Goal: Information Seeking & Learning: Learn about a topic

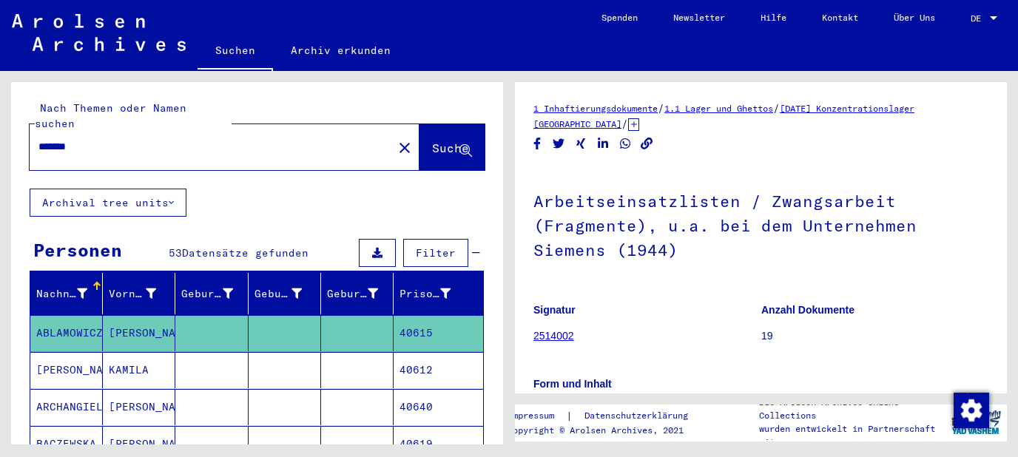
click at [70, 139] on input "*******" at bounding box center [211, 147] width 346 height 16
type input "*******"
click at [437, 124] on button "Suche" at bounding box center [452, 147] width 65 height 46
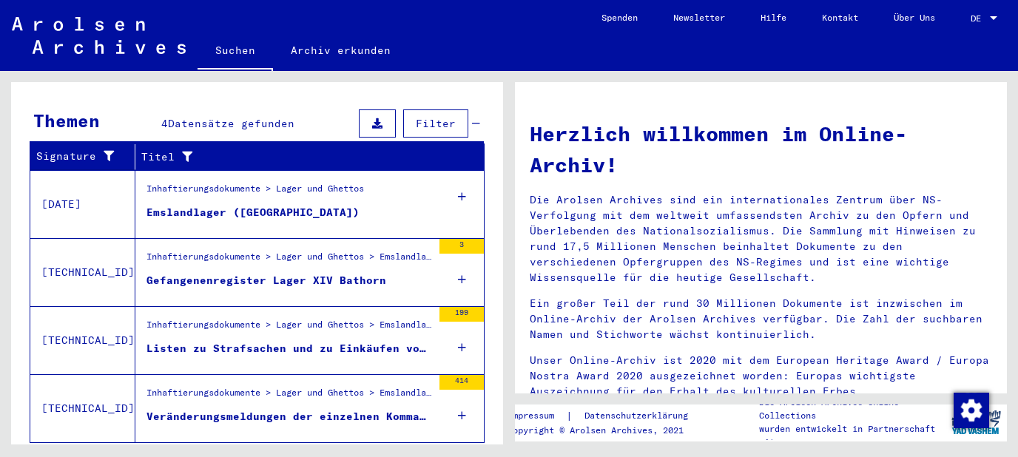
scroll to position [504, 0]
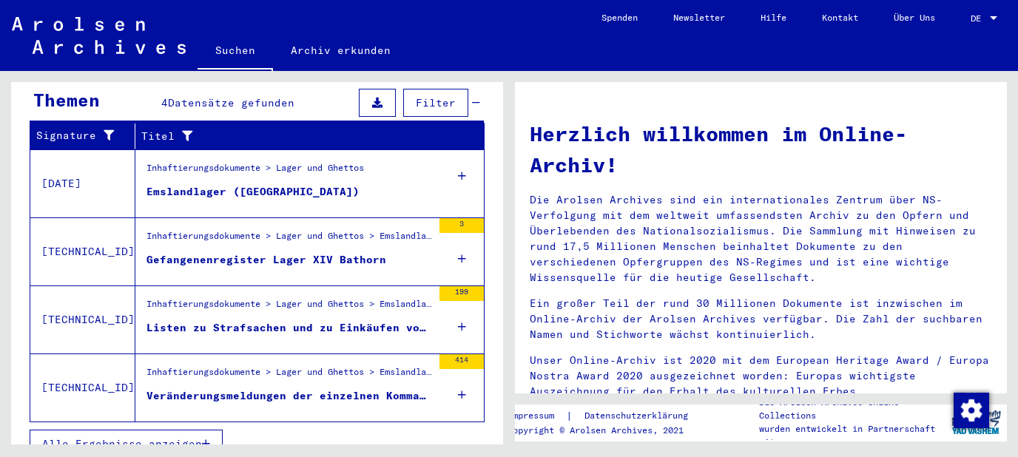
click at [463, 235] on icon at bounding box center [462, 259] width 8 height 52
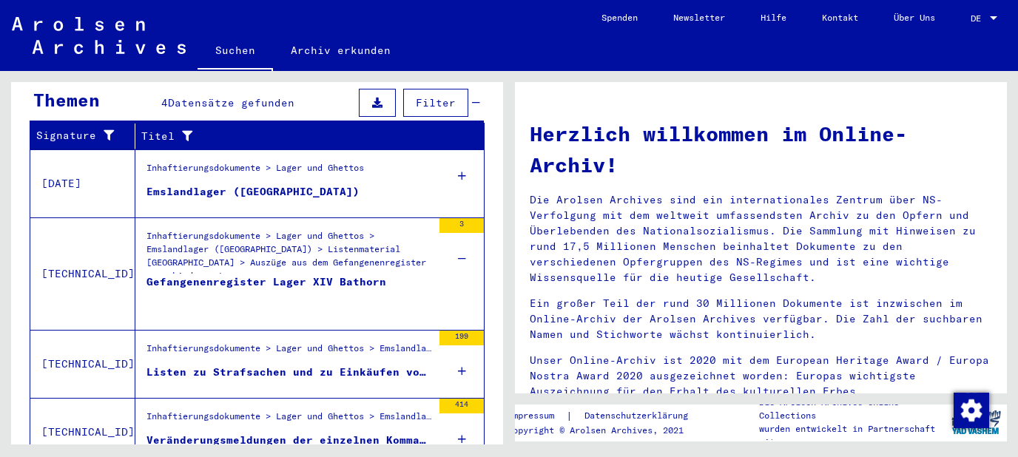
click at [310, 243] on div "Inhaftierungsdokumente > Lager und Ghettos > Emslandlager ([GEOGRAPHIC_DATA]) >…" at bounding box center [290, 251] width 286 height 44
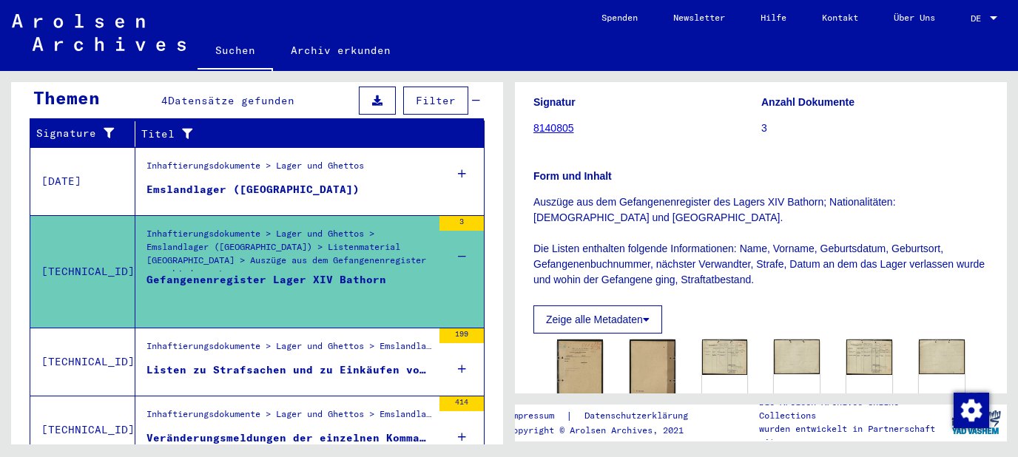
scroll to position [318, 0]
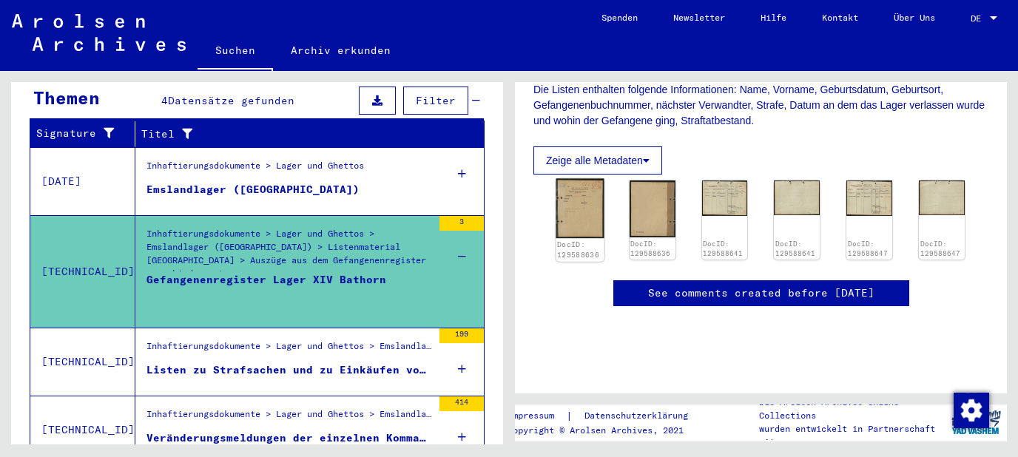
click at [585, 215] on img at bounding box center [580, 209] width 48 height 60
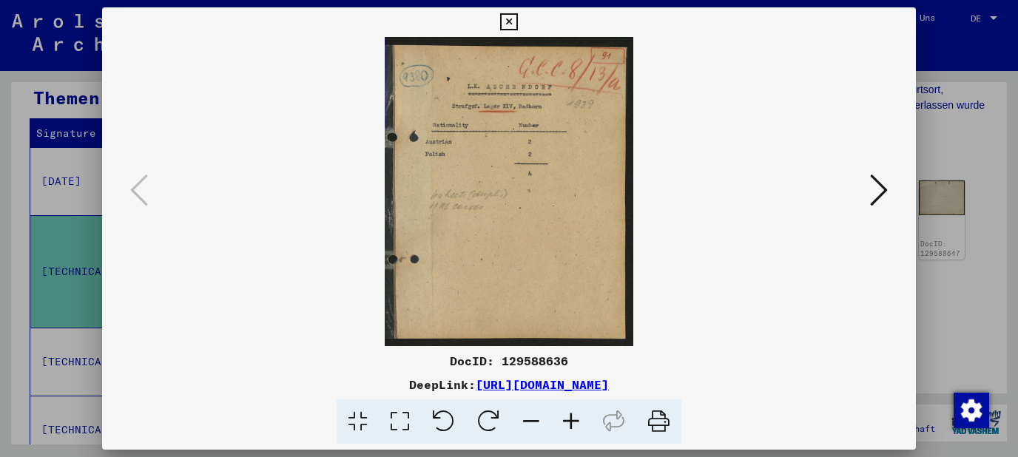
click at [579, 416] on icon at bounding box center [571, 422] width 40 height 45
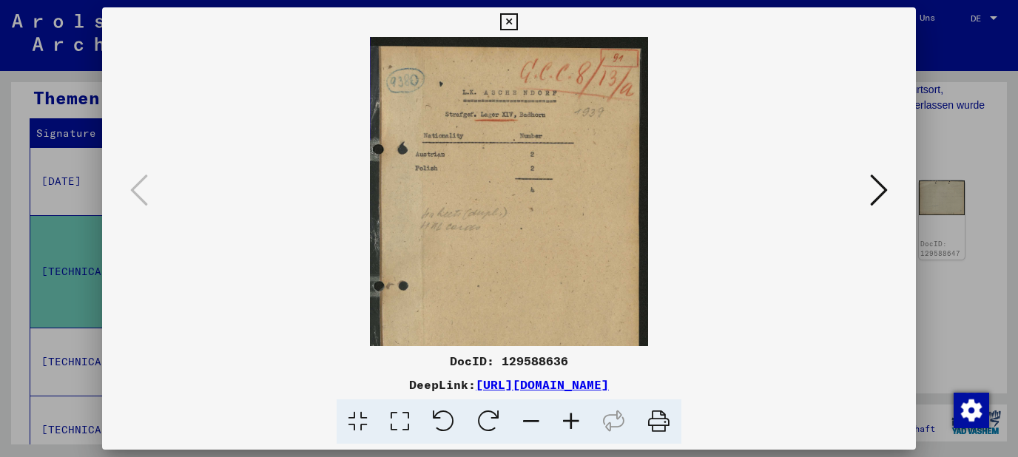
click at [579, 416] on icon at bounding box center [571, 422] width 40 height 45
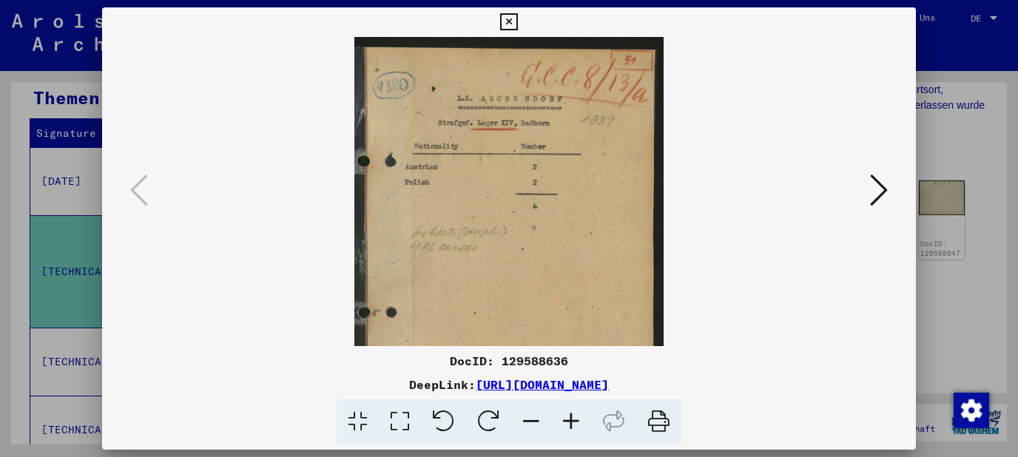
click at [579, 416] on icon at bounding box center [571, 422] width 40 height 45
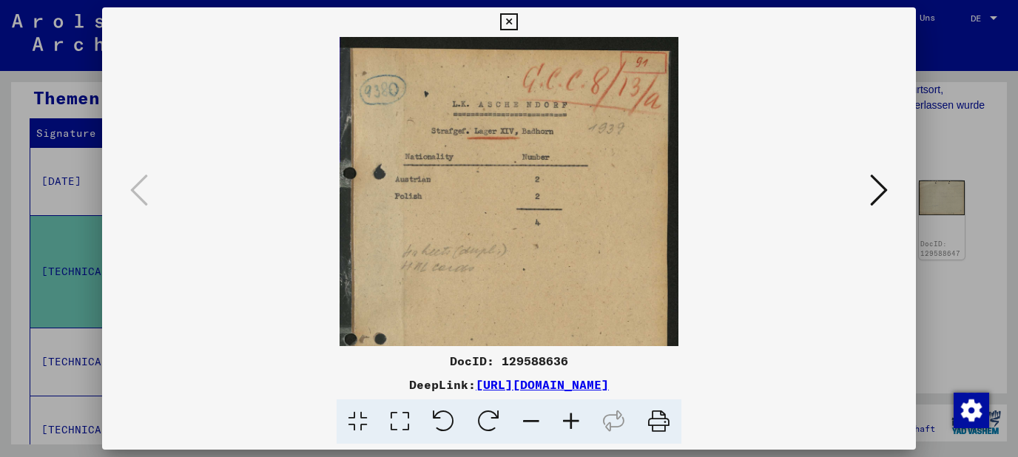
click at [579, 416] on icon at bounding box center [571, 422] width 40 height 45
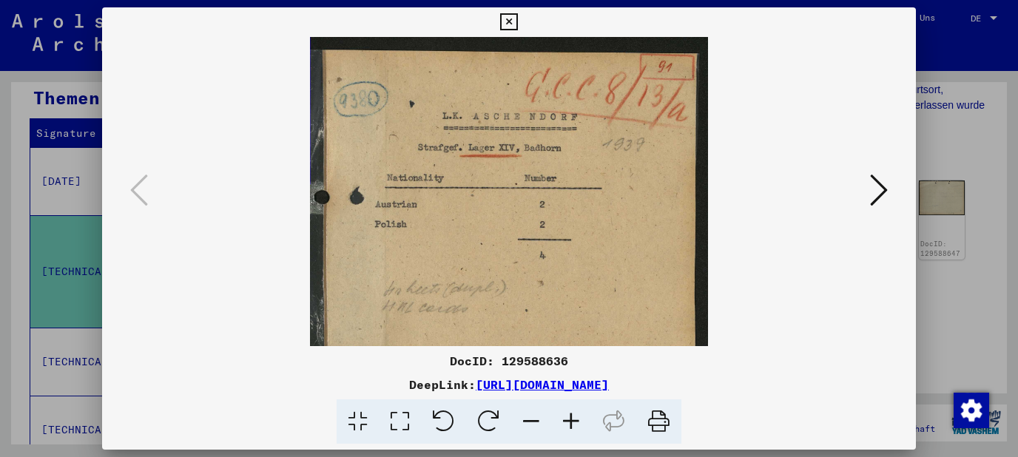
click at [579, 416] on icon at bounding box center [571, 422] width 40 height 45
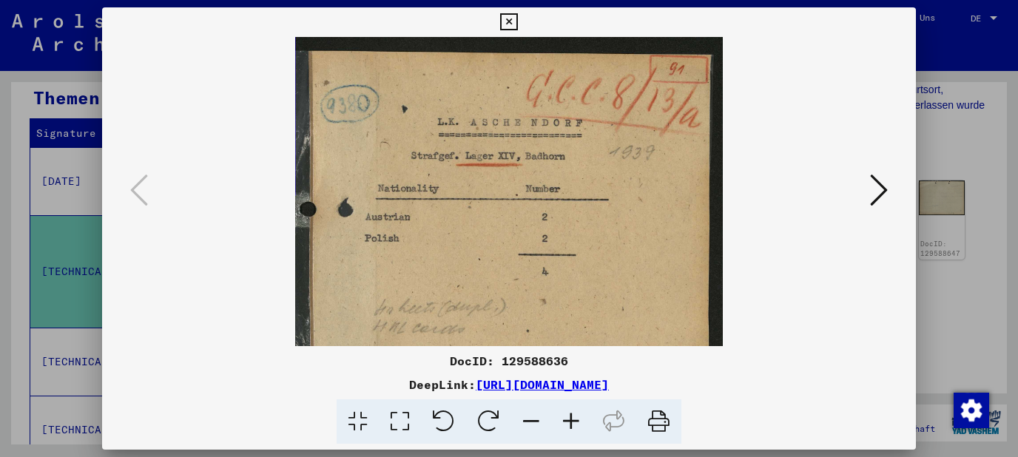
click at [579, 416] on icon at bounding box center [571, 422] width 40 height 45
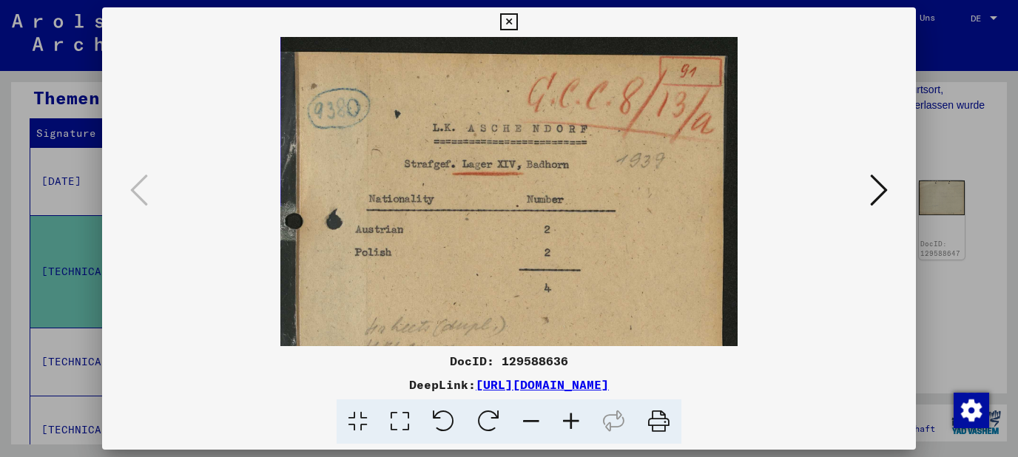
click at [579, 416] on icon at bounding box center [571, 422] width 40 height 45
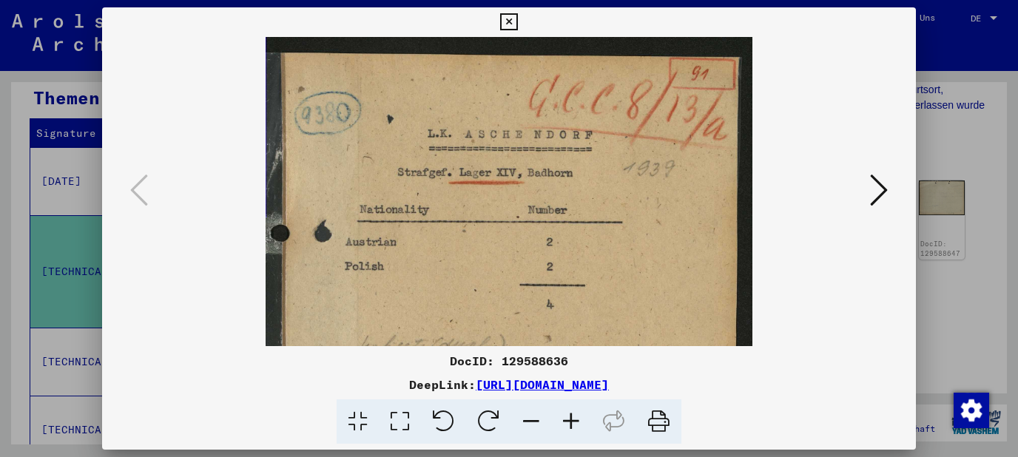
click at [579, 416] on icon at bounding box center [571, 422] width 40 height 45
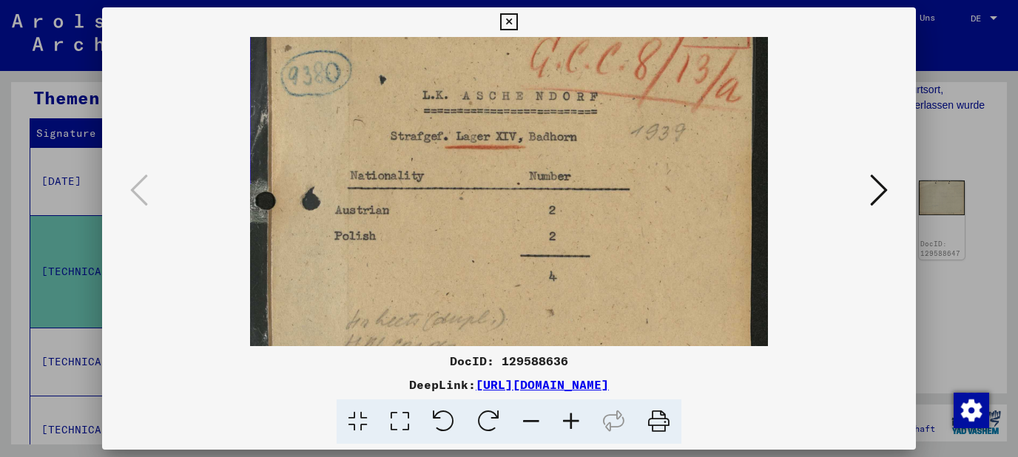
scroll to position [48, 0]
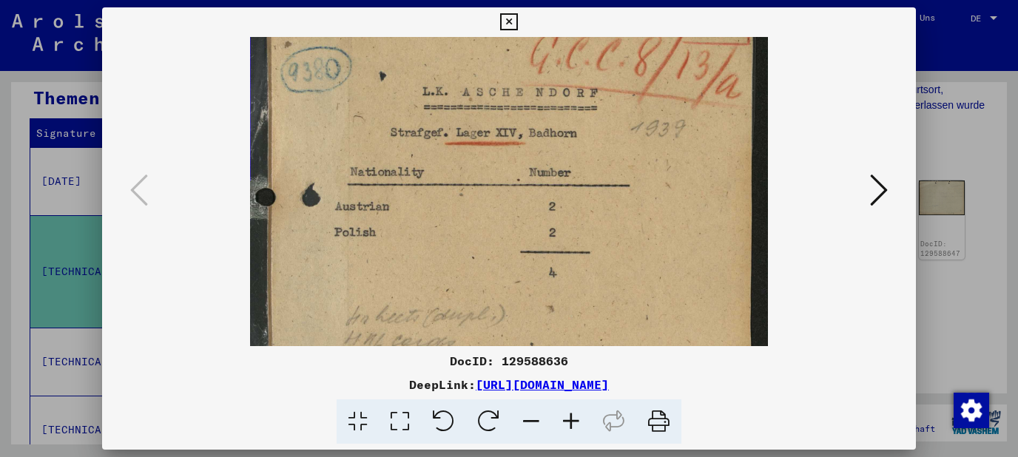
drag, startPoint x: 566, startPoint y: 286, endPoint x: 587, endPoint y: 237, distance: 53.1
click at [587, 237] on img at bounding box center [508, 310] width 517 height 642
click at [892, 205] on button at bounding box center [879, 191] width 27 height 42
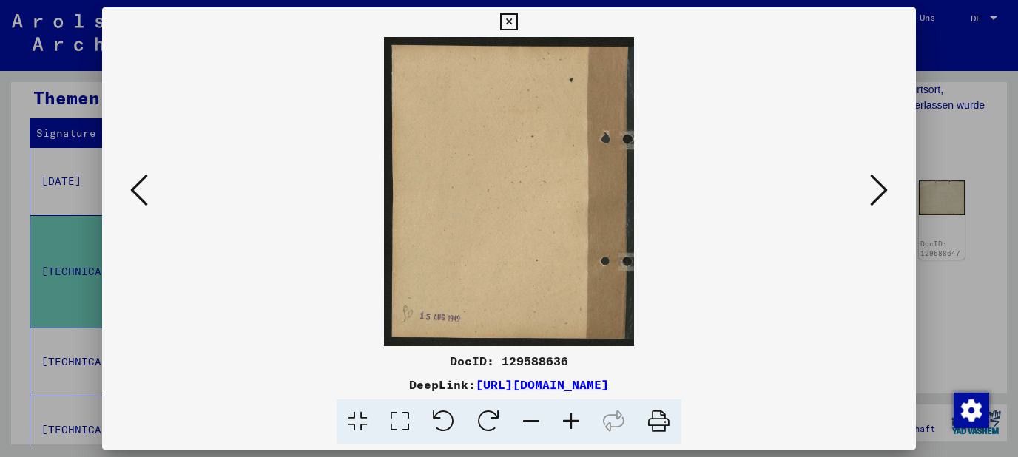
scroll to position [0, 0]
click at [892, 205] on button at bounding box center [879, 191] width 27 height 42
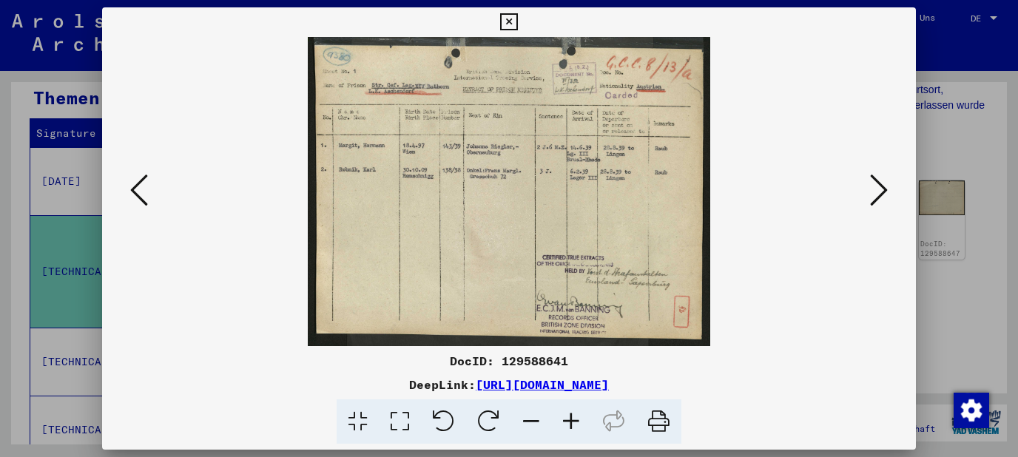
click at [575, 423] on icon at bounding box center [571, 422] width 40 height 45
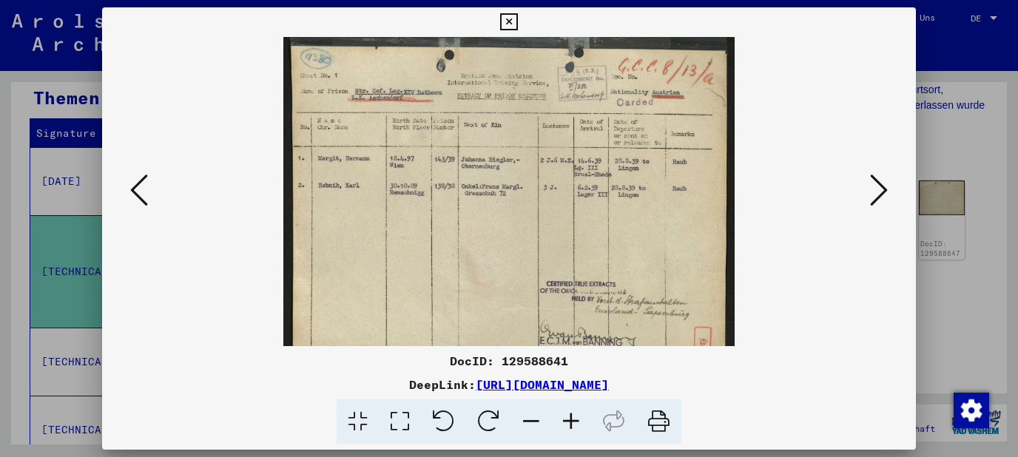
click at [575, 423] on icon at bounding box center [571, 422] width 40 height 45
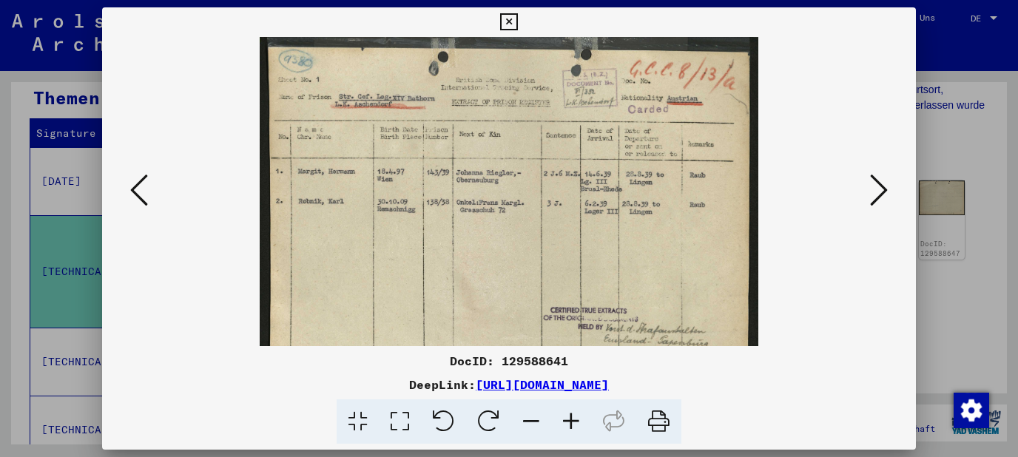
click at [575, 423] on icon at bounding box center [571, 422] width 40 height 45
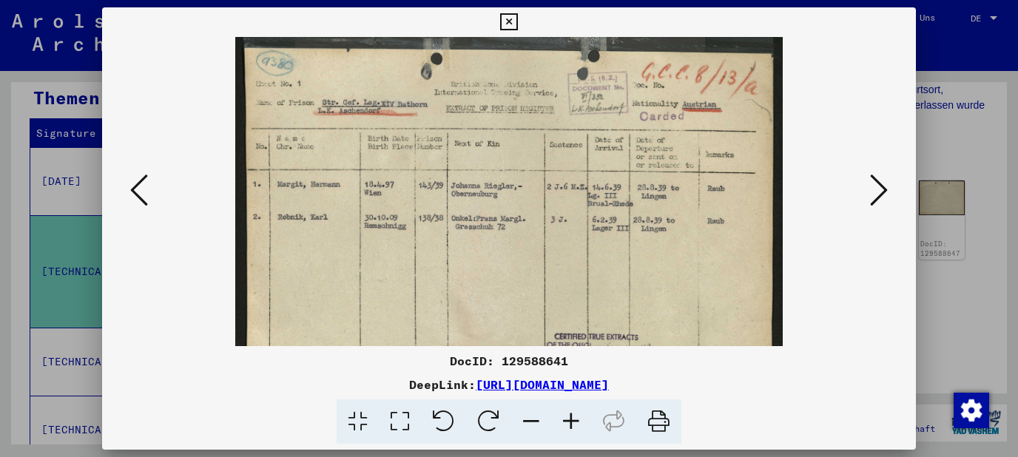
click at [575, 423] on icon at bounding box center [571, 422] width 40 height 45
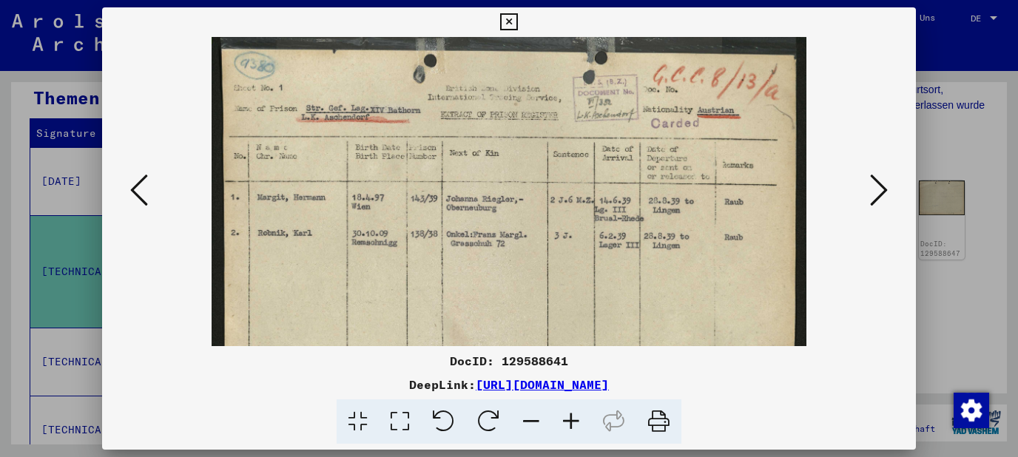
click at [575, 423] on icon at bounding box center [571, 422] width 40 height 45
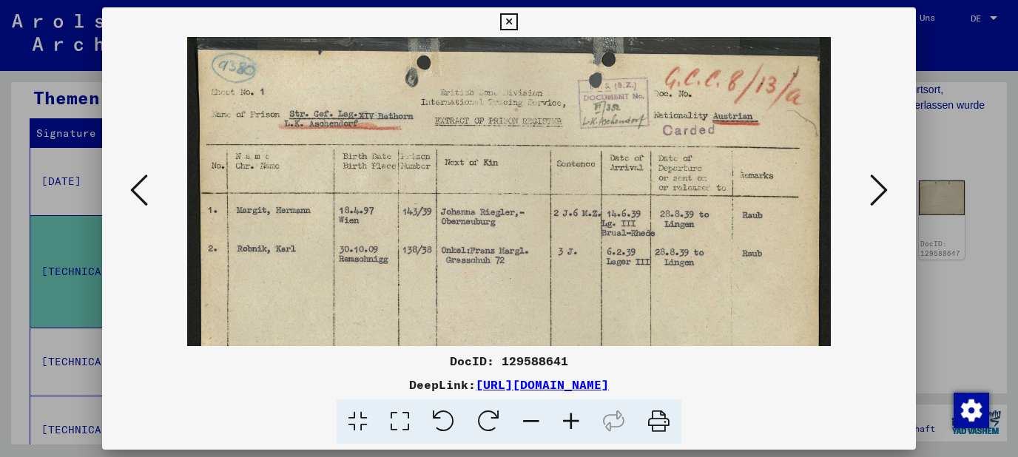
scroll to position [46, 0]
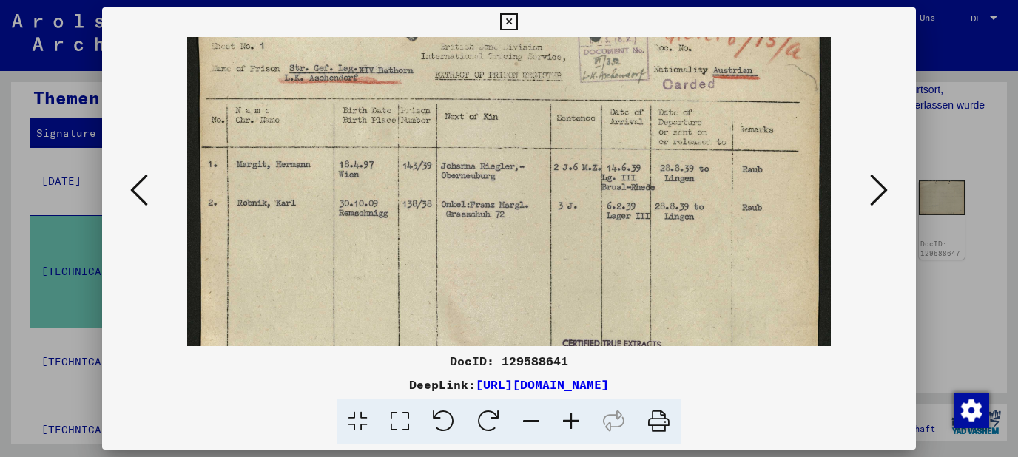
drag, startPoint x: 506, startPoint y: 268, endPoint x: 531, endPoint y: 222, distance: 52.3
click at [531, 222] on img at bounding box center [509, 238] width 644 height 494
click at [888, 205] on icon at bounding box center [879, 190] width 18 height 36
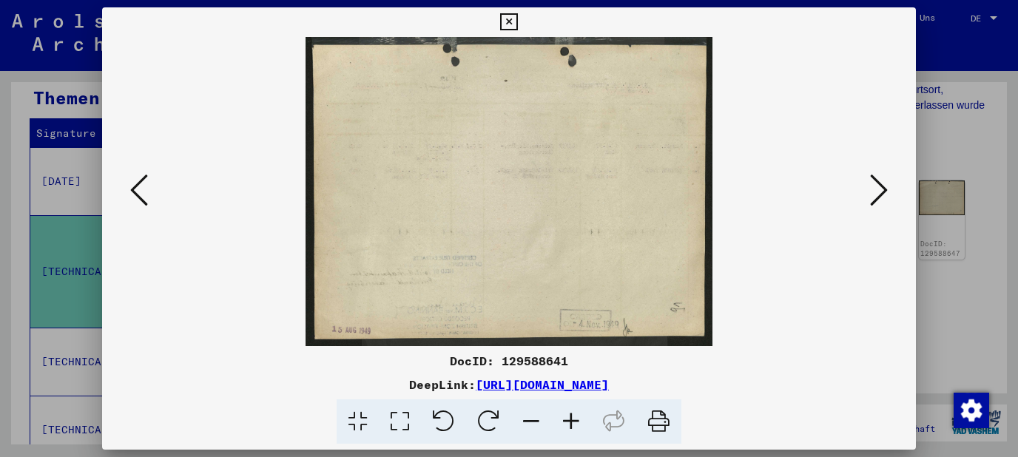
click at [886, 206] on icon at bounding box center [879, 190] width 18 height 36
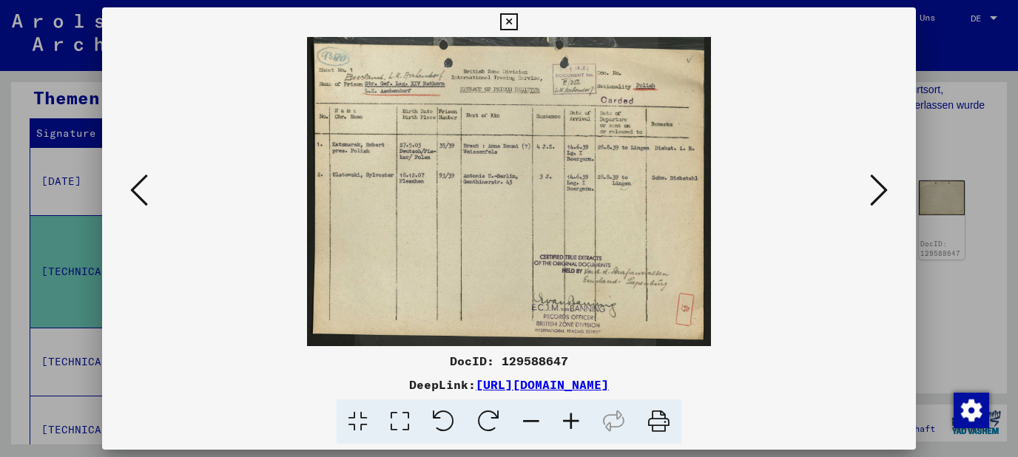
click at [573, 416] on icon at bounding box center [571, 422] width 40 height 45
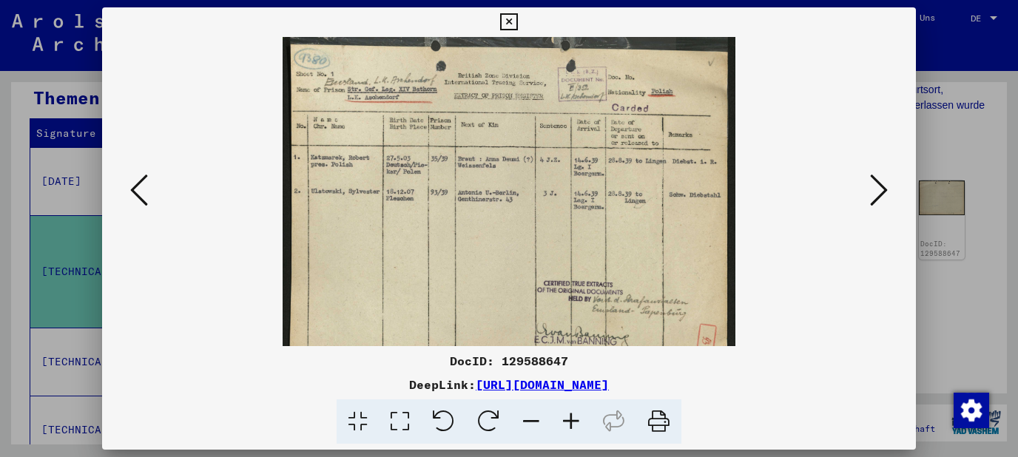
click at [573, 416] on icon at bounding box center [571, 422] width 40 height 45
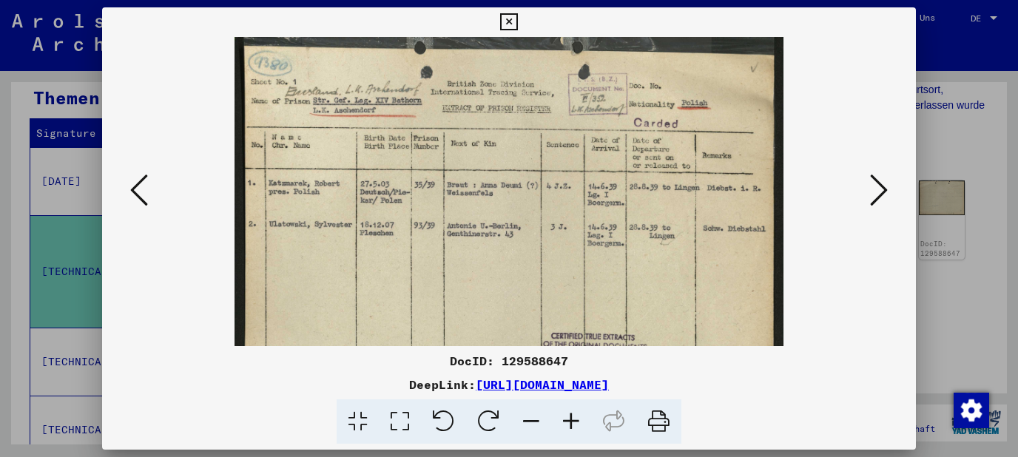
click at [573, 416] on icon at bounding box center [571, 422] width 40 height 45
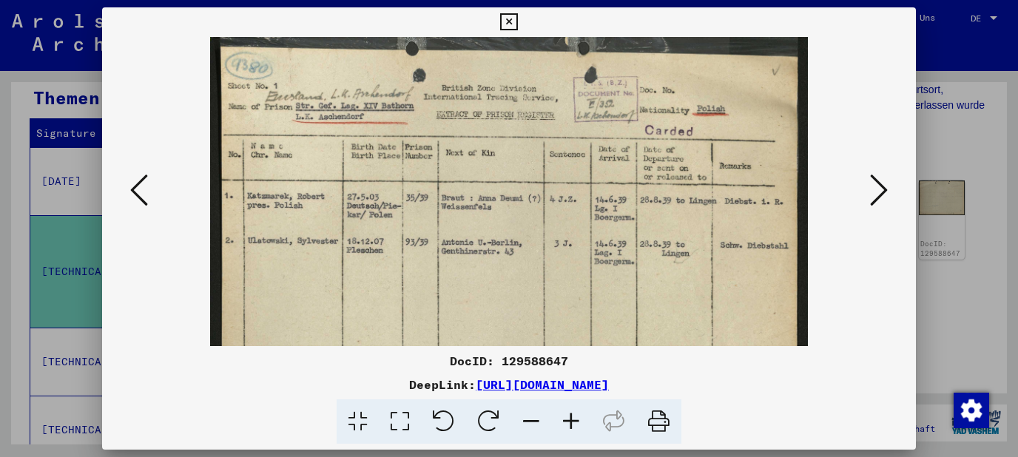
click at [573, 416] on icon at bounding box center [571, 422] width 40 height 45
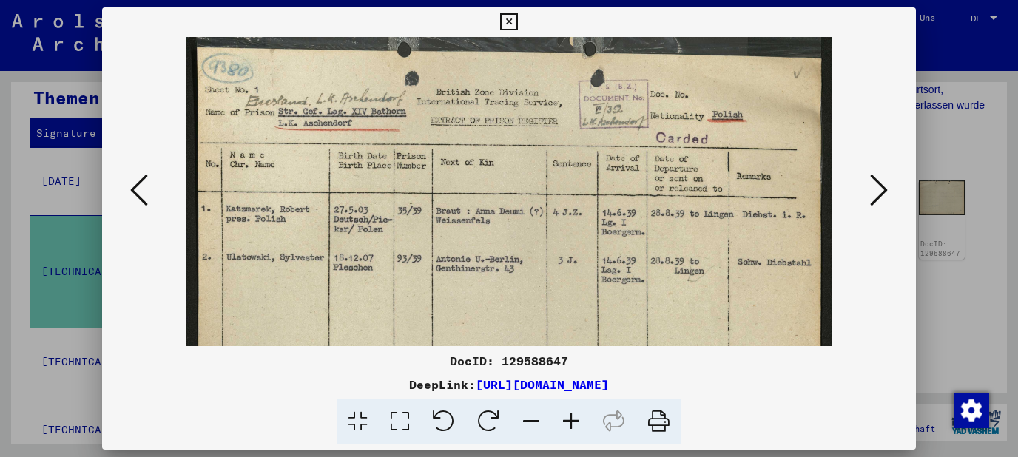
click at [573, 416] on icon at bounding box center [571, 422] width 40 height 45
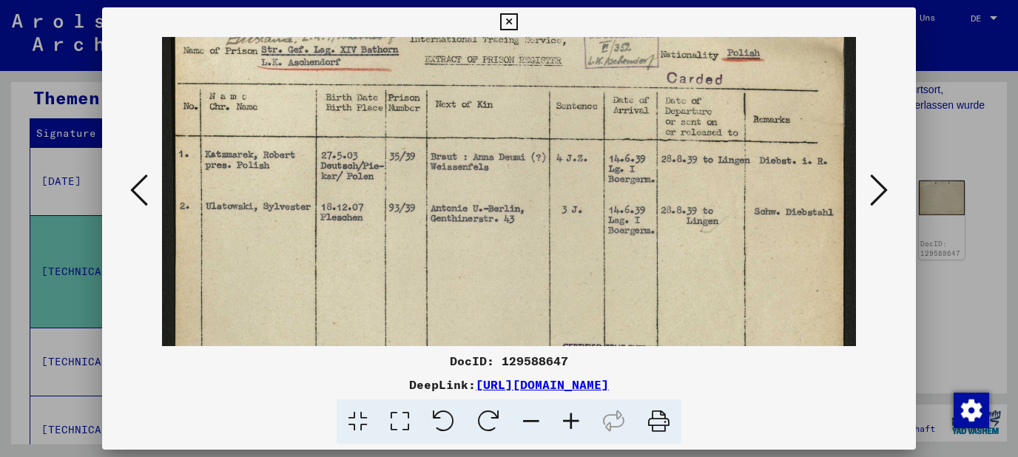
scroll to position [69, 0]
drag, startPoint x: 516, startPoint y: 291, endPoint x: 559, endPoint y: 222, distance: 81.1
click at [559, 222] on img at bounding box center [509, 233] width 695 height 531
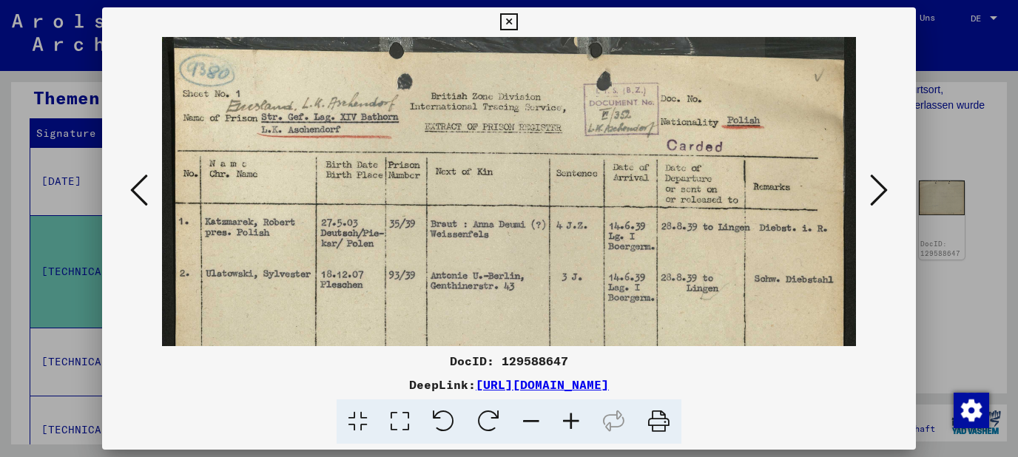
drag, startPoint x: 658, startPoint y: 160, endPoint x: 667, endPoint y: 239, distance: 79.7
click at [667, 239] on img at bounding box center [509, 302] width 695 height 531
click at [890, 190] on button at bounding box center [879, 191] width 27 height 42
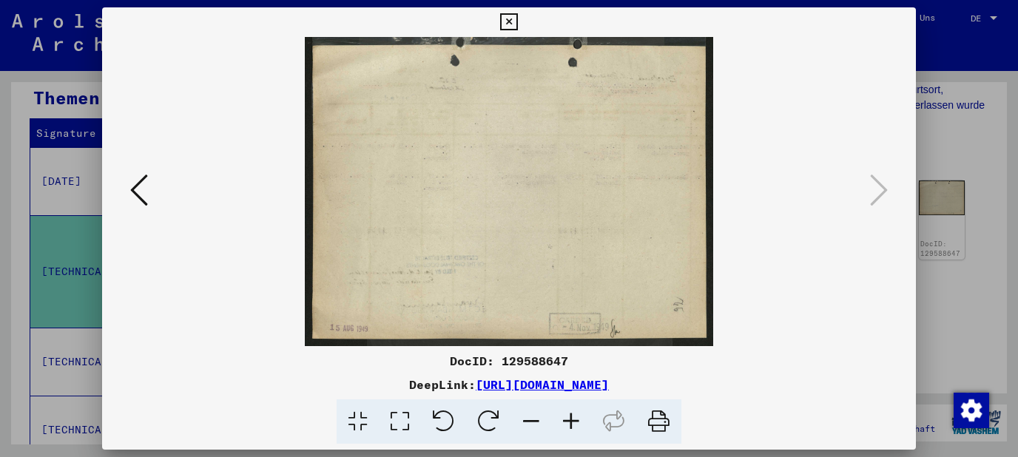
click at [517, 22] on icon at bounding box center [508, 22] width 17 height 18
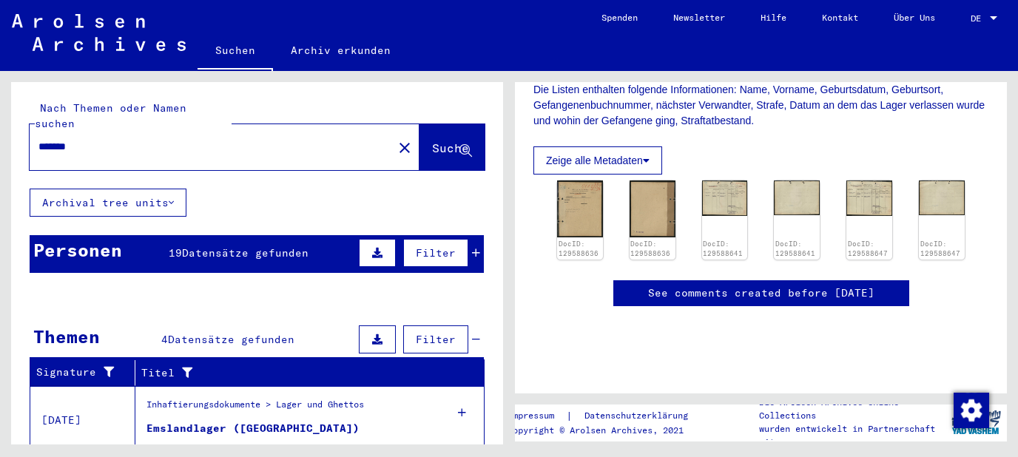
click at [317, 236] on div "Personen 19 Datensätze gefunden Filter" at bounding box center [257, 254] width 454 height 38
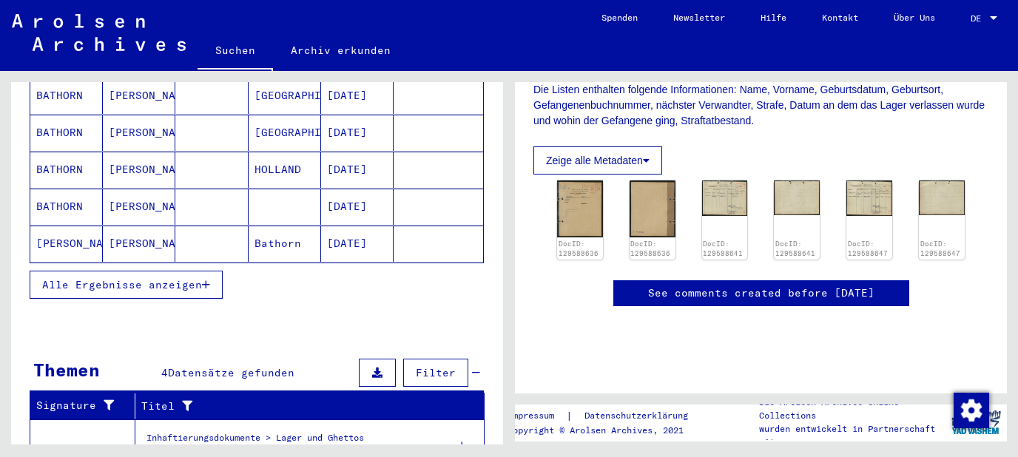
scroll to position [238, 0]
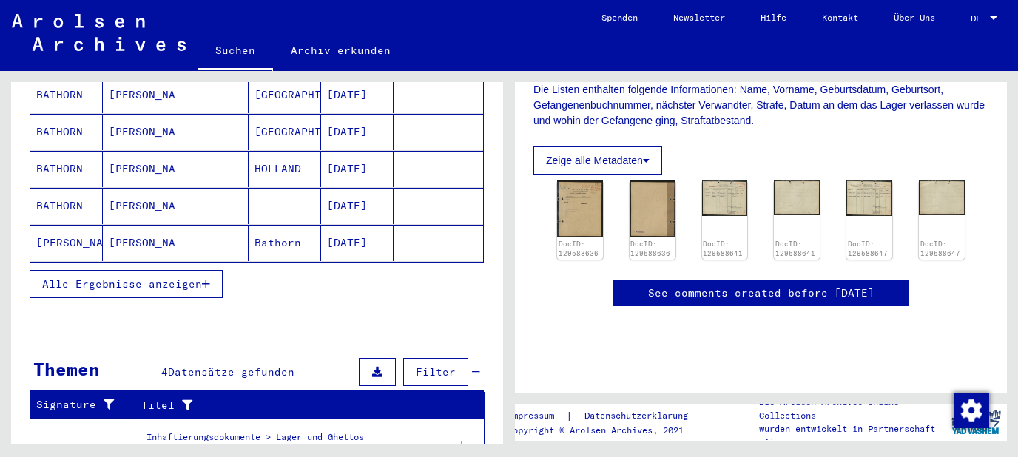
click at [182, 277] on span "Alle Ergebnisse anzeigen" at bounding box center [122, 283] width 160 height 13
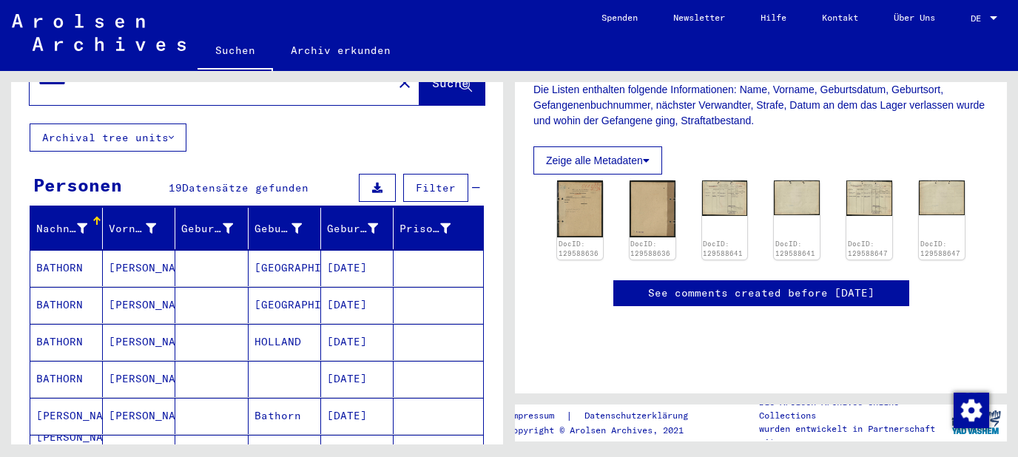
scroll to position [0, 0]
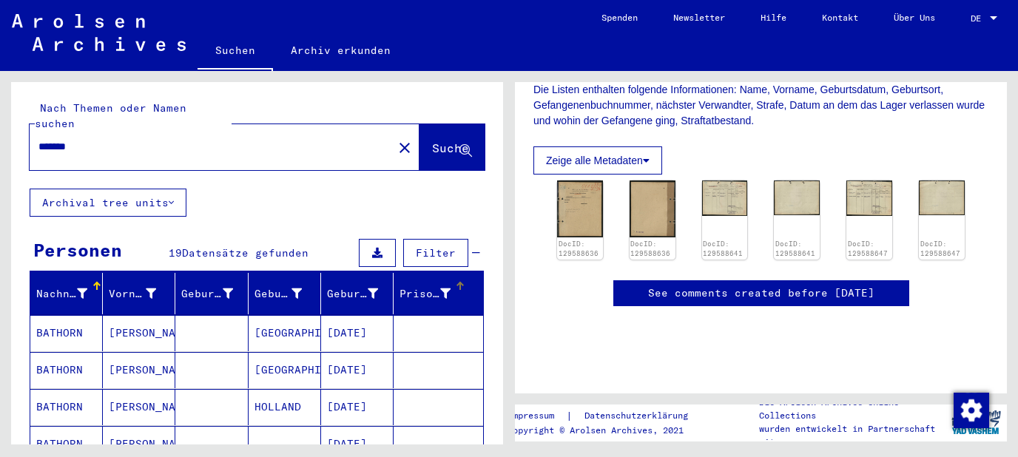
click at [406, 286] on div "Prisoner #" at bounding box center [425, 294] width 51 height 16
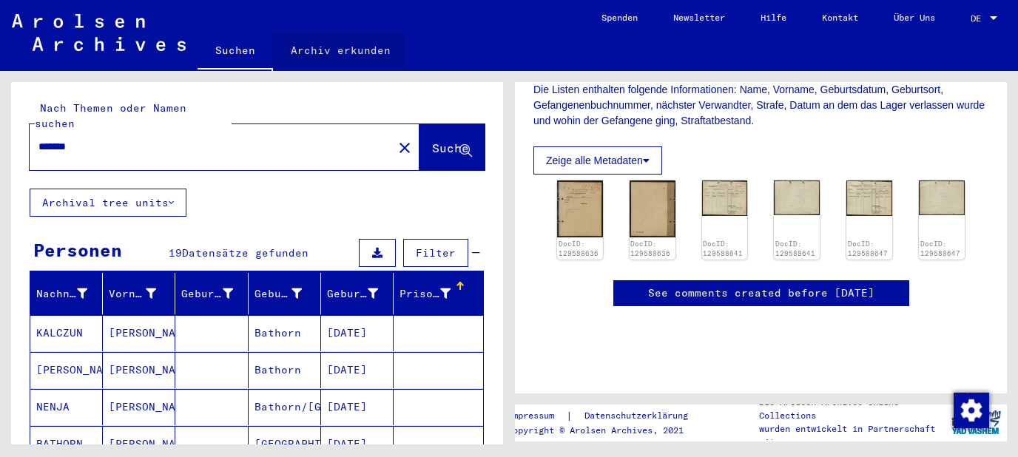
click at [305, 50] on link "Archiv erkunden" at bounding box center [340, 51] width 135 height 36
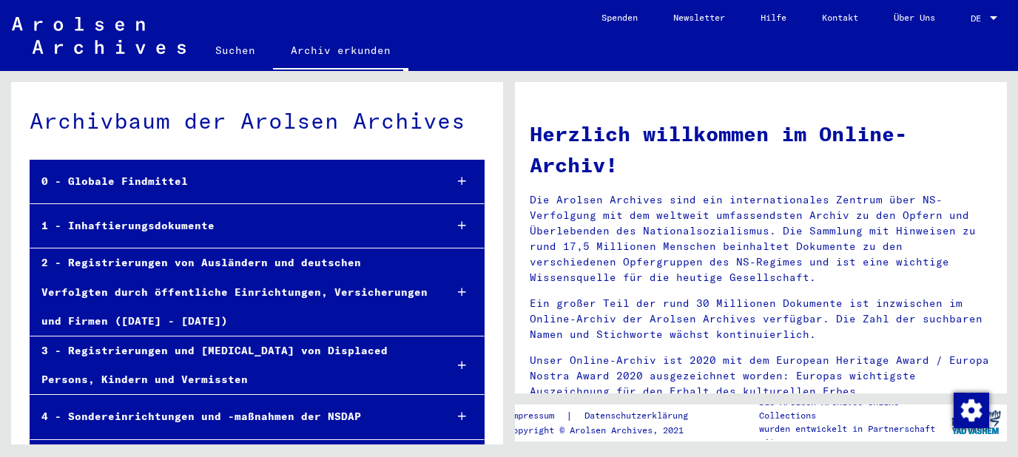
click at [280, 192] on div "0 - Globale Findmittel" at bounding box center [231, 181] width 403 height 29
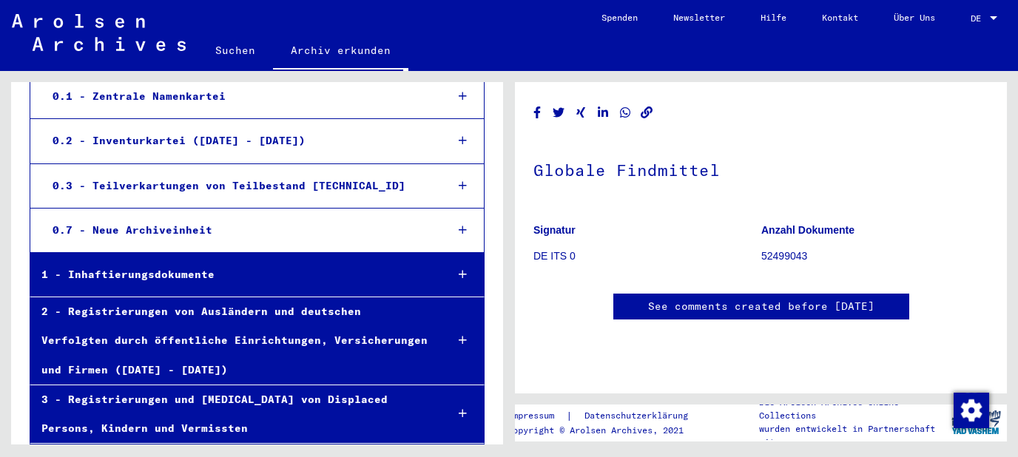
scroll to position [159, 0]
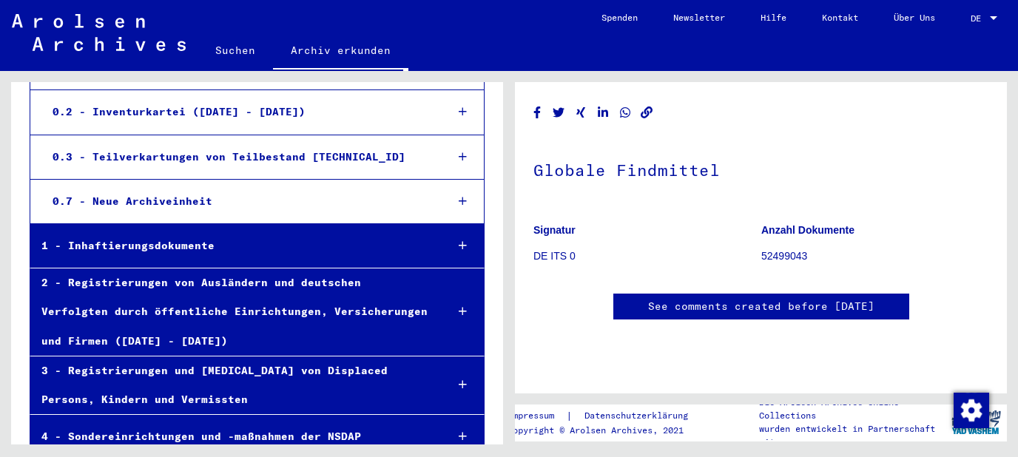
click at [454, 203] on div at bounding box center [463, 202] width 42 height 44
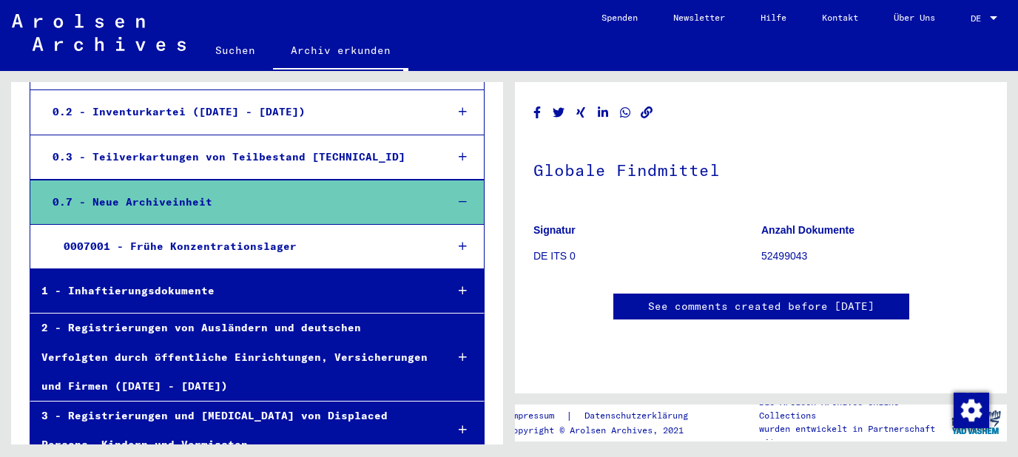
scroll to position [78, 0]
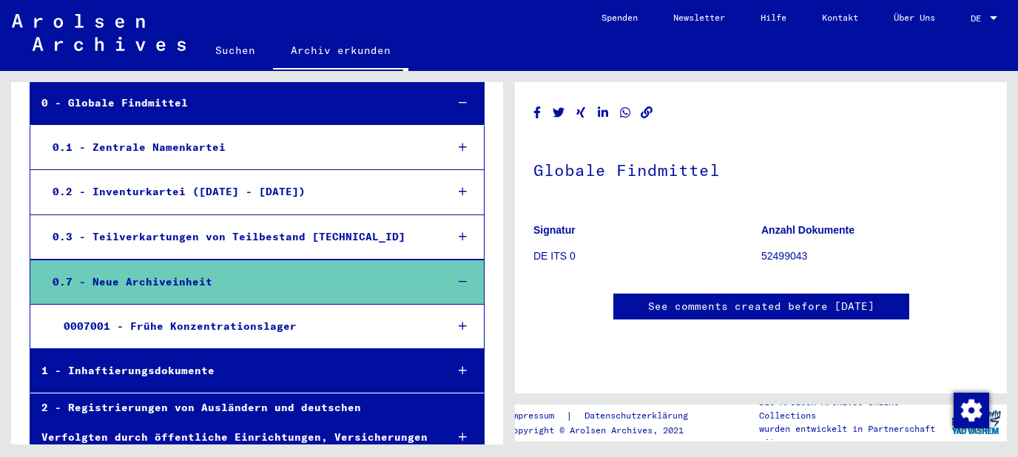
click at [469, 194] on div at bounding box center [463, 192] width 42 height 44
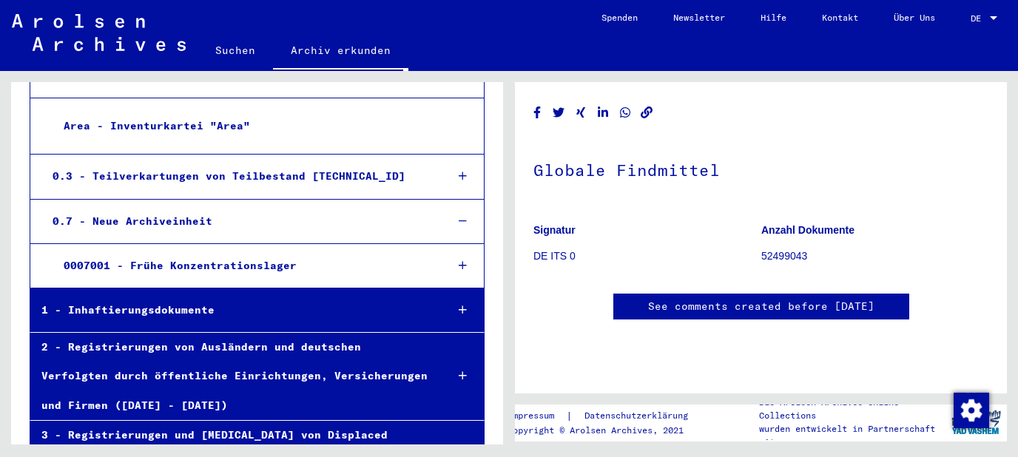
scroll to position [2624, 0]
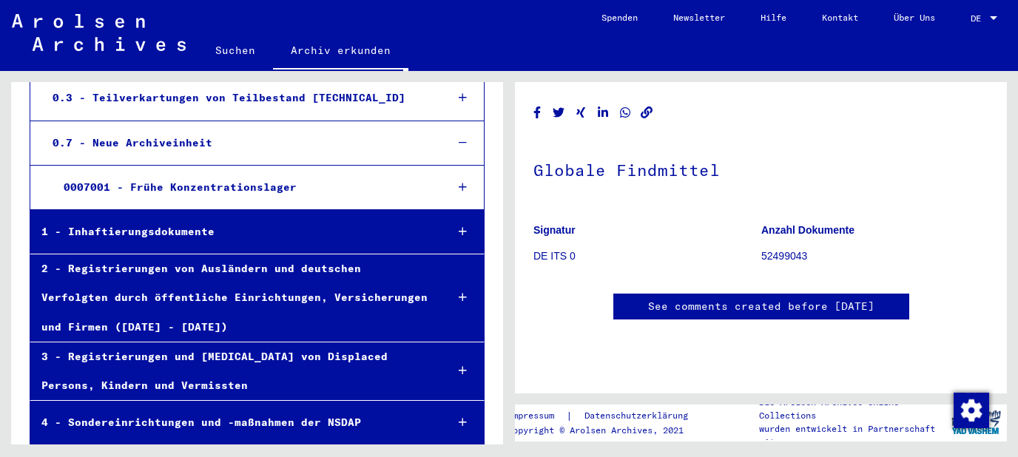
click at [463, 276] on div at bounding box center [462, 298] width 43 height 44
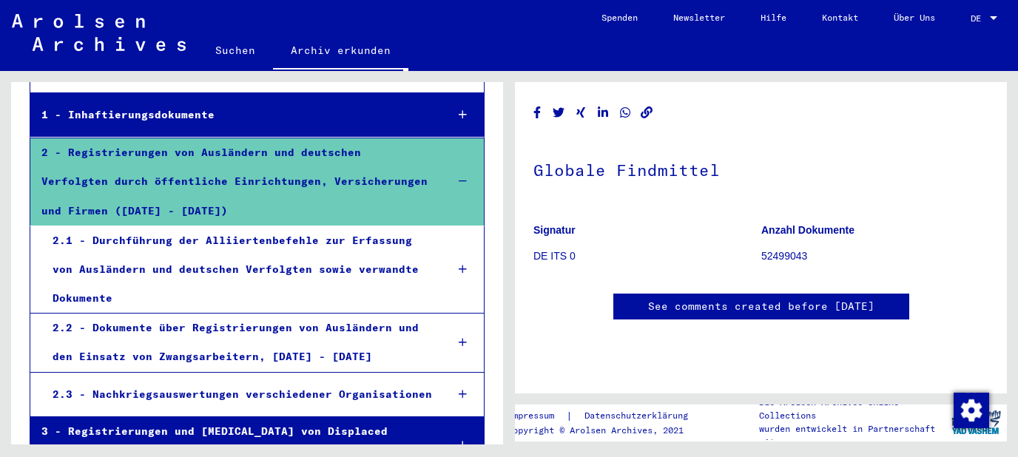
scroll to position [2783, 0]
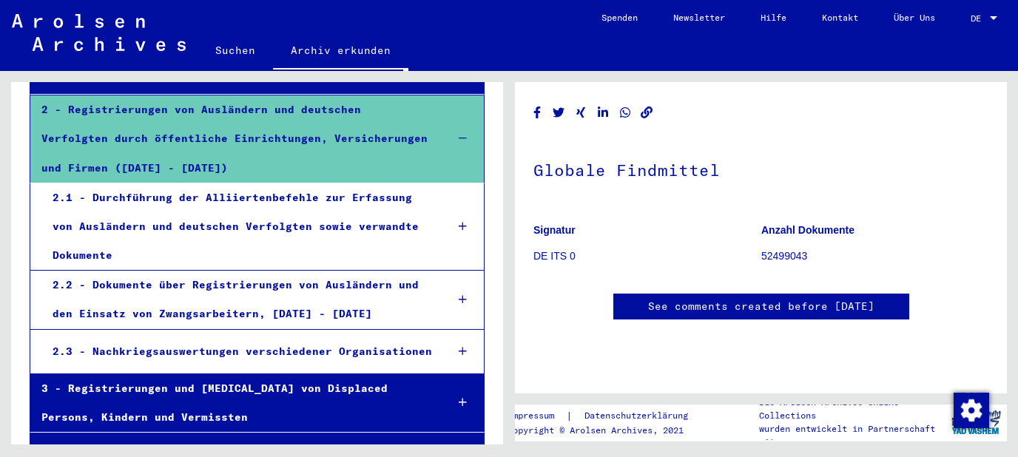
click at [462, 221] on icon at bounding box center [463, 226] width 8 height 10
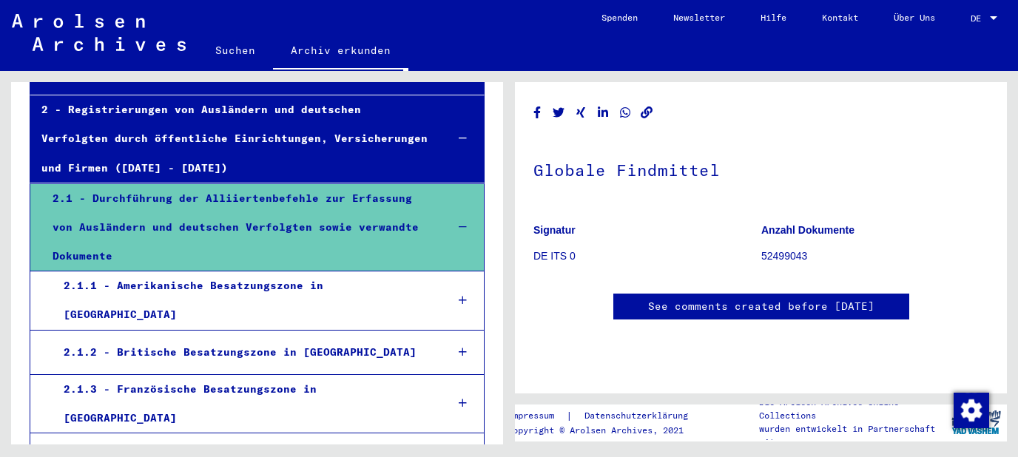
scroll to position [2861, 0]
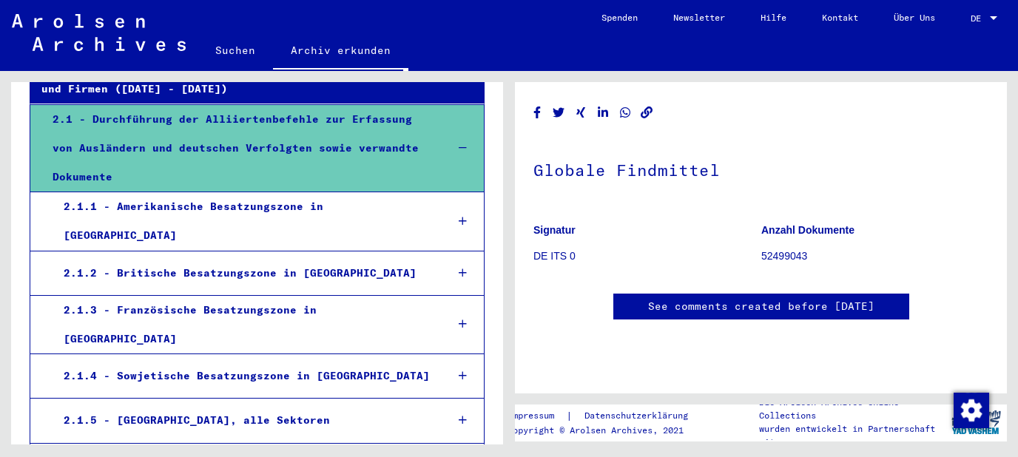
click at [462, 268] on icon at bounding box center [463, 273] width 8 height 10
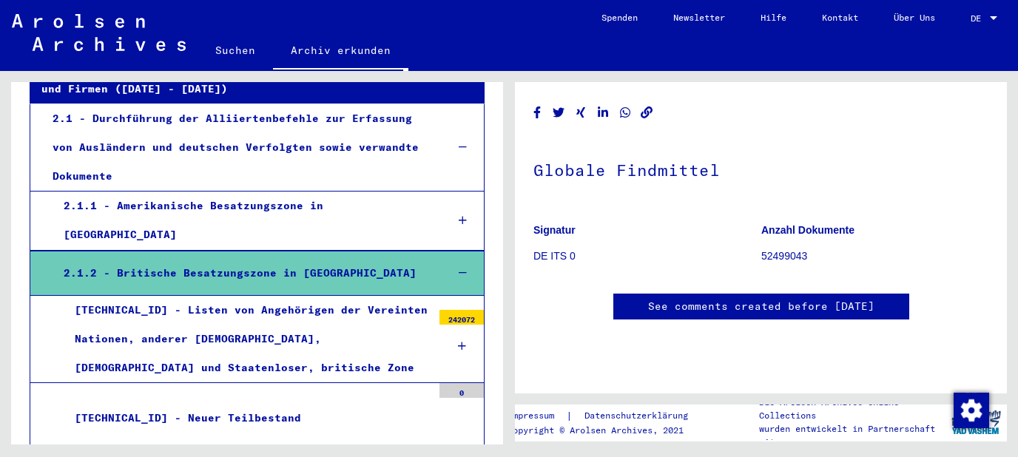
click at [346, 296] on div "[TECHNICAL_ID] - Listen von Angehörigen der Vereinten Nationen, anderer [DEMOGR…" at bounding box center [248, 339] width 369 height 87
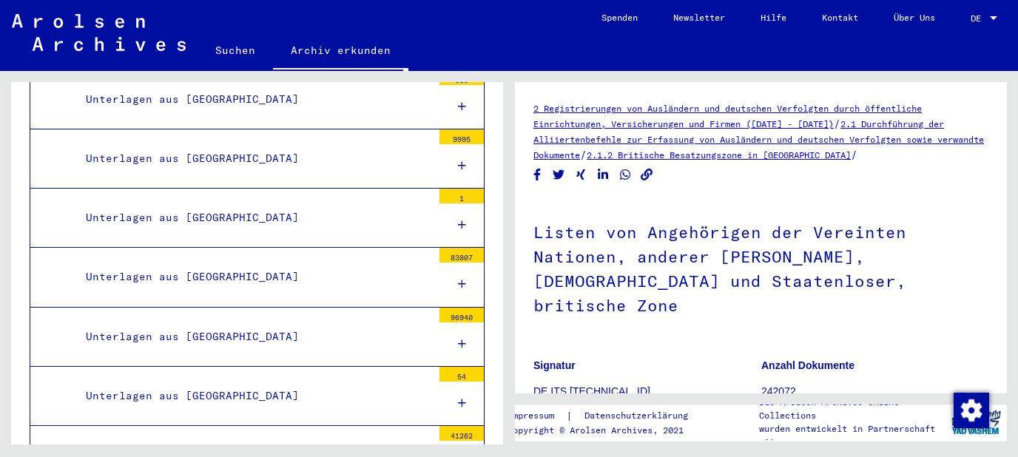
scroll to position [3259, 0]
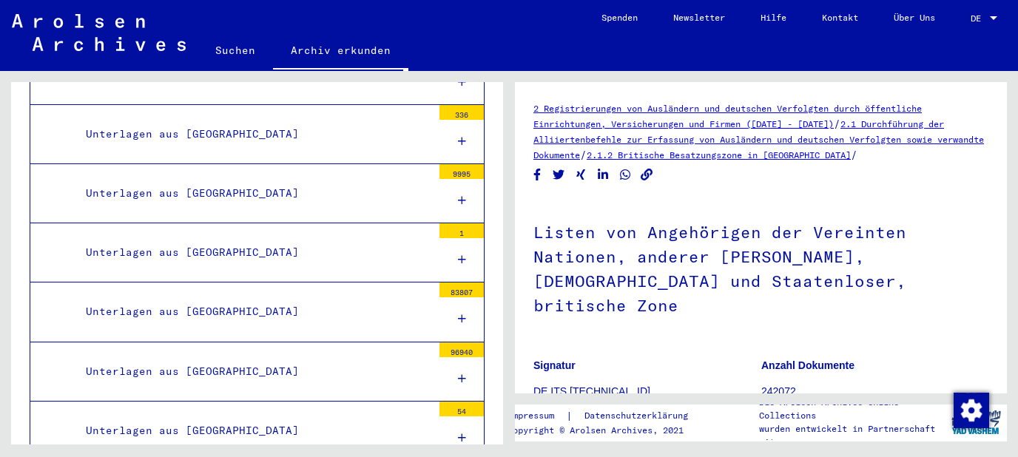
click at [460, 314] on icon at bounding box center [462, 319] width 8 height 10
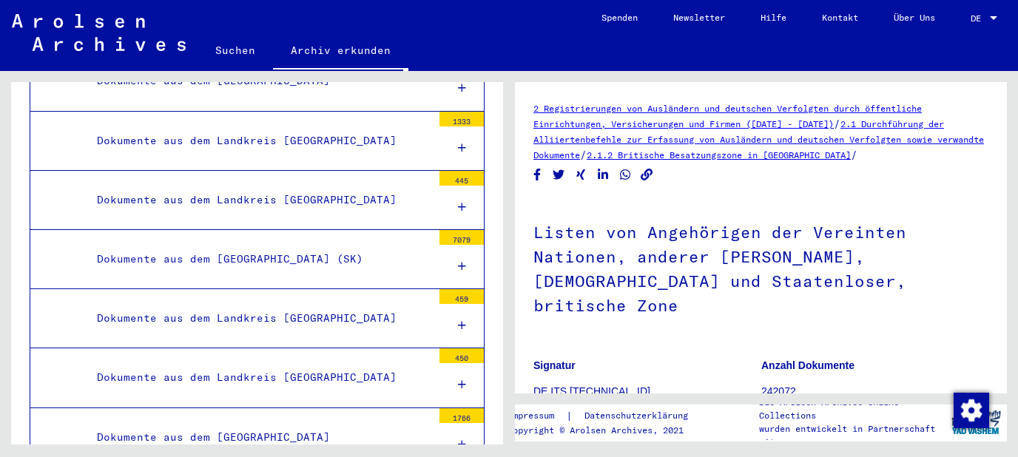
scroll to position [7554, 0]
click at [462, 320] on icon at bounding box center [462, 325] width 8 height 10
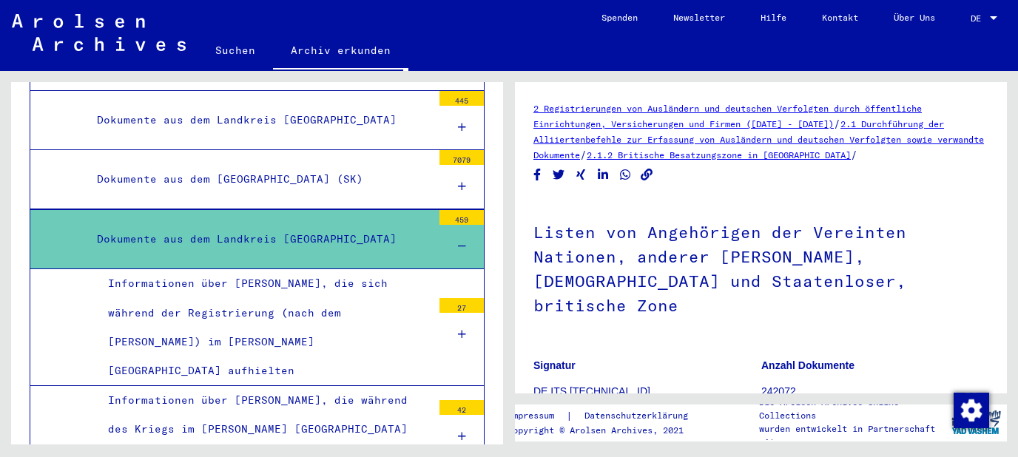
scroll to position [7633, 0]
click at [465, 329] on icon at bounding box center [462, 334] width 8 height 10
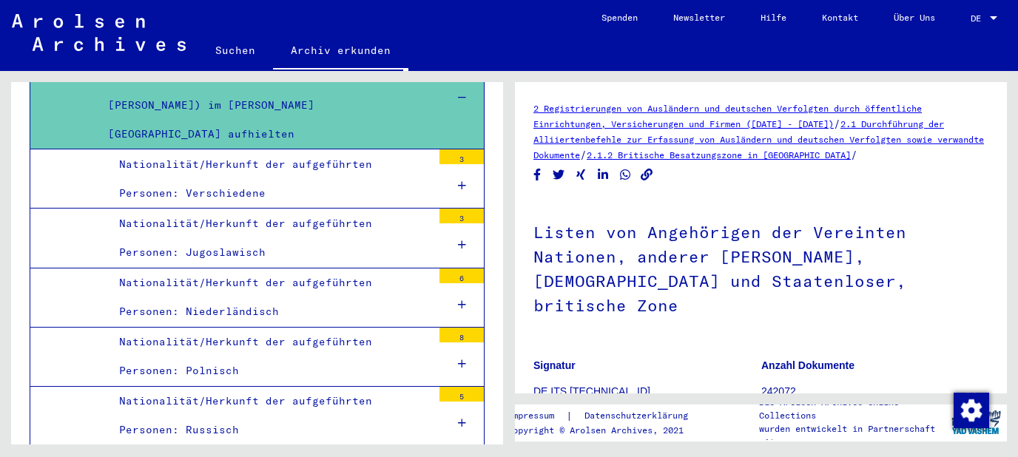
scroll to position [7872, 0]
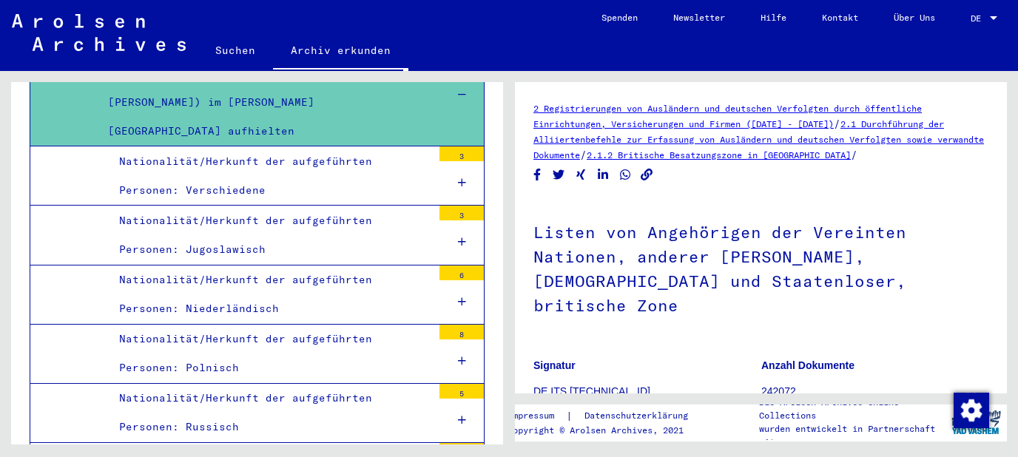
click at [463, 415] on icon at bounding box center [462, 420] width 8 height 10
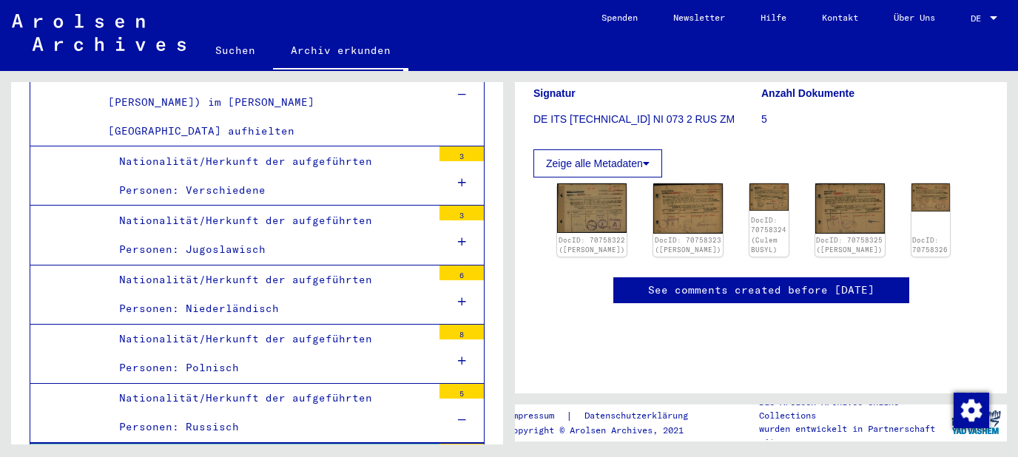
scroll to position [235, 0]
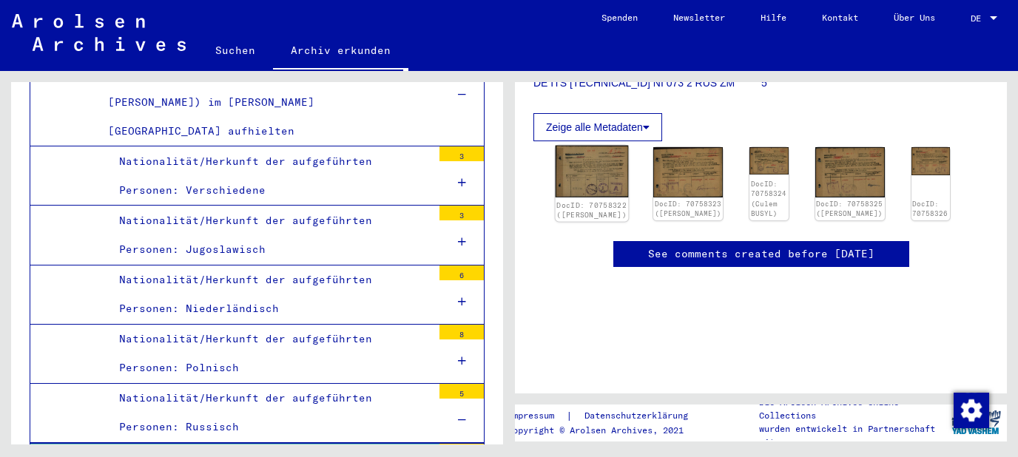
click at [585, 166] on img at bounding box center [592, 172] width 73 height 52
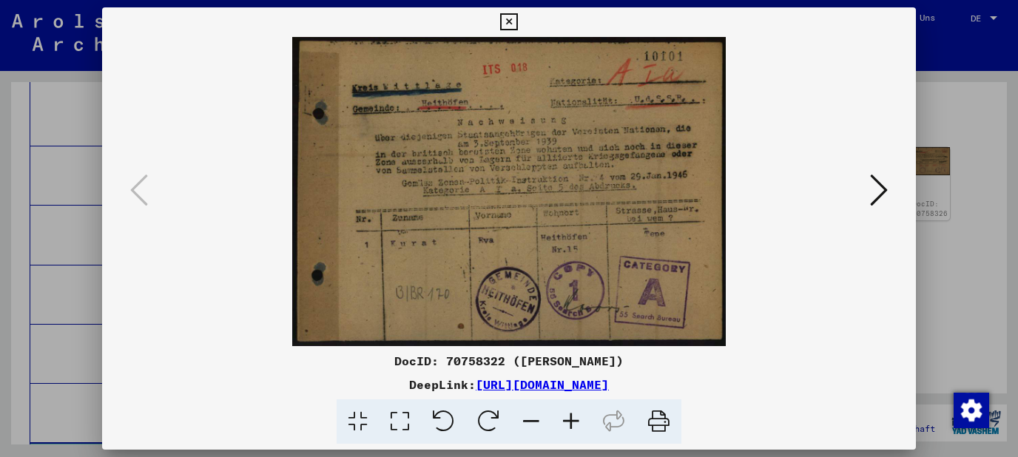
click at [886, 203] on icon at bounding box center [879, 190] width 18 height 36
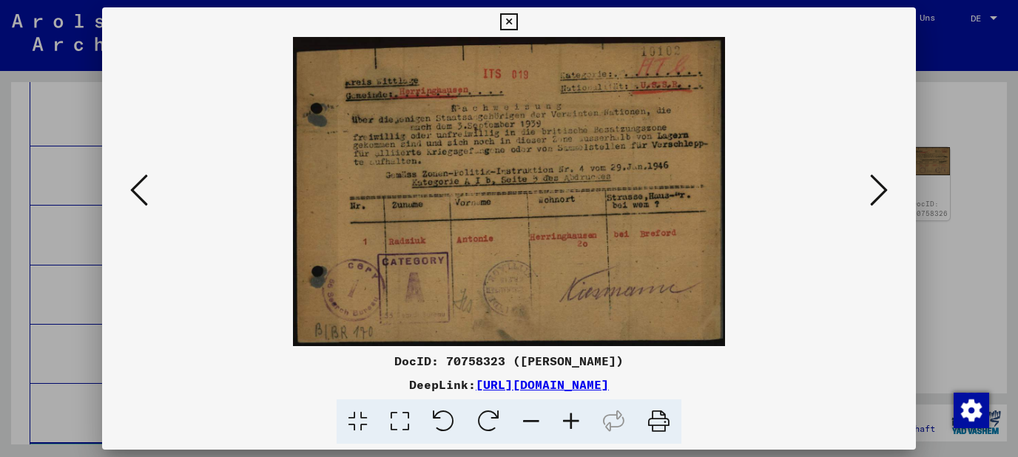
click at [886, 203] on icon at bounding box center [879, 190] width 18 height 36
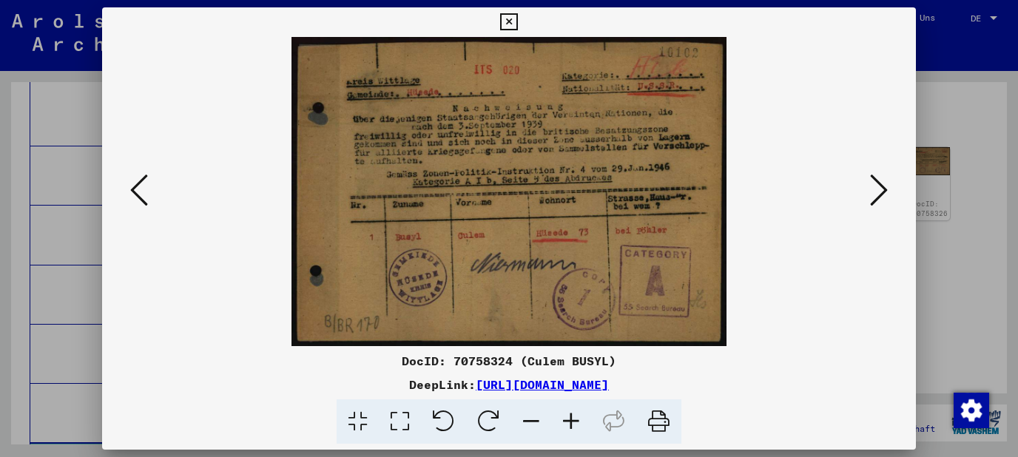
click at [886, 203] on icon at bounding box center [879, 190] width 18 height 36
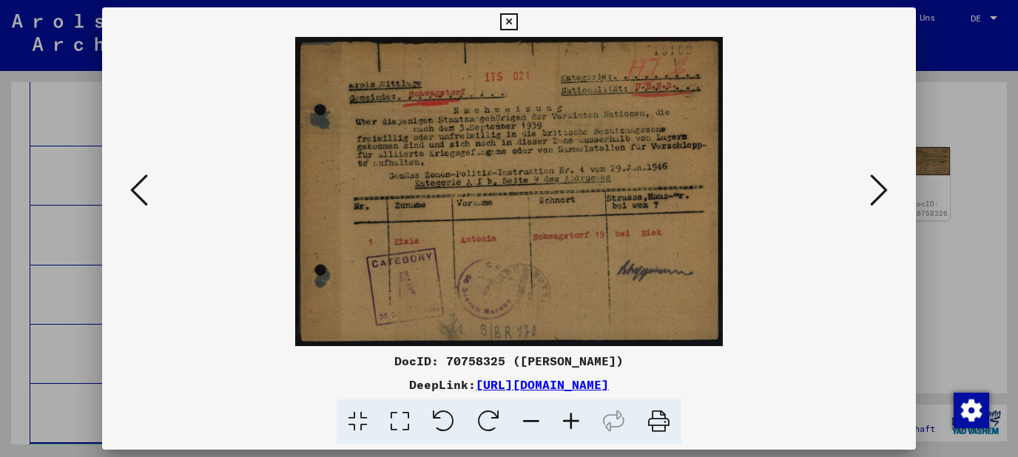
click at [886, 203] on icon at bounding box center [879, 190] width 18 height 36
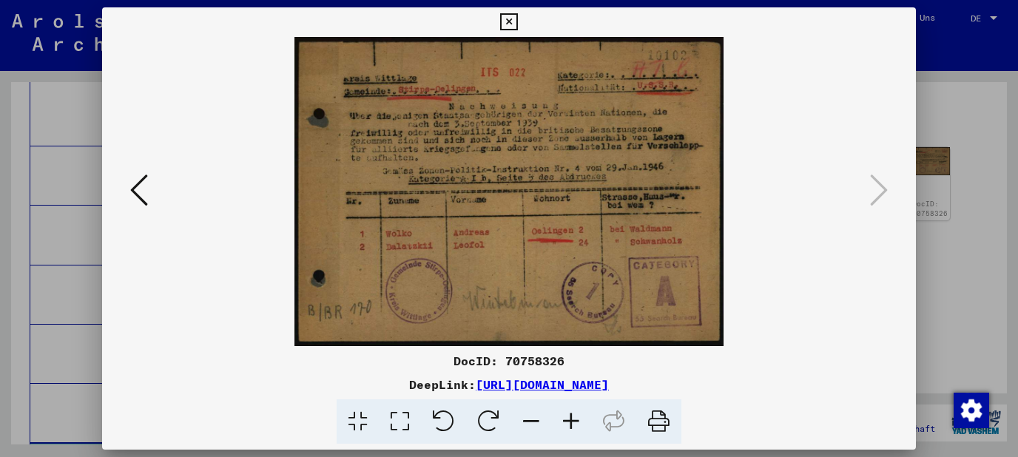
click at [517, 24] on icon at bounding box center [508, 22] width 17 height 18
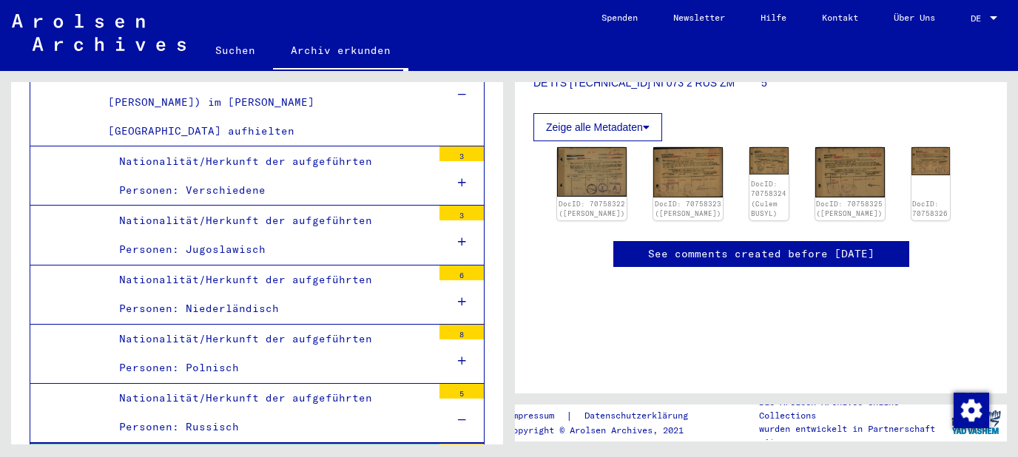
click at [243, 384] on div "Nationalität/Herkunft der aufgeführten Personen: Russisch" at bounding box center [270, 413] width 324 height 58
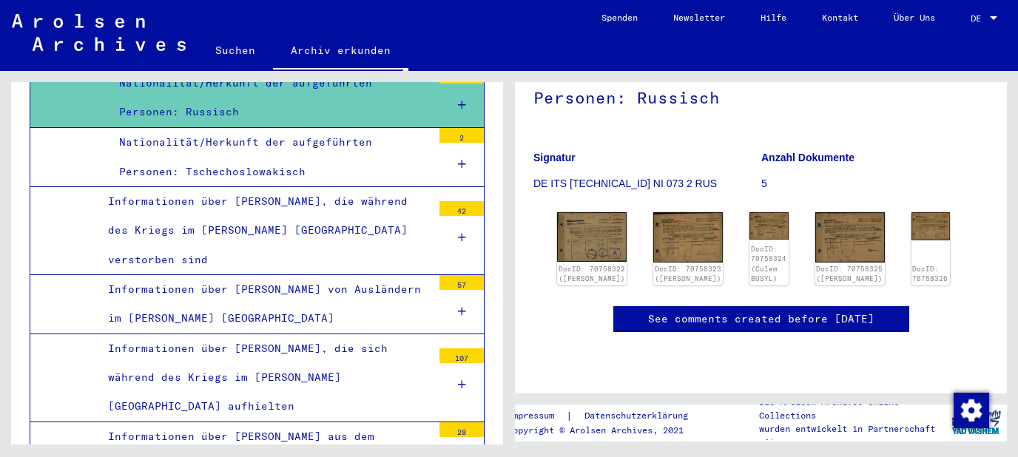
scroll to position [8189, 0]
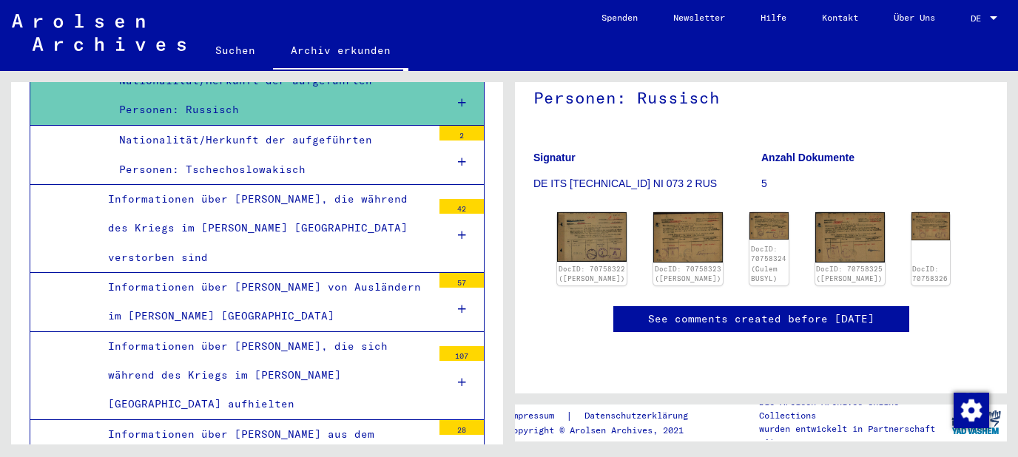
click at [456, 361] on div at bounding box center [462, 383] width 44 height 44
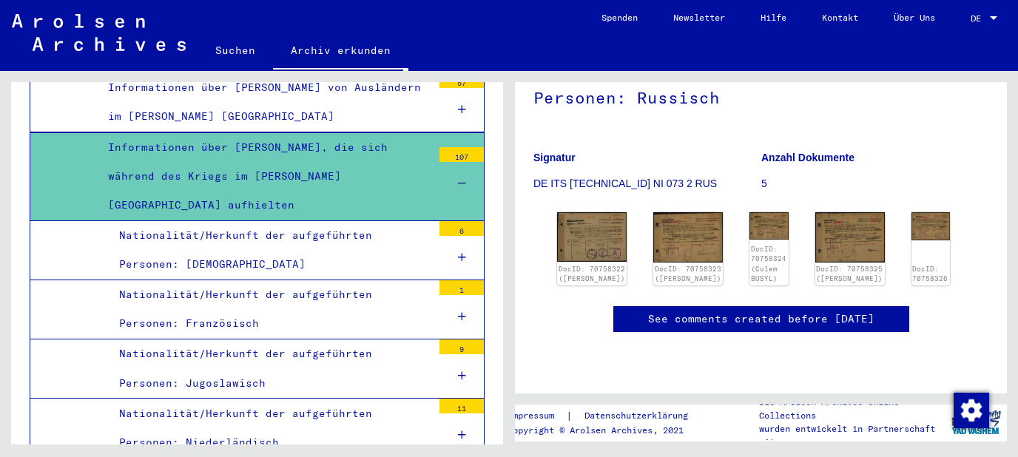
scroll to position [8428, 0]
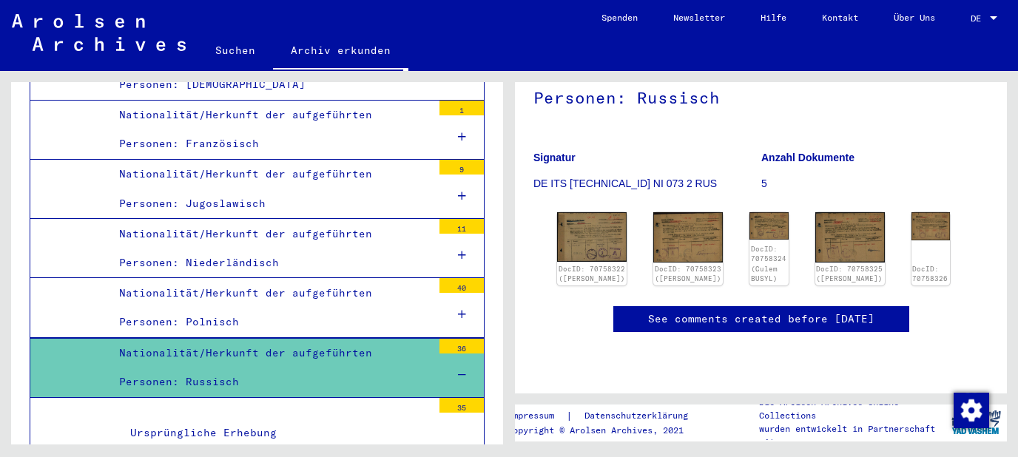
scroll to position [8586, 0]
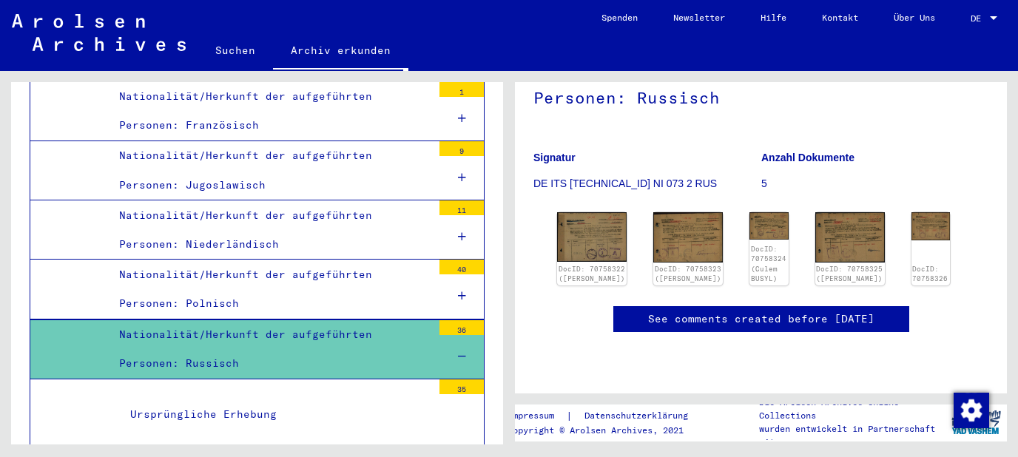
click at [321, 400] on div "Ursprüngliche Erhebung" at bounding box center [275, 414] width 313 height 29
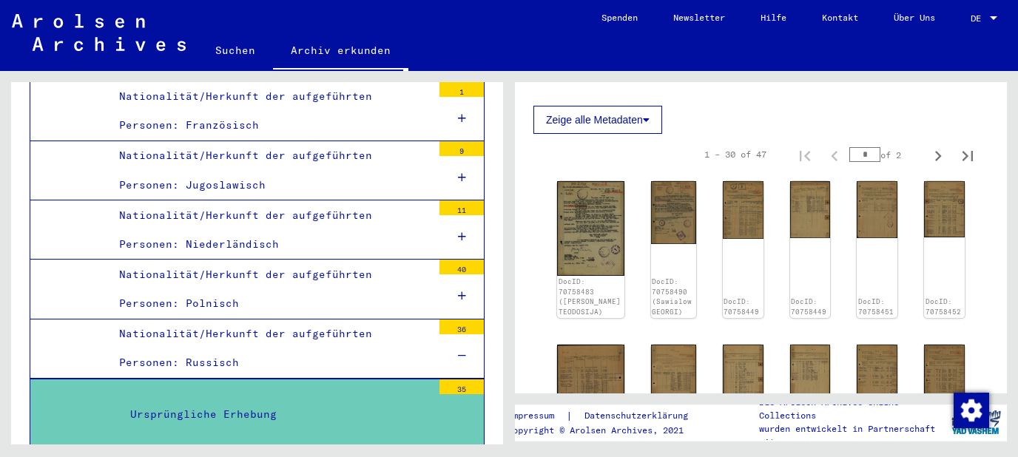
scroll to position [318, 0]
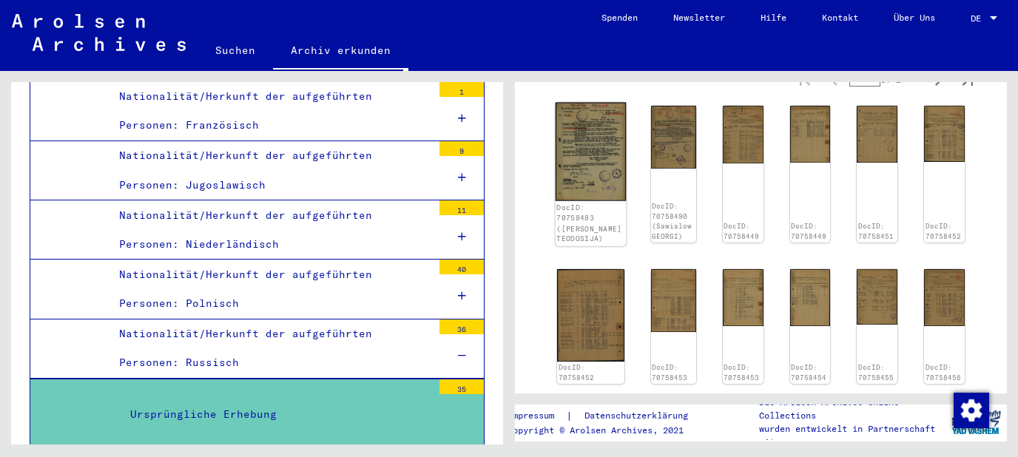
click at [563, 158] on img at bounding box center [591, 152] width 70 height 99
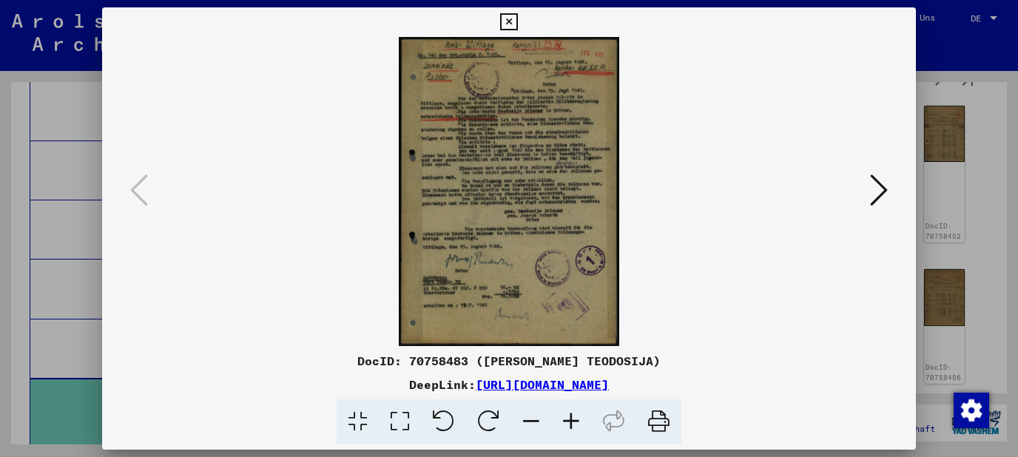
click at [581, 415] on icon at bounding box center [571, 422] width 40 height 45
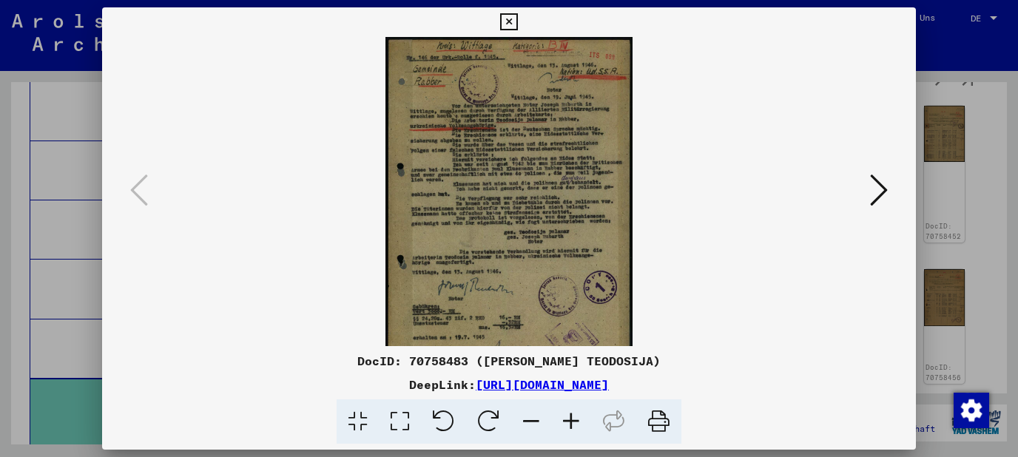
click at [581, 415] on icon at bounding box center [571, 422] width 40 height 45
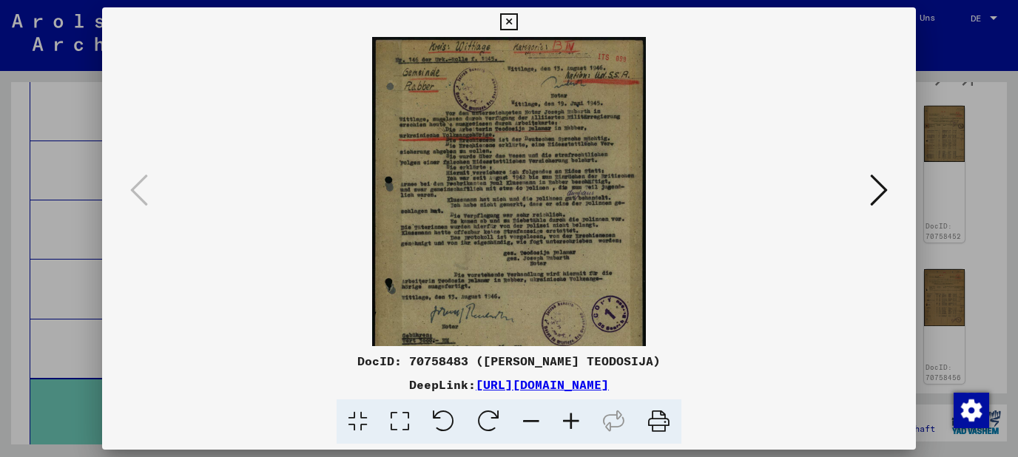
click at [581, 415] on icon at bounding box center [571, 422] width 40 height 45
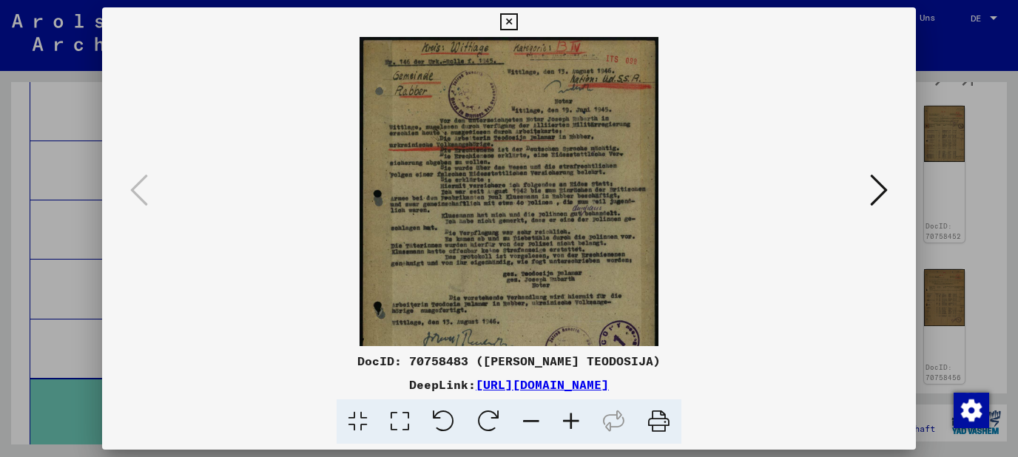
click at [581, 415] on icon at bounding box center [571, 422] width 40 height 45
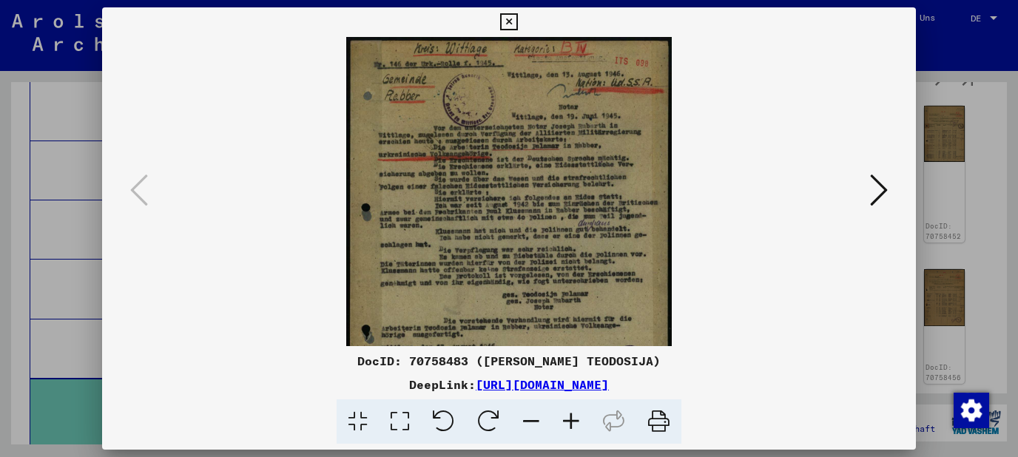
click at [581, 415] on icon at bounding box center [571, 422] width 40 height 45
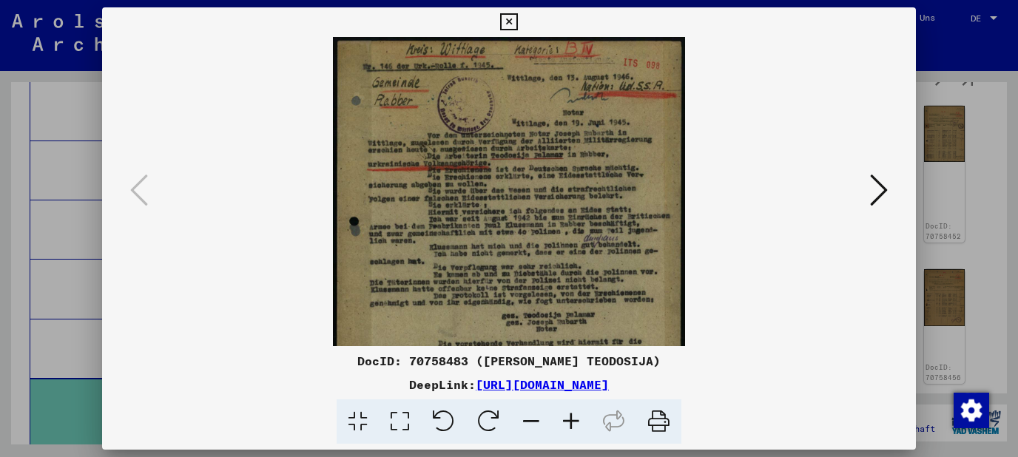
click at [581, 415] on icon at bounding box center [571, 422] width 40 height 45
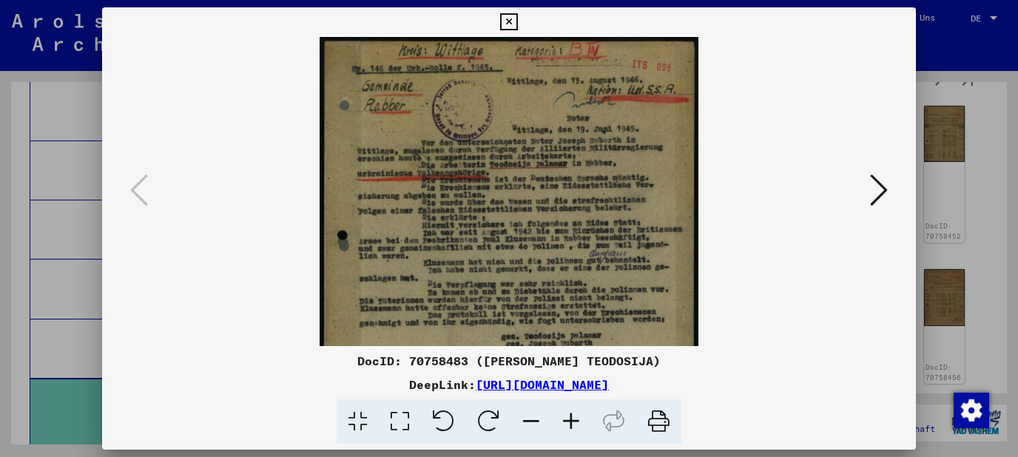
click at [581, 415] on icon at bounding box center [571, 422] width 40 height 45
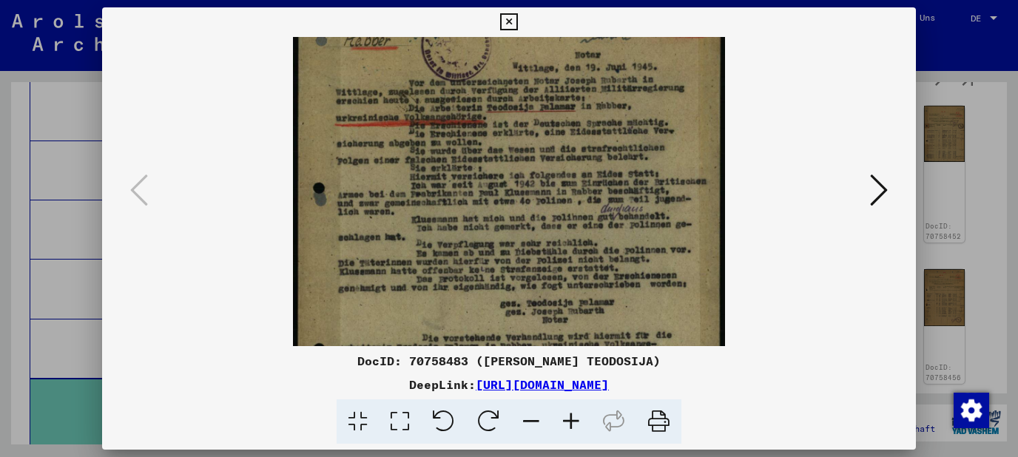
drag, startPoint x: 585, startPoint y: 291, endPoint x: 585, endPoint y: 216, distance: 74.7
click at [585, 216] on img at bounding box center [508, 264] width 431 height 605
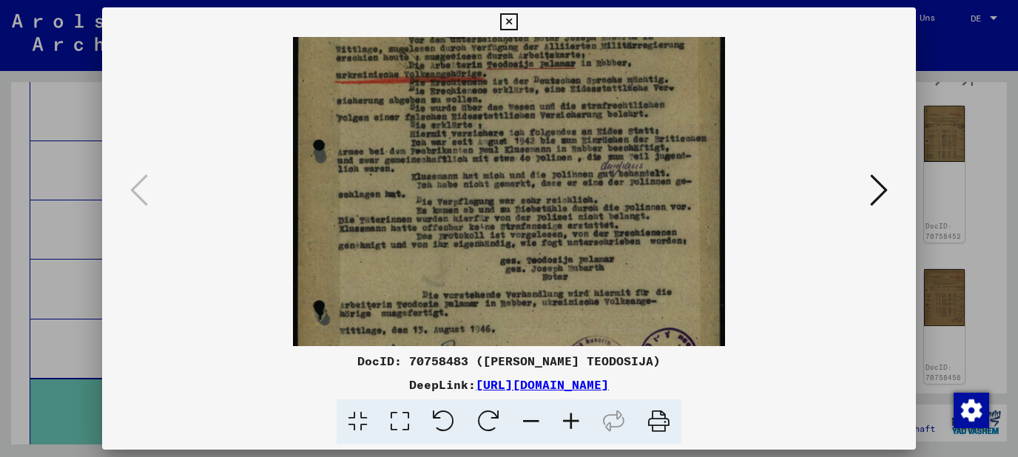
scroll to position [127, 0]
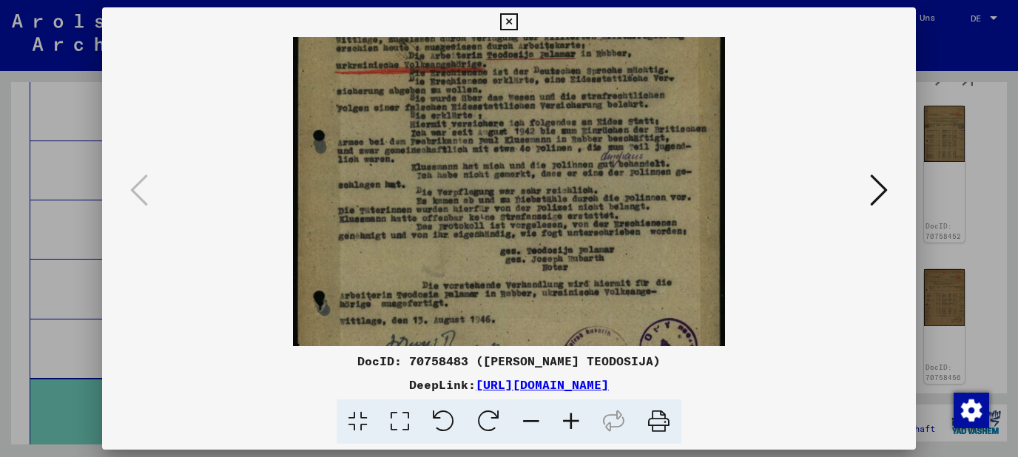
drag, startPoint x: 602, startPoint y: 258, endPoint x: 599, endPoint y: 206, distance: 52.6
click at [599, 206] on img at bounding box center [508, 212] width 431 height 605
click at [883, 190] on icon at bounding box center [879, 190] width 18 height 36
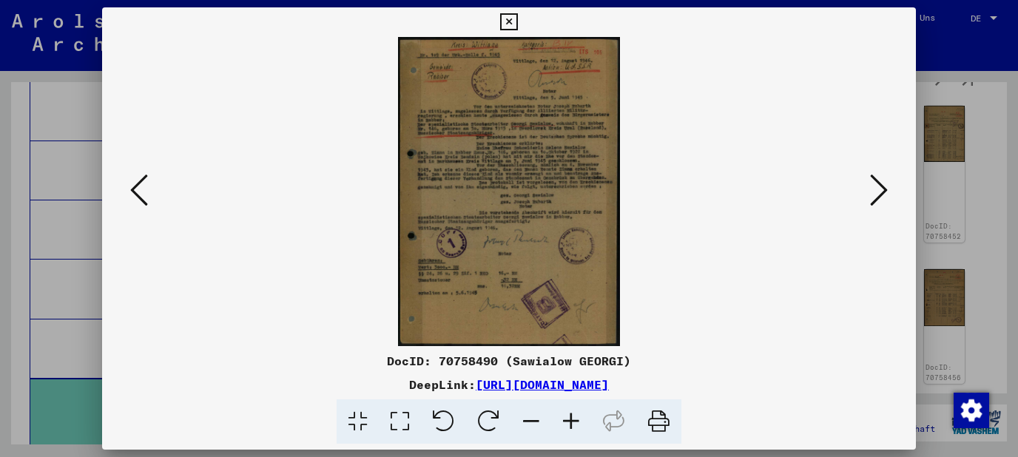
click at [881, 190] on icon at bounding box center [879, 190] width 18 height 36
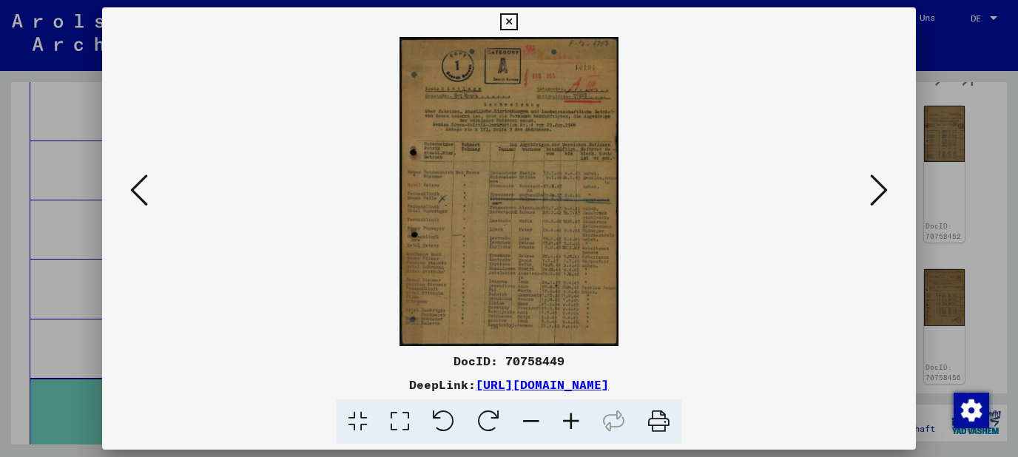
click at [577, 419] on icon at bounding box center [571, 422] width 40 height 45
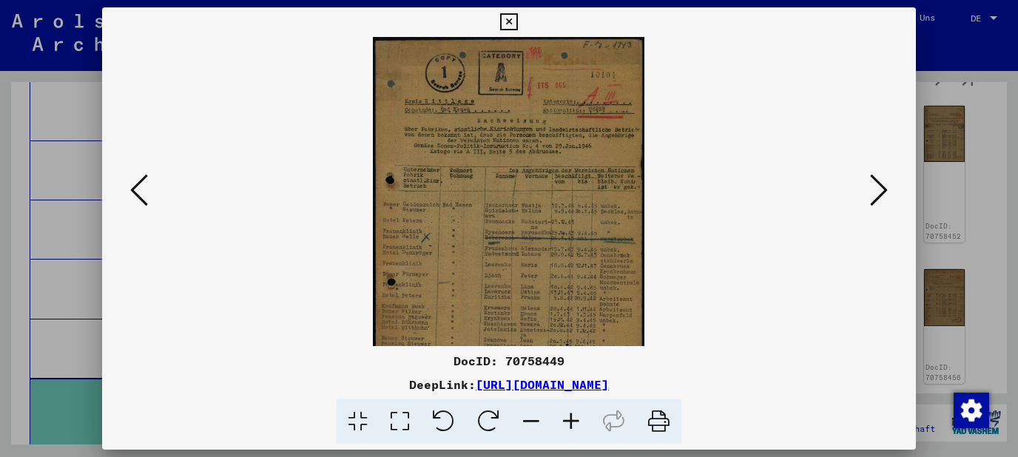
click at [577, 419] on icon at bounding box center [571, 422] width 40 height 45
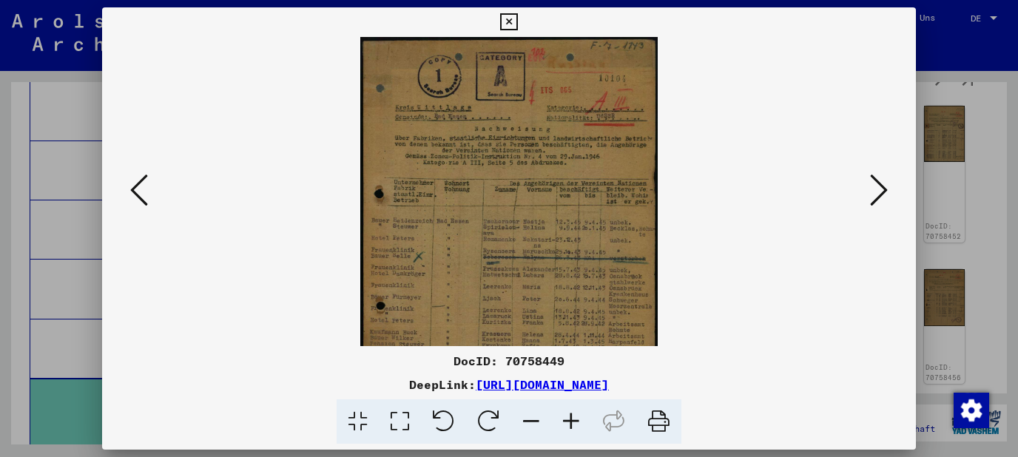
click at [577, 419] on icon at bounding box center [571, 422] width 40 height 45
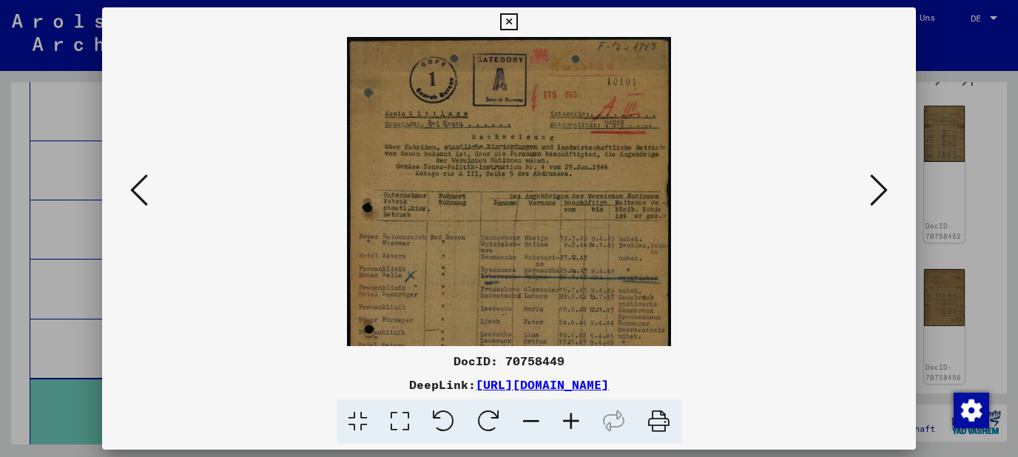
click at [577, 419] on icon at bounding box center [571, 422] width 40 height 45
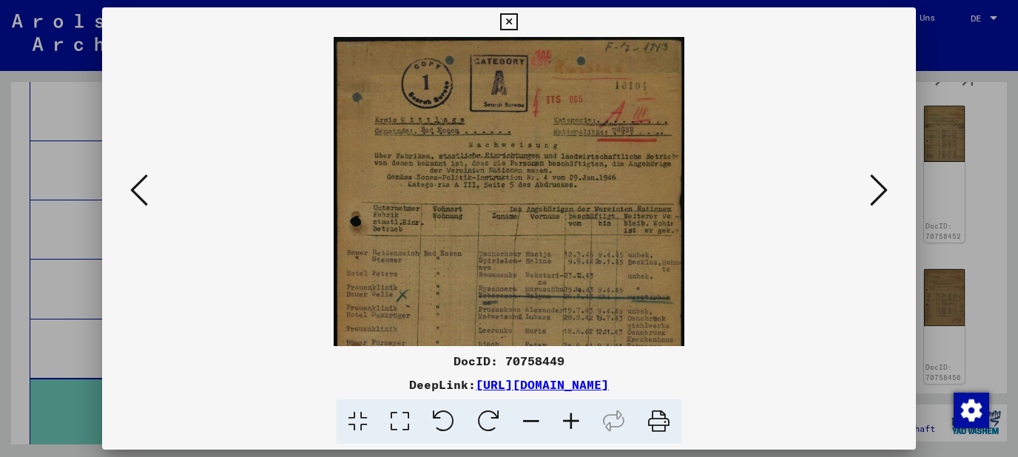
click at [577, 419] on icon at bounding box center [571, 422] width 40 height 45
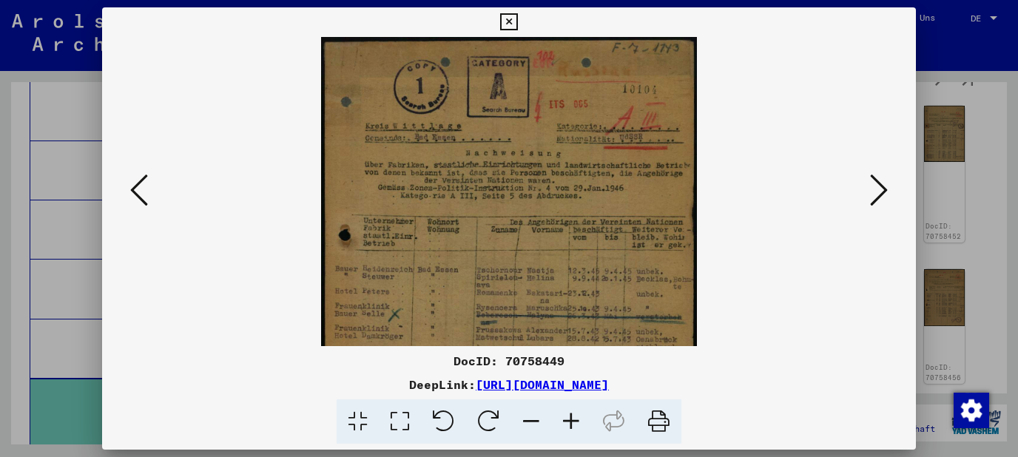
click at [577, 419] on icon at bounding box center [571, 422] width 40 height 45
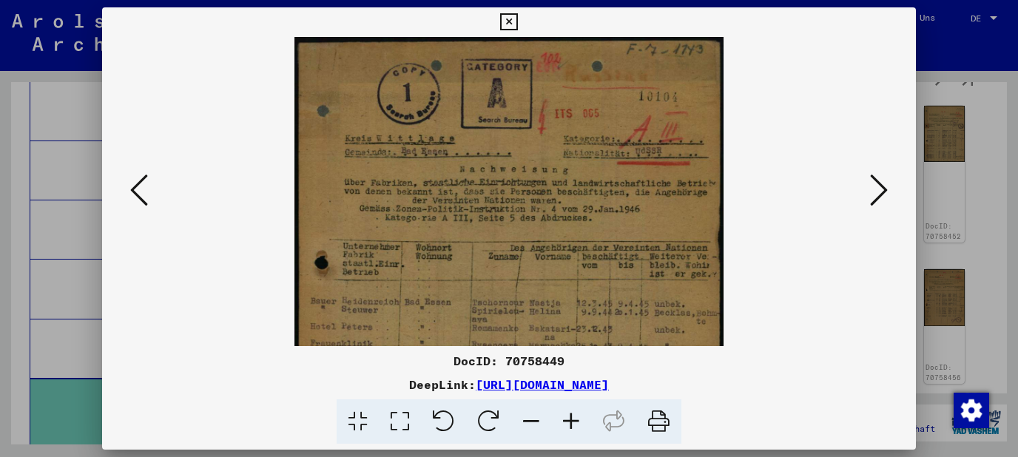
click at [577, 419] on icon at bounding box center [571, 422] width 40 height 45
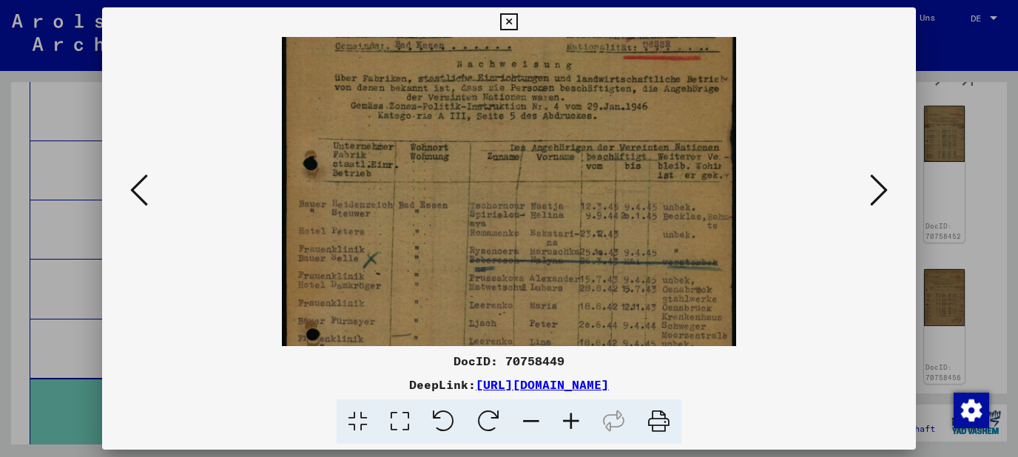
drag, startPoint x: 594, startPoint y: 280, endPoint x: 585, endPoint y: 201, distance: 79.8
click at [585, 201] on img at bounding box center [509, 245] width 455 height 642
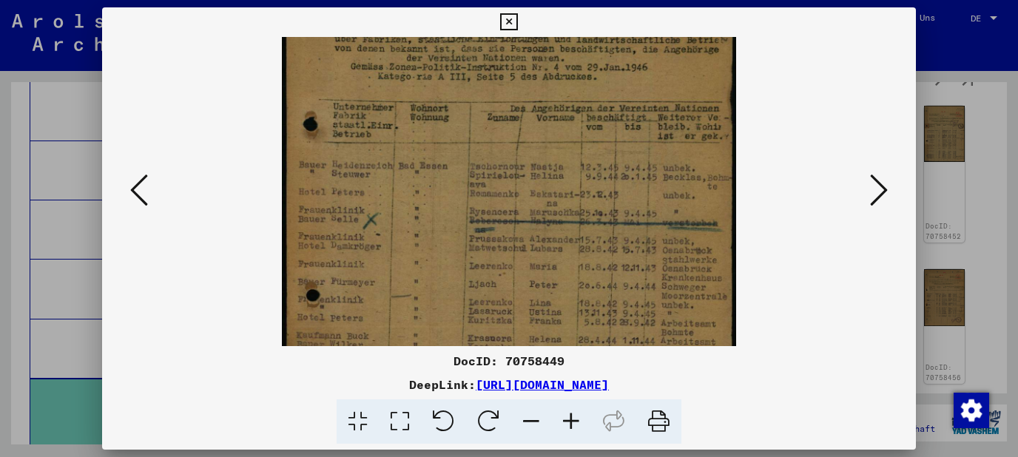
drag, startPoint x: 606, startPoint y: 250, endPoint x: 602, endPoint y: 211, distance: 39.4
click at [602, 211] on img at bounding box center [509, 206] width 455 height 642
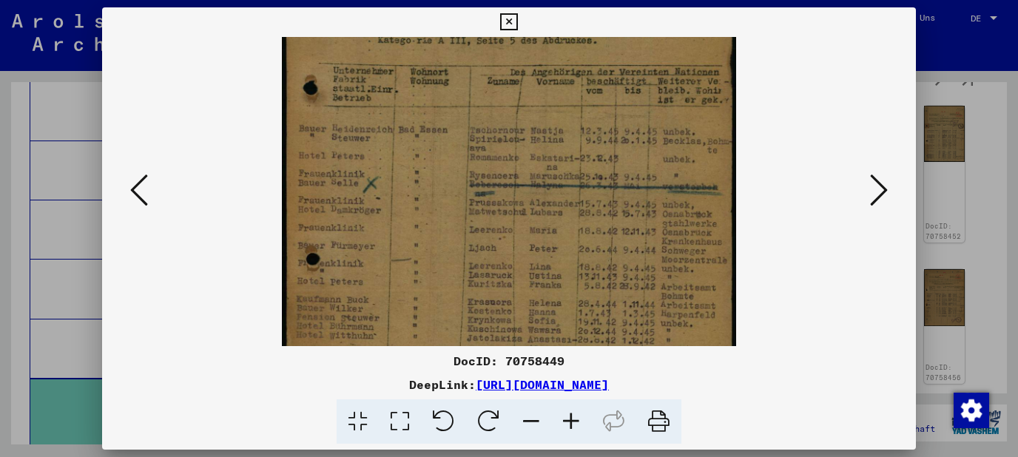
scroll to position [192, 0]
drag, startPoint x: 623, startPoint y: 255, endPoint x: 621, endPoint y: 216, distance: 39.3
click at [621, 216] on img at bounding box center [509, 166] width 455 height 642
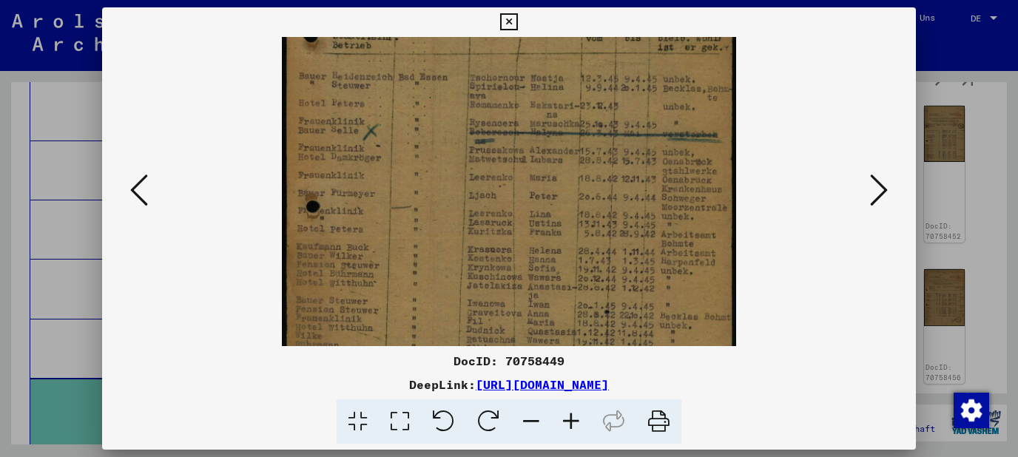
scroll to position [243, 0]
drag, startPoint x: 633, startPoint y: 259, endPoint x: 619, endPoint y: 207, distance: 53.9
click at [619, 207] on img at bounding box center [509, 115] width 455 height 642
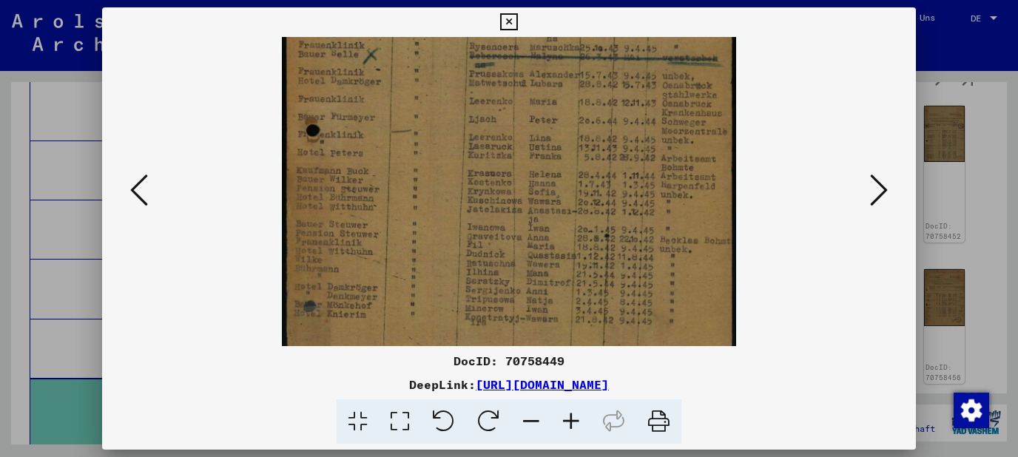
scroll to position [333, 0]
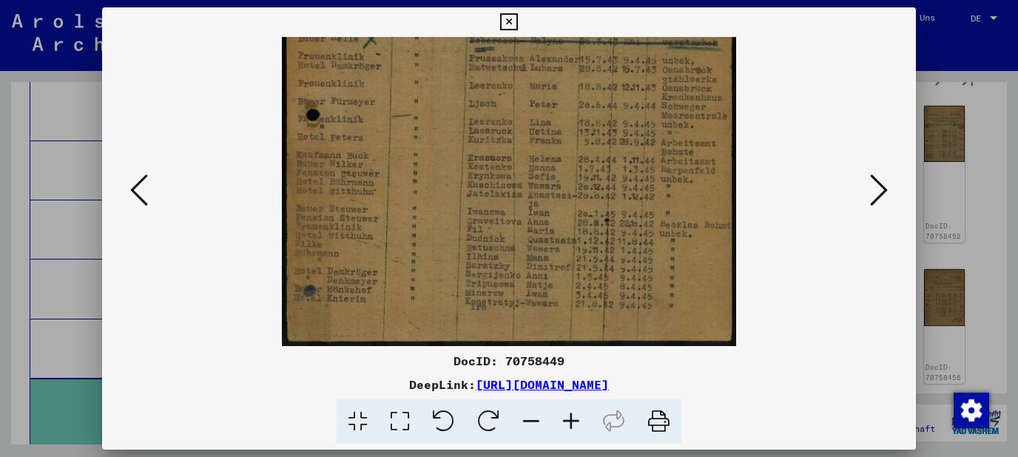
drag, startPoint x: 622, startPoint y: 250, endPoint x: 616, endPoint y: 159, distance: 91.2
click at [616, 159] on img at bounding box center [509, 25] width 455 height 642
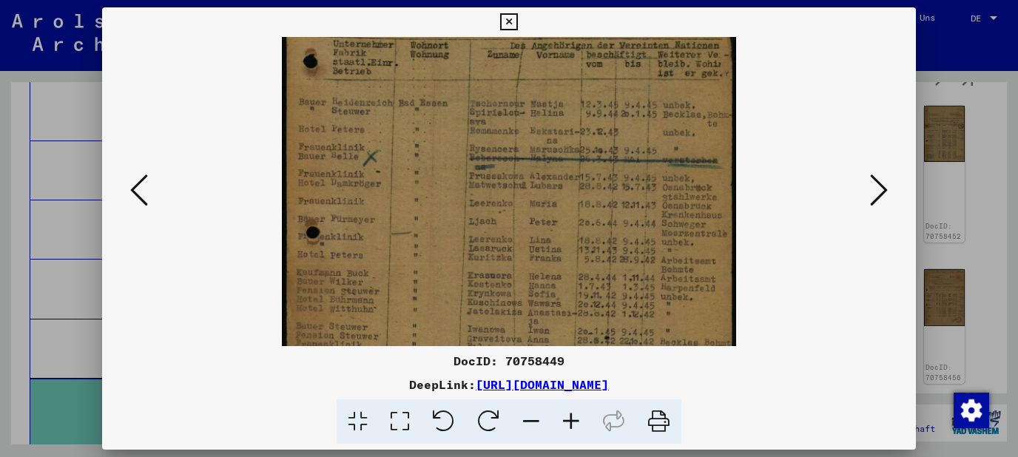
drag, startPoint x: 639, startPoint y: 317, endPoint x: 644, endPoint y: 340, distance: 23.4
click at [644, 340] on img at bounding box center [509, 143] width 455 height 642
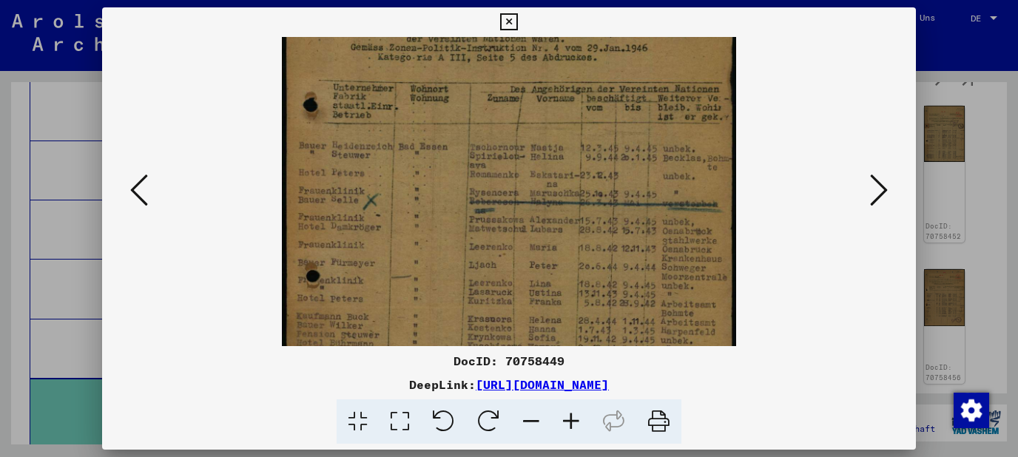
click at [647, 306] on img at bounding box center [509, 186] width 455 height 642
click at [886, 188] on icon at bounding box center [879, 190] width 18 height 36
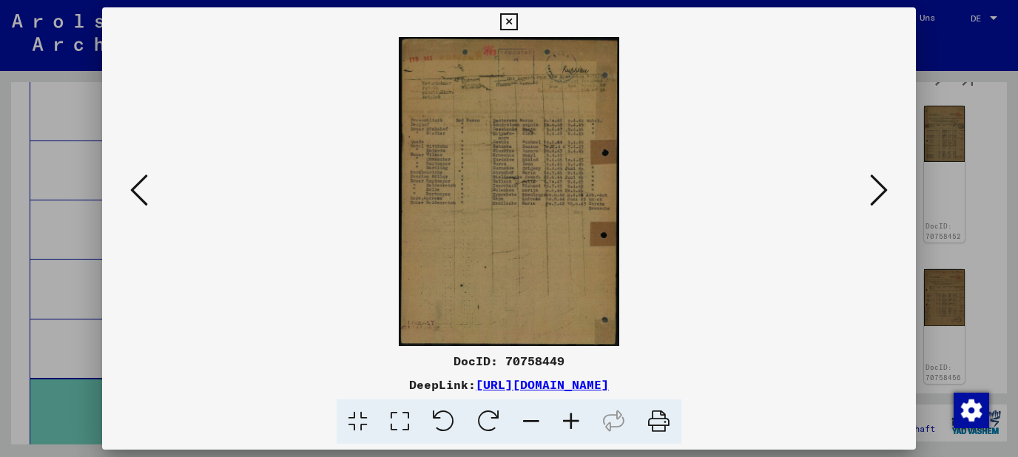
scroll to position [0, 0]
click at [572, 418] on icon at bounding box center [571, 422] width 40 height 45
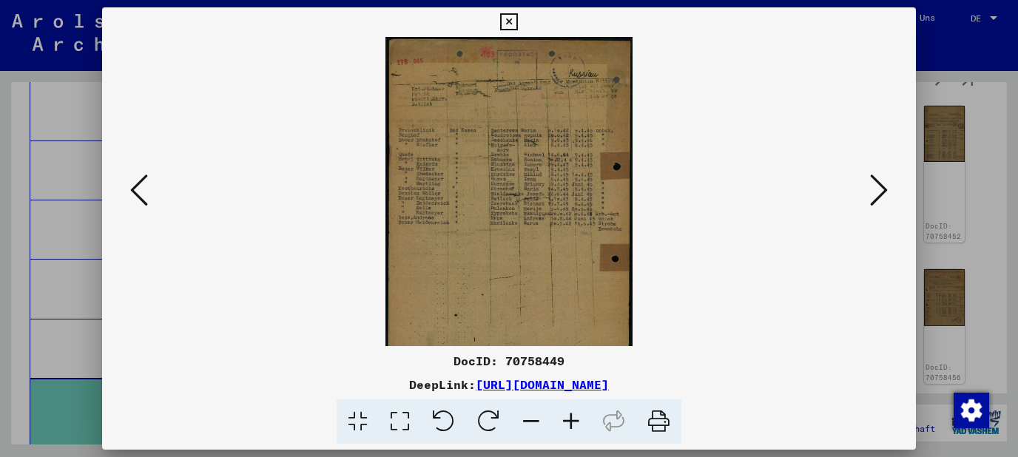
click at [572, 418] on icon at bounding box center [571, 422] width 40 height 45
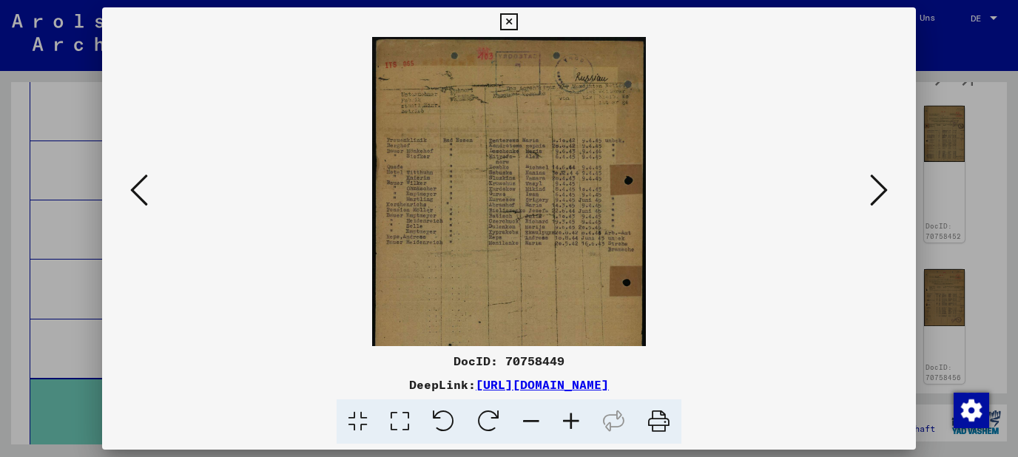
click at [572, 418] on icon at bounding box center [571, 422] width 40 height 45
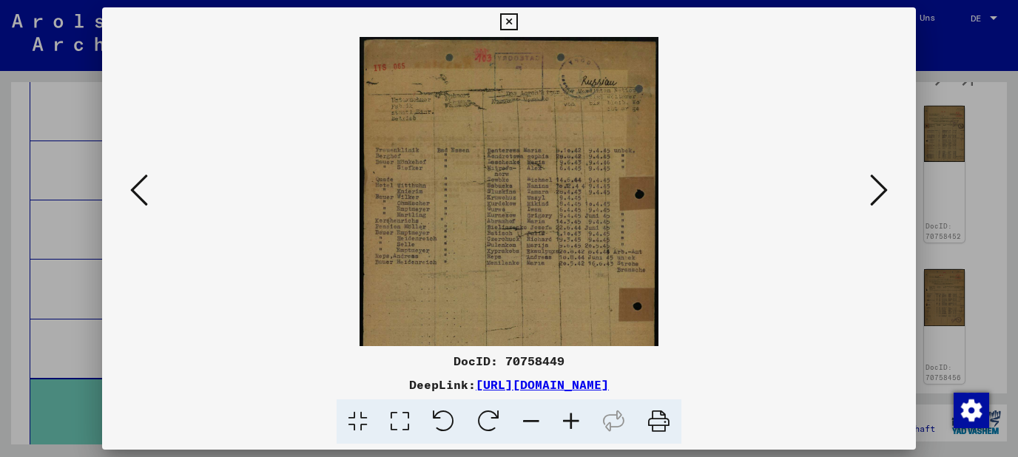
click at [572, 418] on icon at bounding box center [571, 422] width 40 height 45
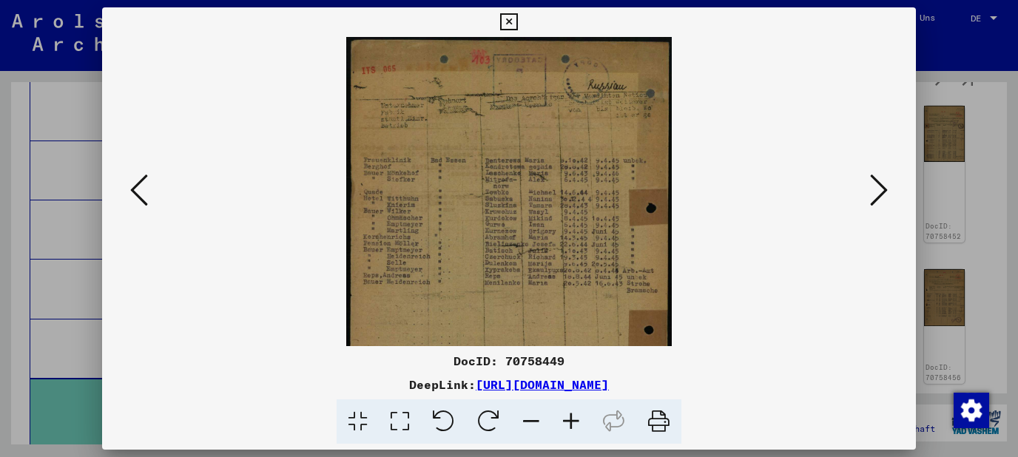
click at [572, 418] on icon at bounding box center [571, 422] width 40 height 45
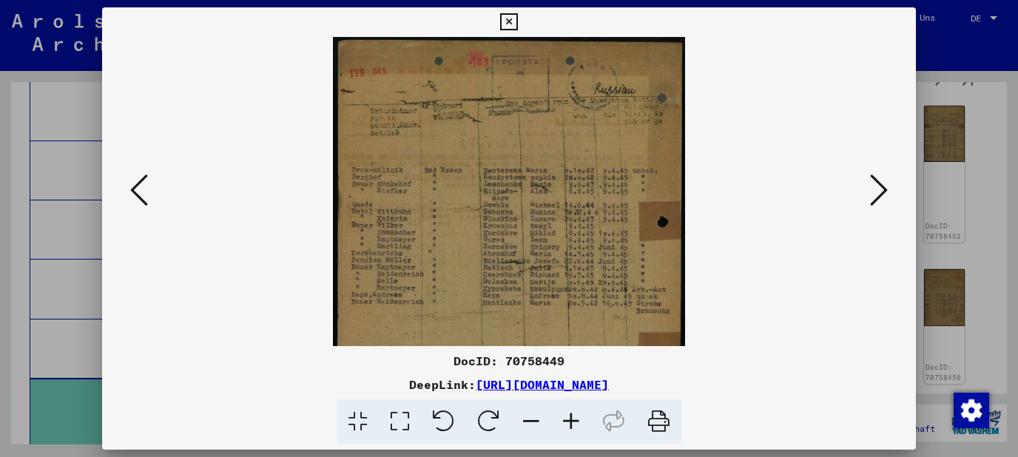
click at [572, 418] on icon at bounding box center [571, 422] width 40 height 45
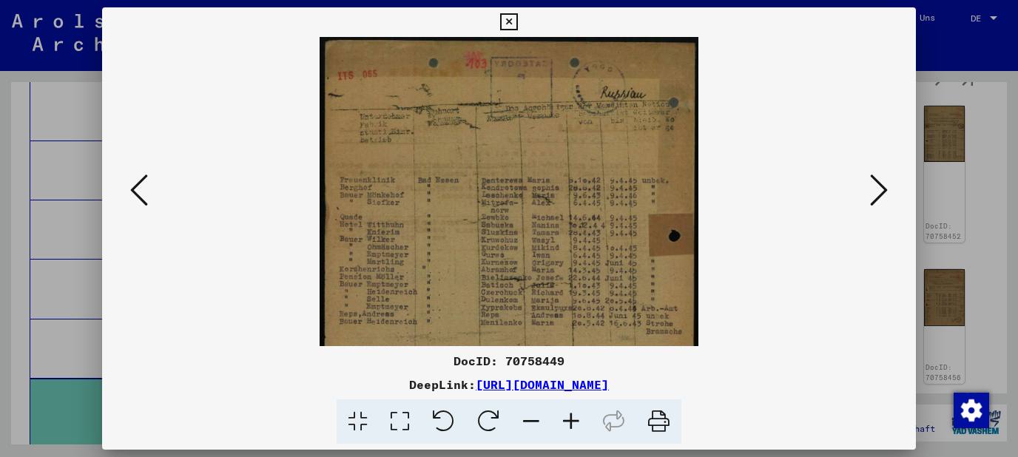
click at [572, 418] on icon at bounding box center [571, 422] width 40 height 45
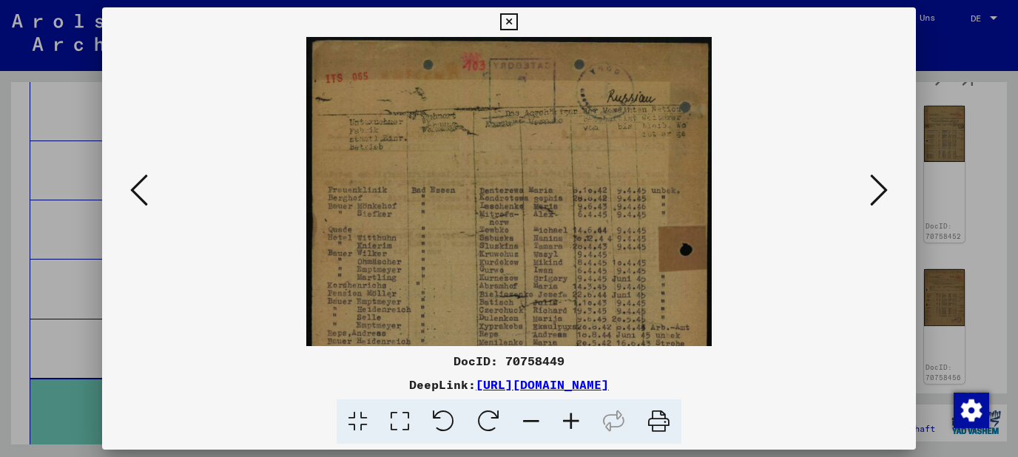
click at [878, 201] on icon at bounding box center [879, 190] width 18 height 36
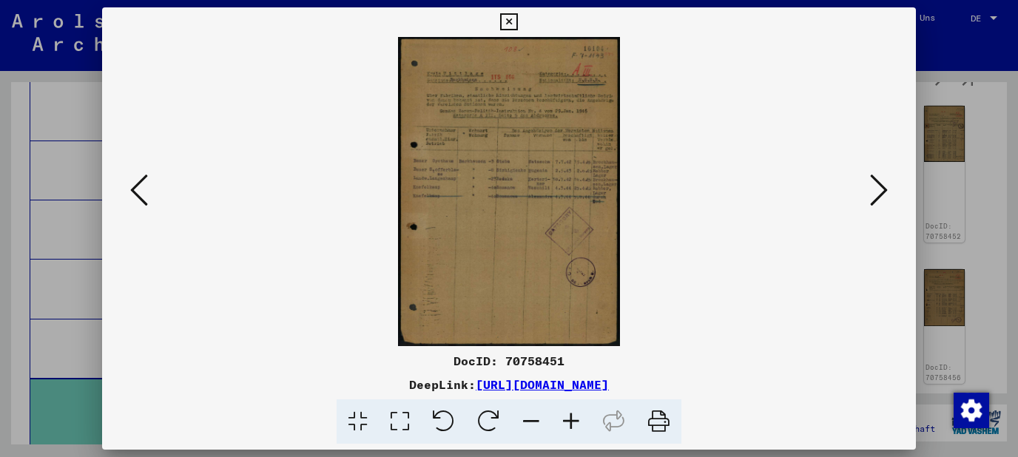
click at [576, 420] on icon at bounding box center [571, 422] width 40 height 45
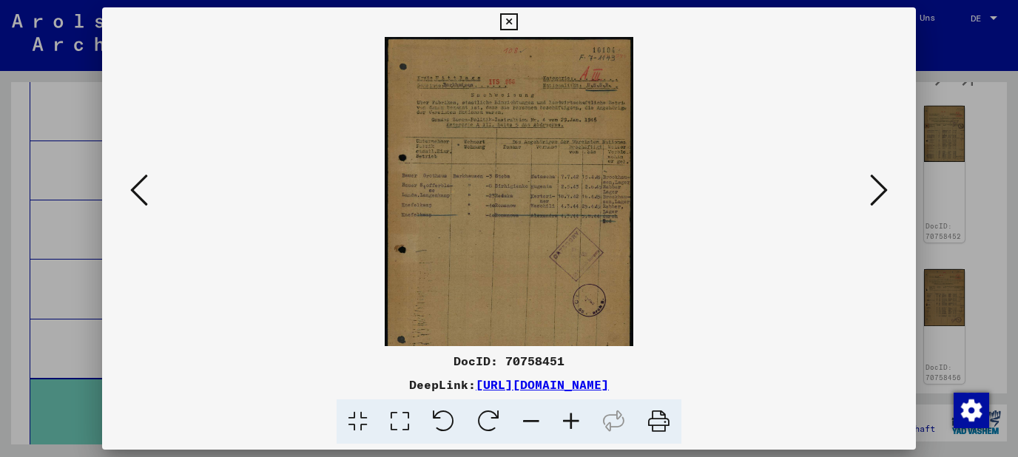
click at [576, 420] on icon at bounding box center [571, 422] width 40 height 45
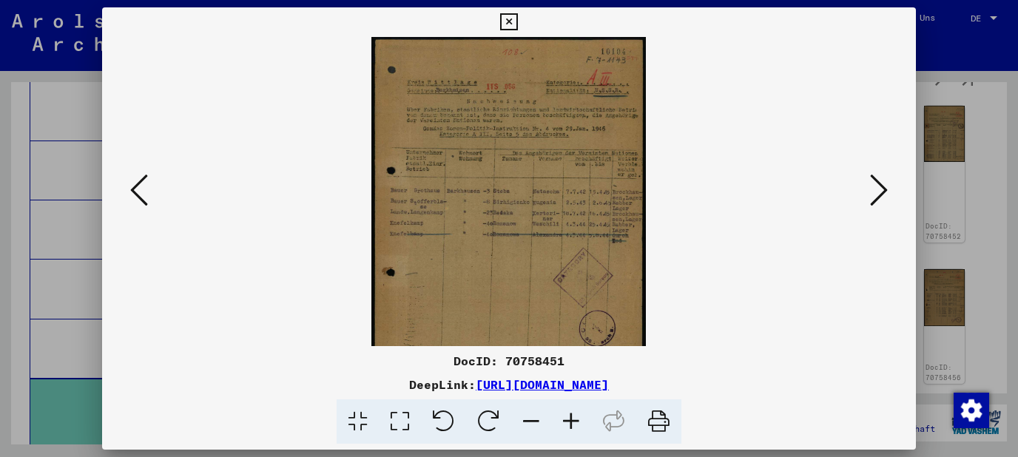
click at [576, 420] on icon at bounding box center [571, 422] width 40 height 45
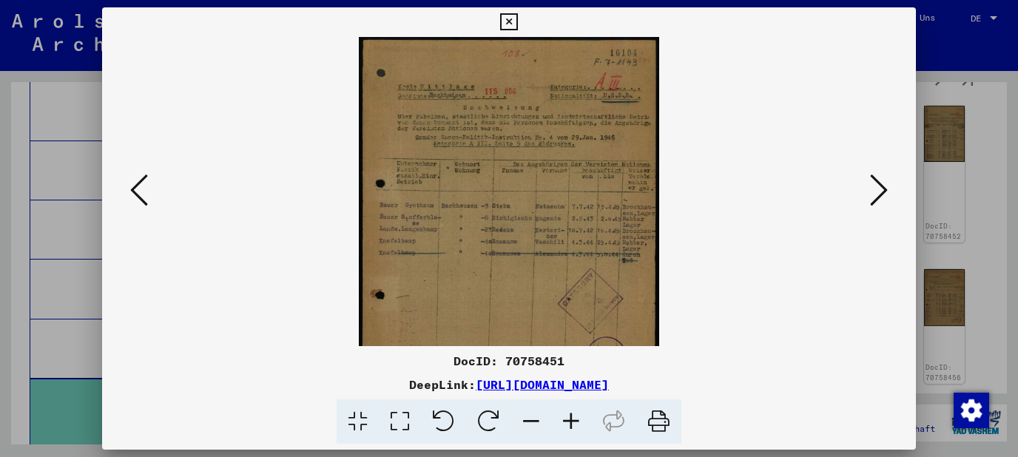
click at [576, 420] on icon at bounding box center [571, 422] width 40 height 45
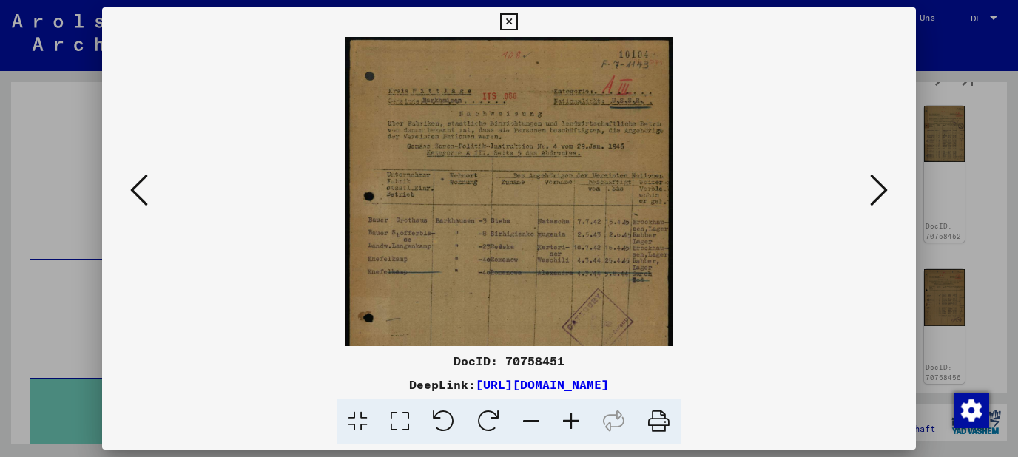
click at [576, 420] on icon at bounding box center [571, 422] width 40 height 45
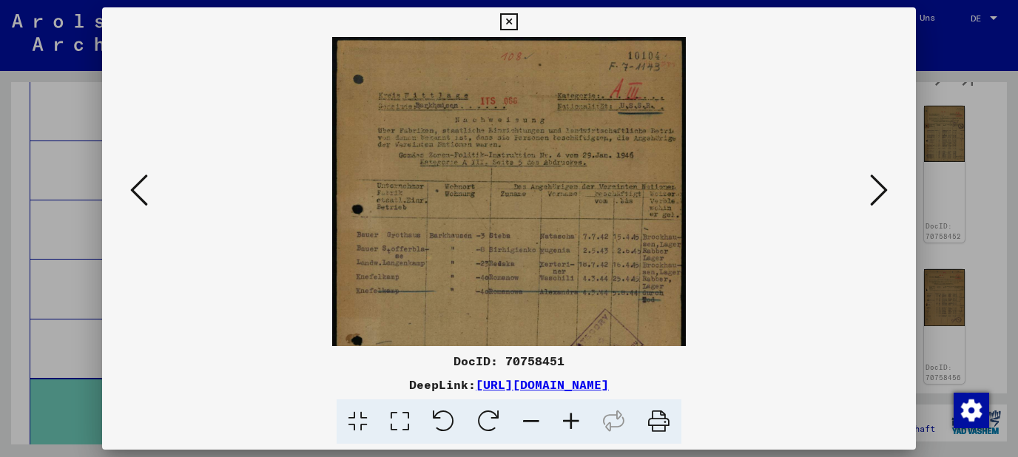
click at [576, 420] on icon at bounding box center [571, 422] width 40 height 45
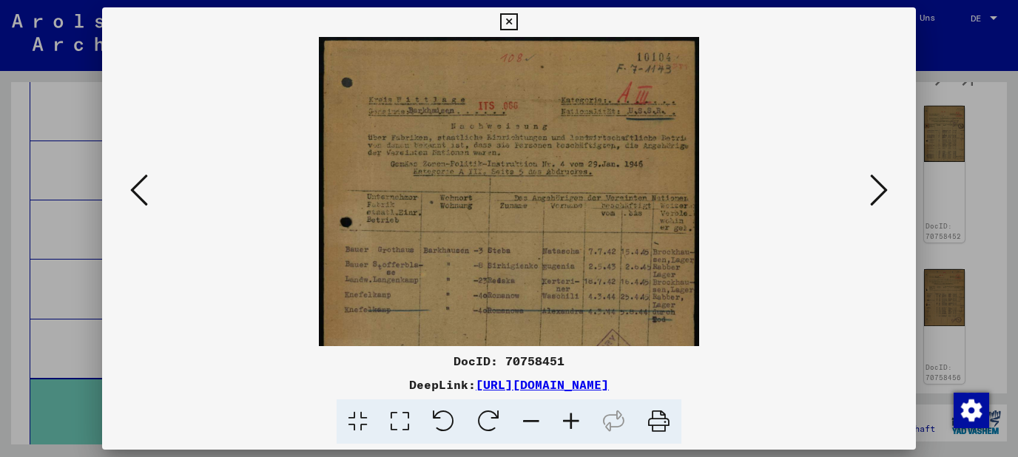
click at [887, 197] on icon at bounding box center [879, 190] width 18 height 36
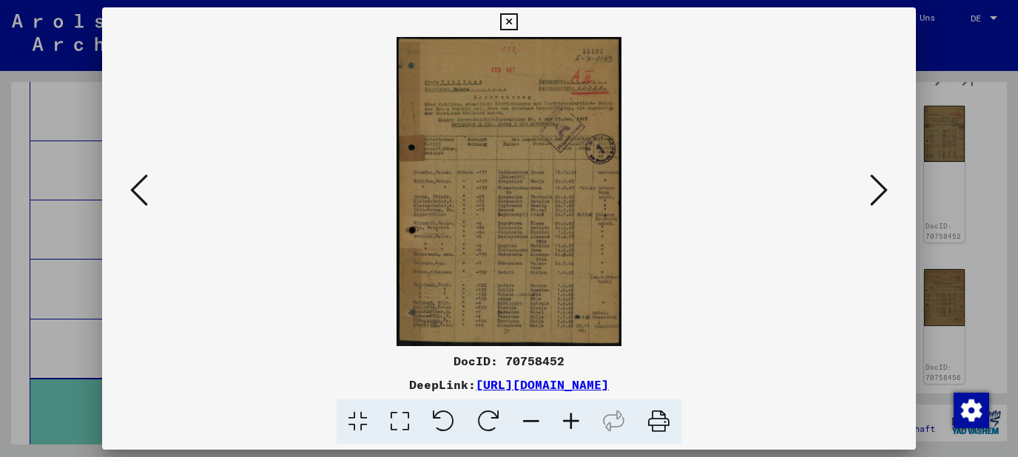
click at [571, 417] on icon at bounding box center [571, 422] width 40 height 45
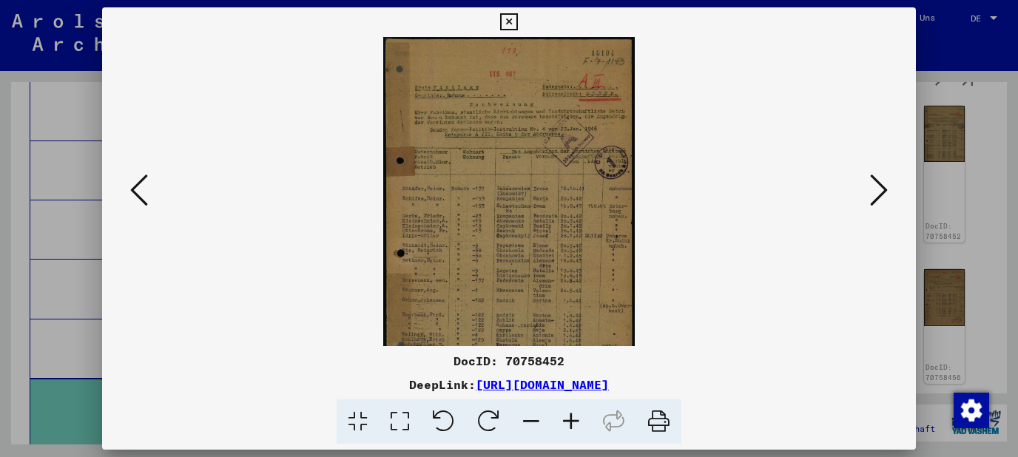
click at [571, 417] on icon at bounding box center [571, 422] width 40 height 45
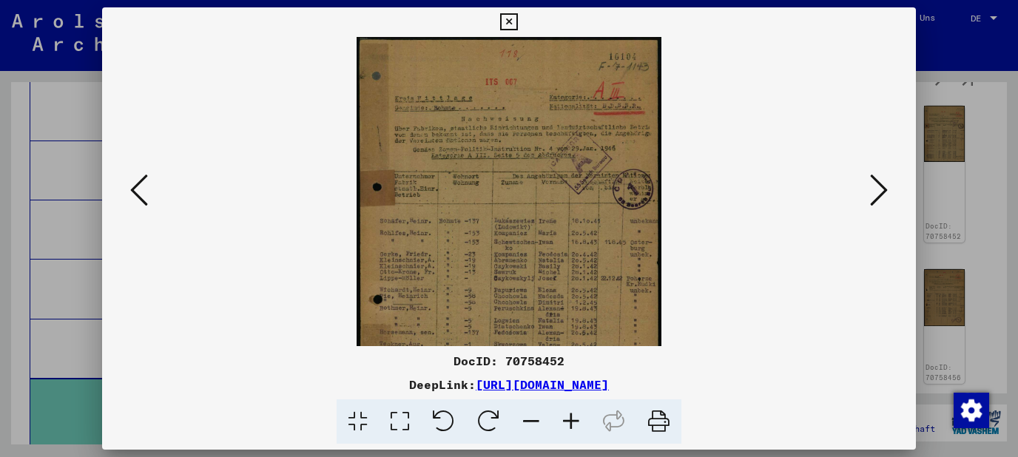
click at [571, 417] on icon at bounding box center [571, 422] width 40 height 45
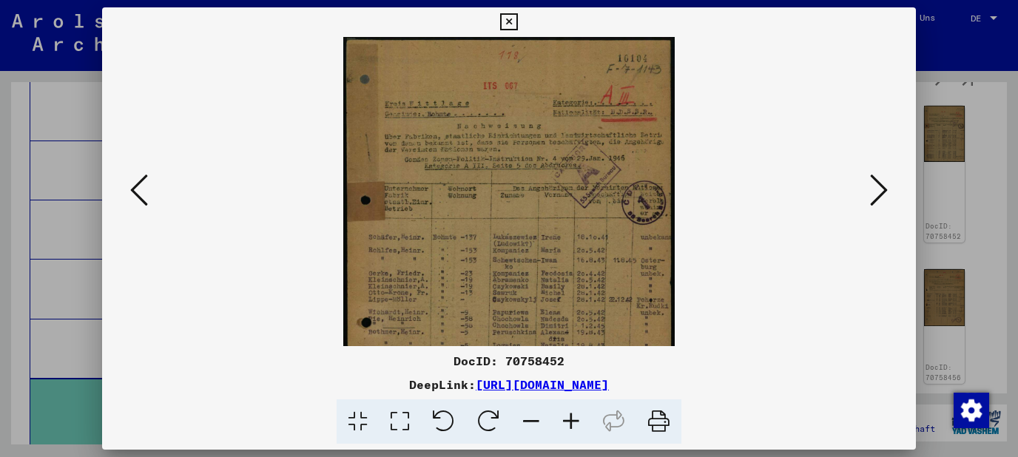
click at [571, 417] on icon at bounding box center [571, 422] width 40 height 45
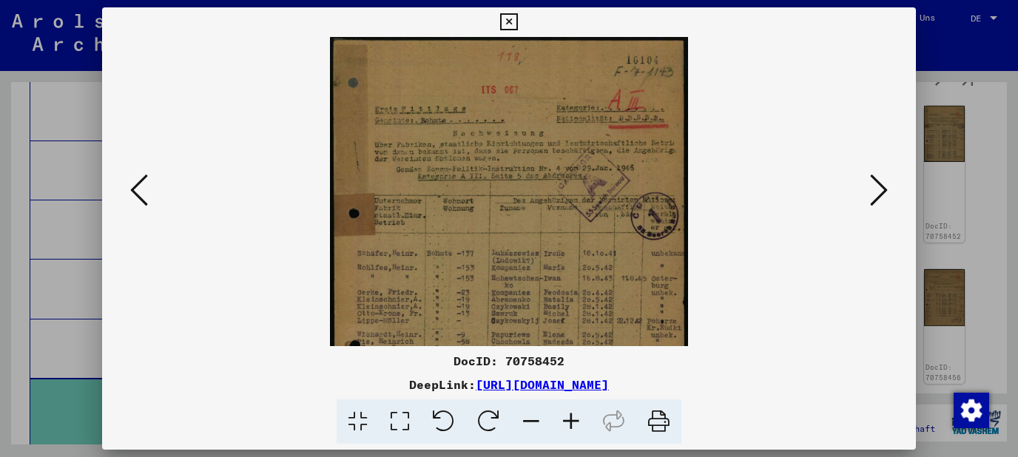
click at [571, 417] on icon at bounding box center [571, 422] width 40 height 45
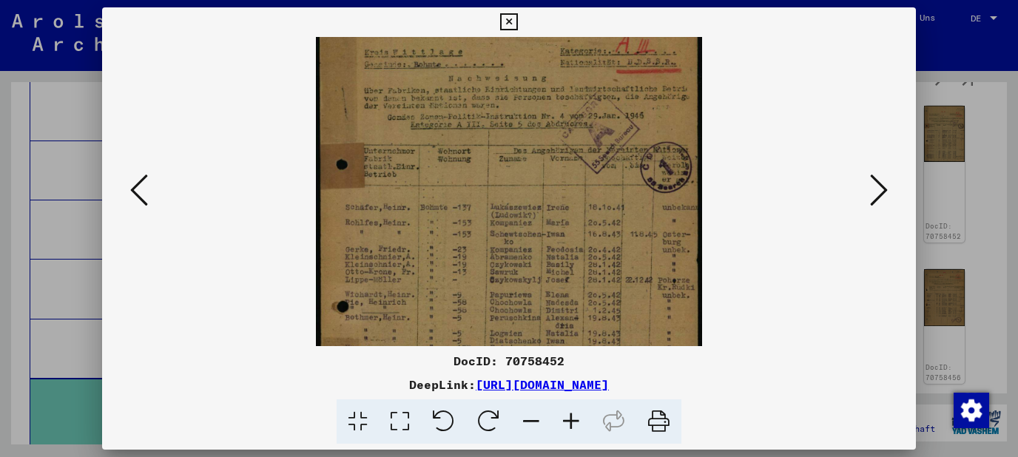
scroll to position [86, 0]
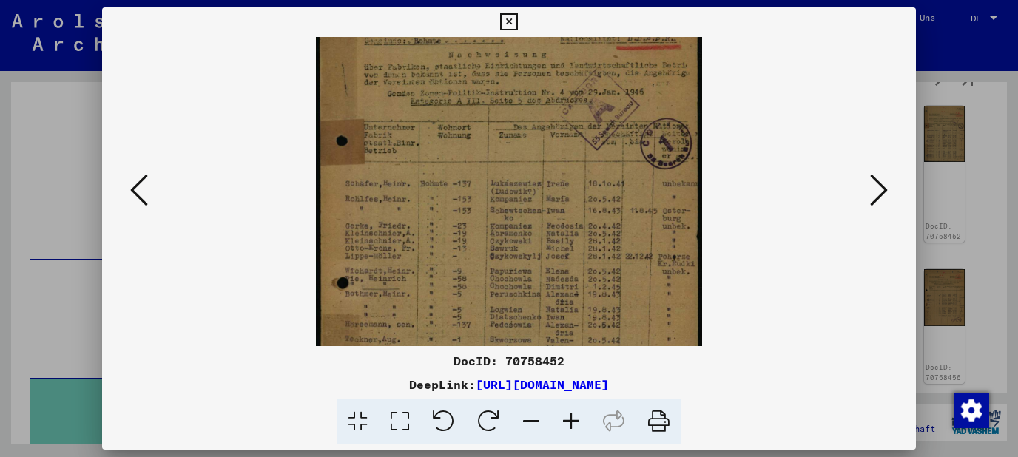
drag, startPoint x: 536, startPoint y: 273, endPoint x: 540, endPoint y: 187, distance: 85.9
click at [540, 187] on img at bounding box center [509, 216] width 386 height 531
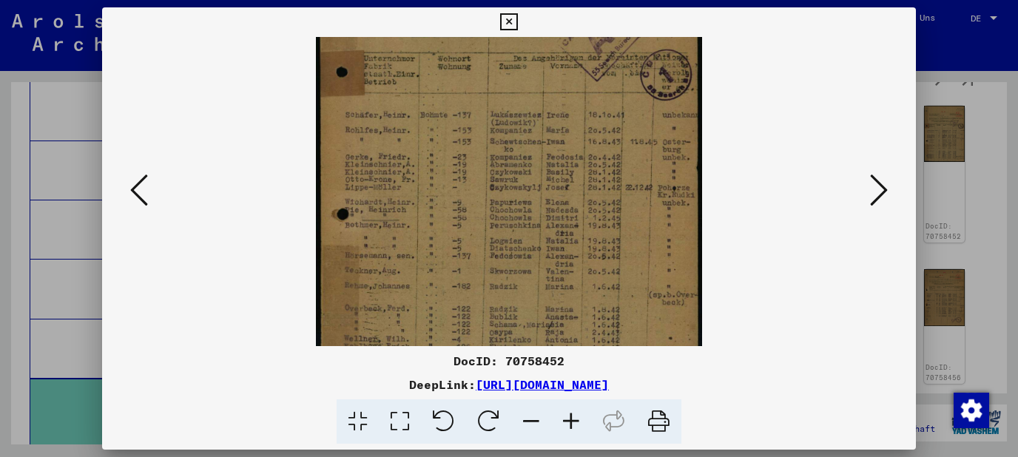
drag, startPoint x: 557, startPoint y: 235, endPoint x: 552, endPoint y: 166, distance: 69.0
click at [552, 166] on img at bounding box center [509, 147] width 386 height 531
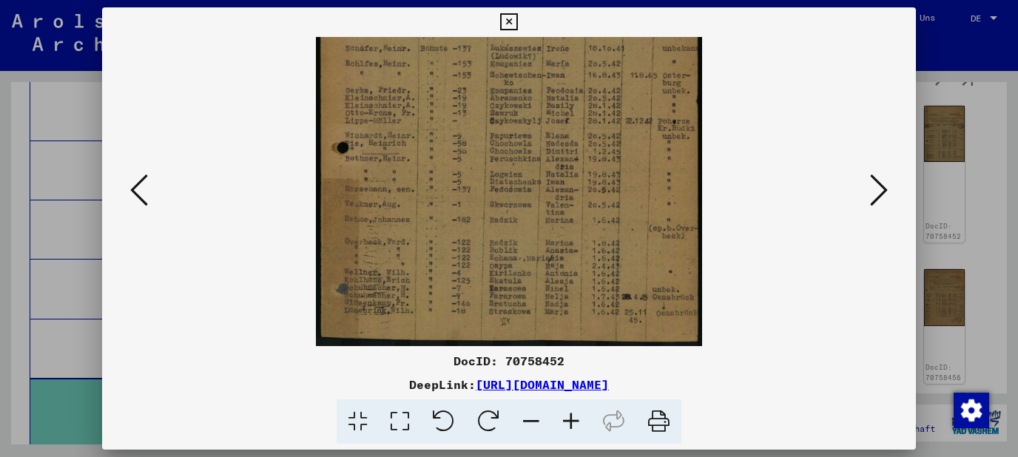
drag, startPoint x: 560, startPoint y: 234, endPoint x: 560, endPoint y: 138, distance: 95.5
click at [560, 138] on img at bounding box center [509, 81] width 386 height 531
click at [884, 186] on icon at bounding box center [879, 190] width 18 height 36
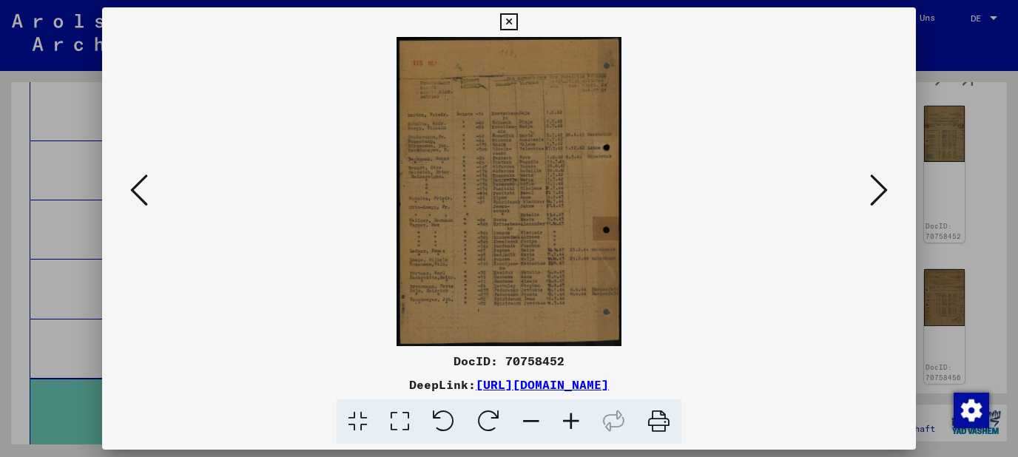
click at [886, 192] on icon at bounding box center [879, 190] width 18 height 36
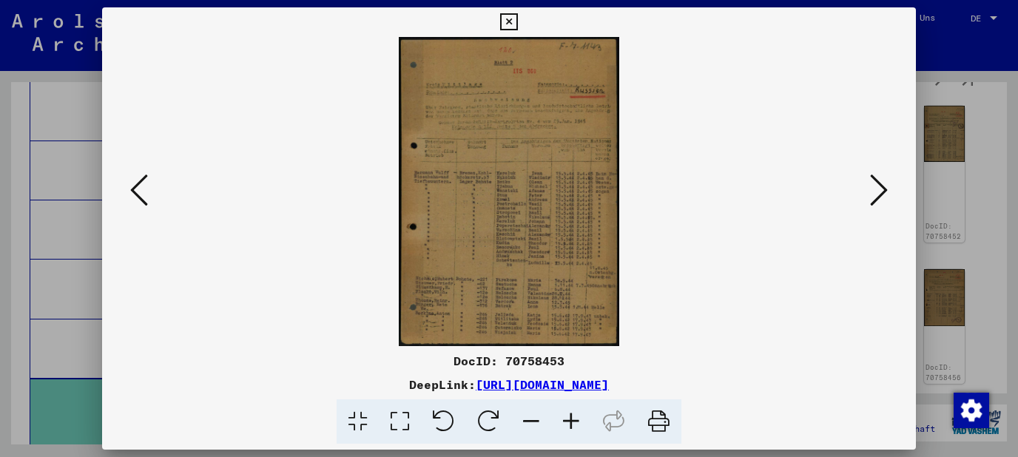
click at [573, 428] on icon at bounding box center [571, 422] width 40 height 45
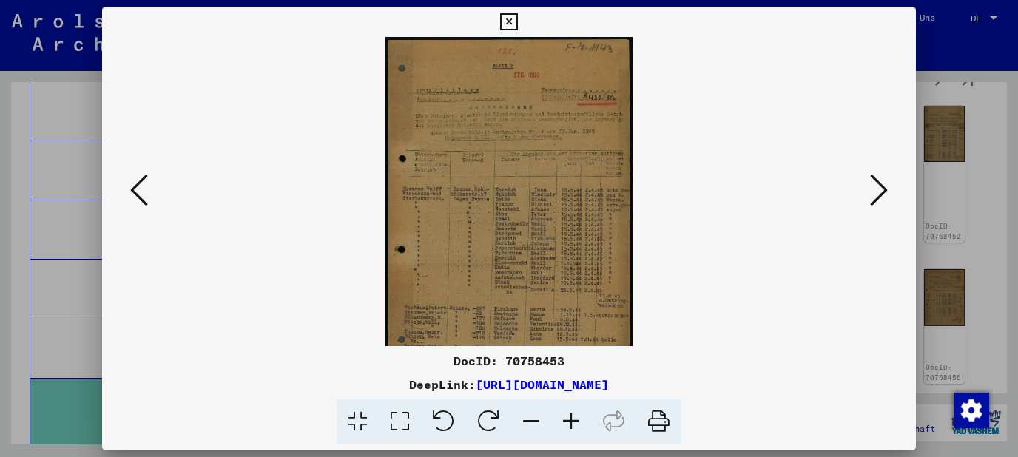
click at [573, 428] on icon at bounding box center [571, 422] width 40 height 45
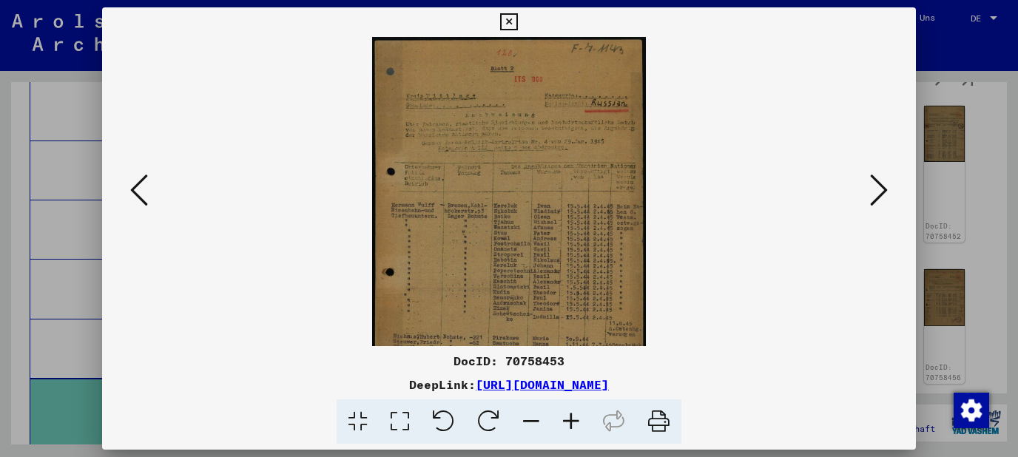
click at [573, 428] on icon at bounding box center [571, 422] width 40 height 45
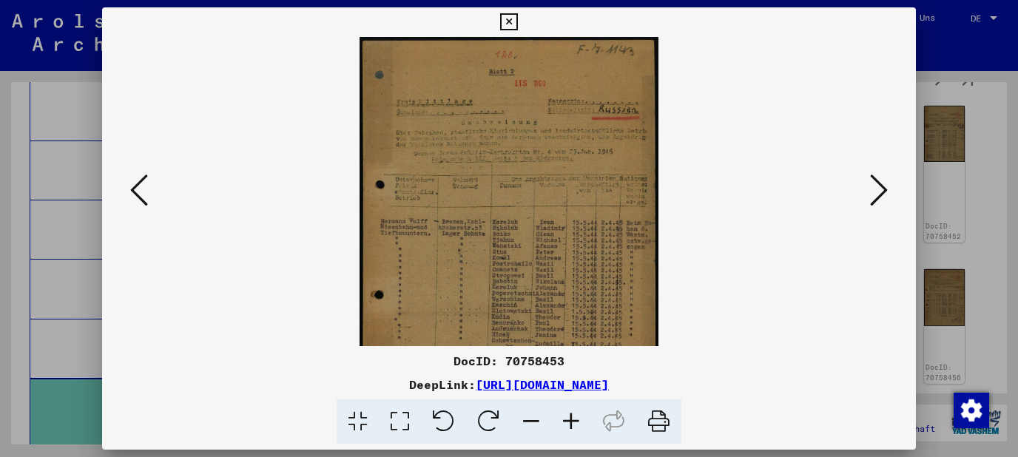
click at [573, 428] on icon at bounding box center [571, 422] width 40 height 45
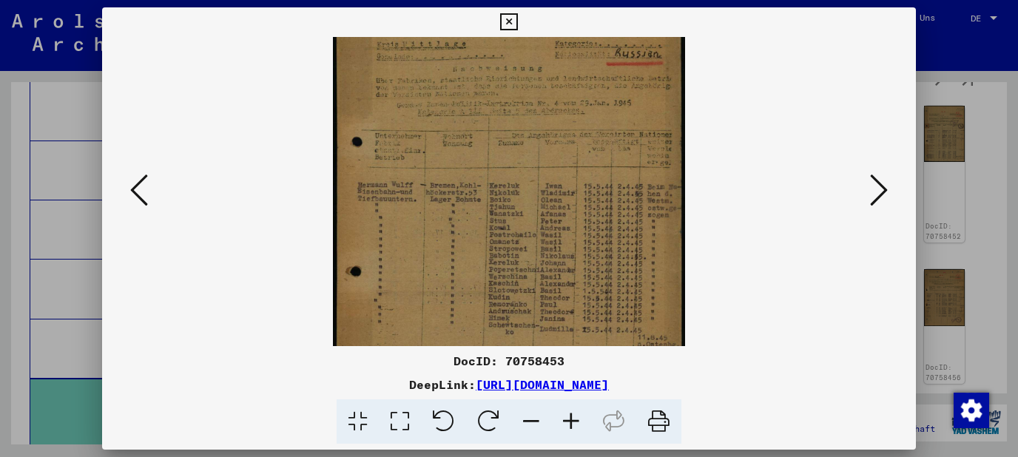
drag, startPoint x: 573, startPoint y: 308, endPoint x: 579, endPoint y: 238, distance: 69.8
click at [579, 238] on img at bounding box center [509, 215] width 352 height 494
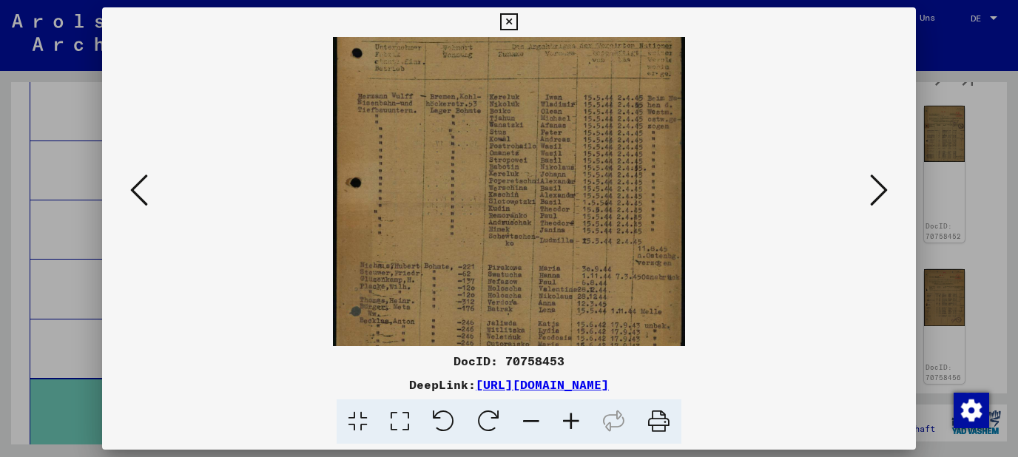
scroll to position [170, 0]
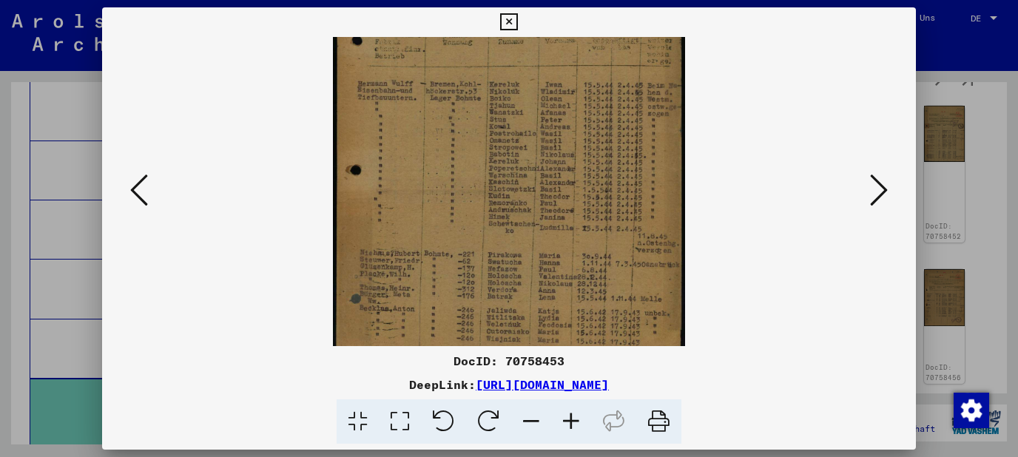
click at [588, 178] on img at bounding box center [509, 114] width 352 height 494
click at [584, 425] on icon at bounding box center [571, 422] width 40 height 45
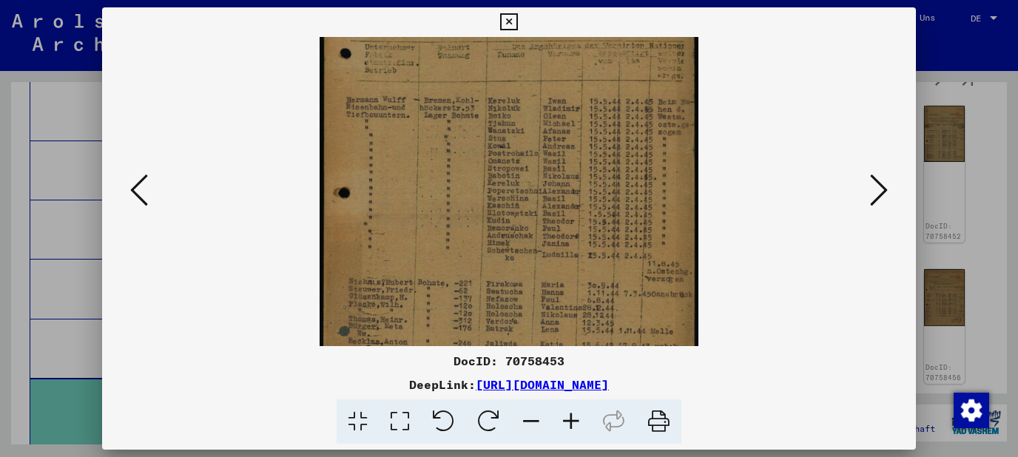
click at [584, 425] on icon at bounding box center [571, 422] width 40 height 45
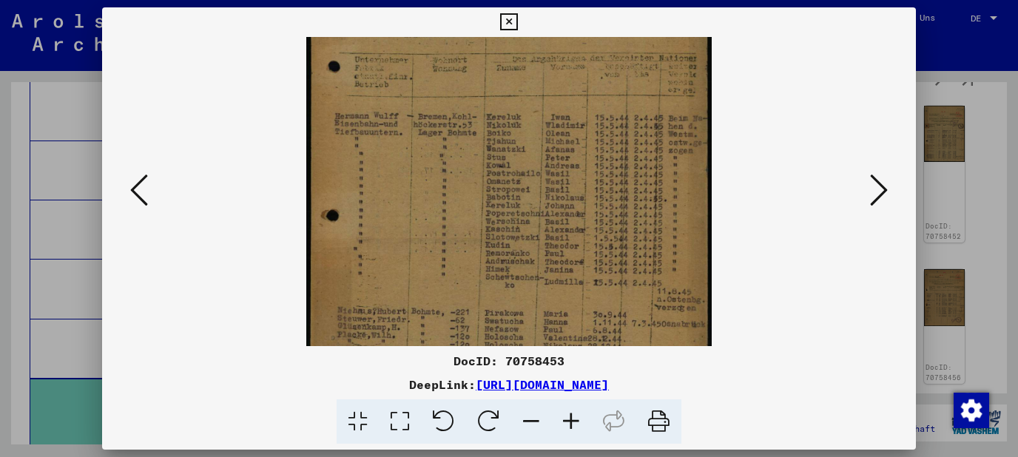
click at [584, 425] on icon at bounding box center [571, 422] width 40 height 45
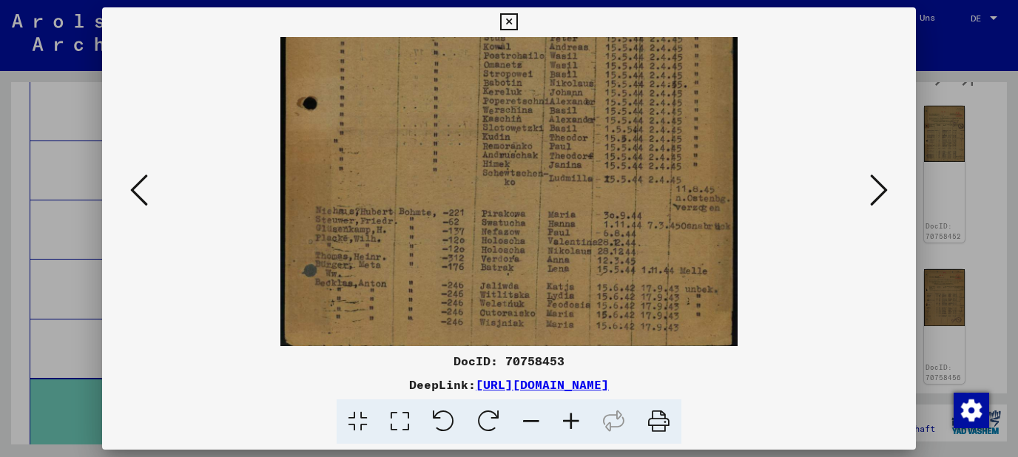
drag, startPoint x: 598, startPoint y: 282, endPoint x: 605, endPoint y: 124, distance: 157.8
click at [605, 124] on img at bounding box center [509, 30] width 458 height 642
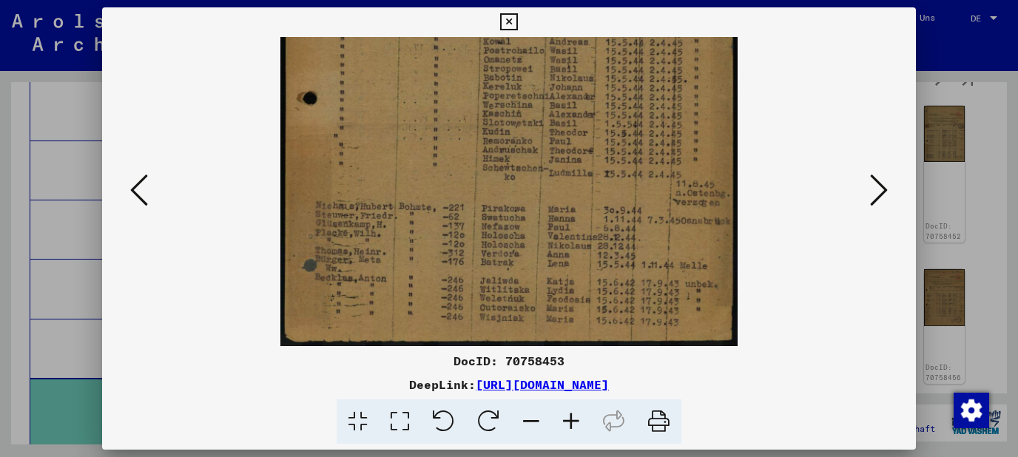
drag, startPoint x: 633, startPoint y: 218, endPoint x: 633, endPoint y: 164, distance: 54.8
click at [633, 164] on img at bounding box center [509, 25] width 458 height 642
click at [875, 192] on icon at bounding box center [879, 190] width 18 height 36
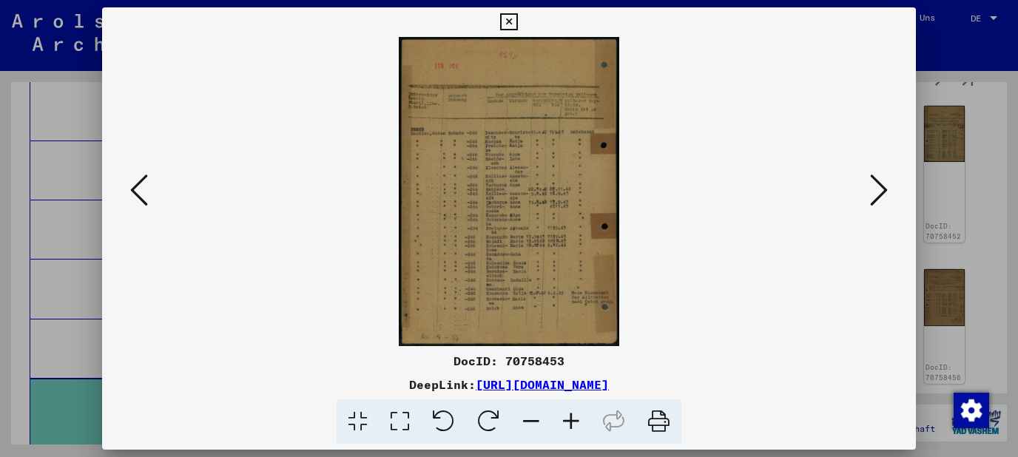
click at [570, 434] on icon at bounding box center [571, 422] width 40 height 45
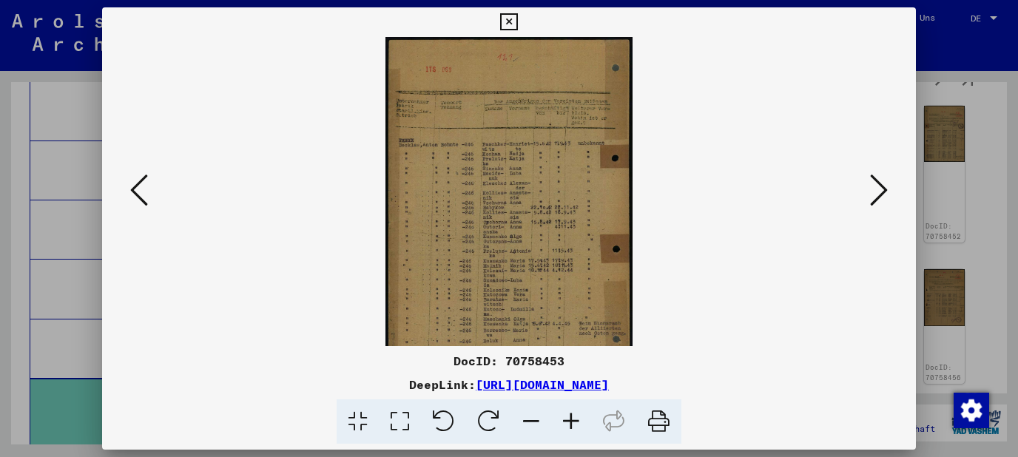
click at [570, 434] on icon at bounding box center [571, 422] width 40 height 45
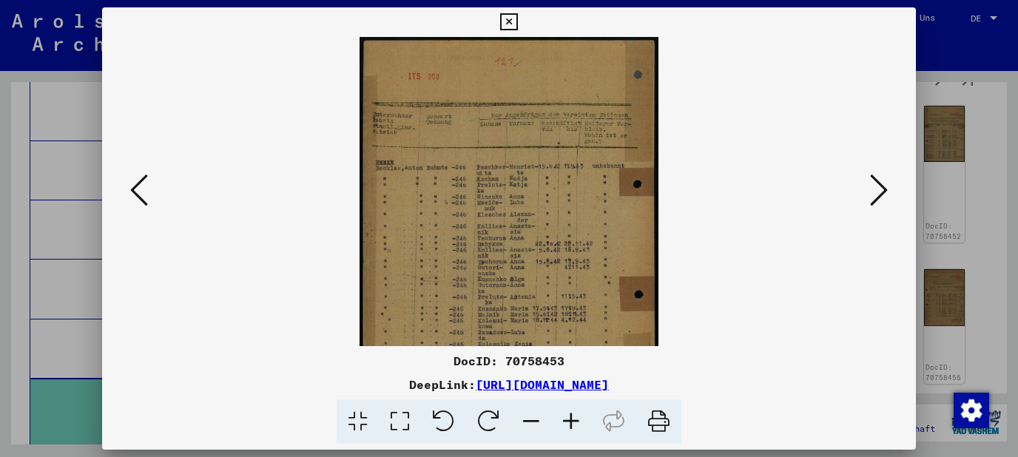
click at [570, 434] on icon at bounding box center [571, 422] width 40 height 45
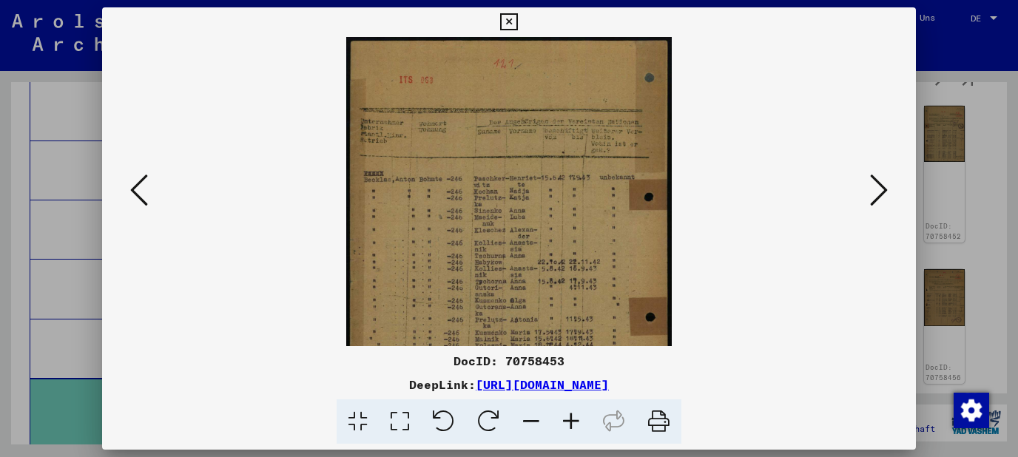
click at [570, 434] on icon at bounding box center [571, 422] width 40 height 45
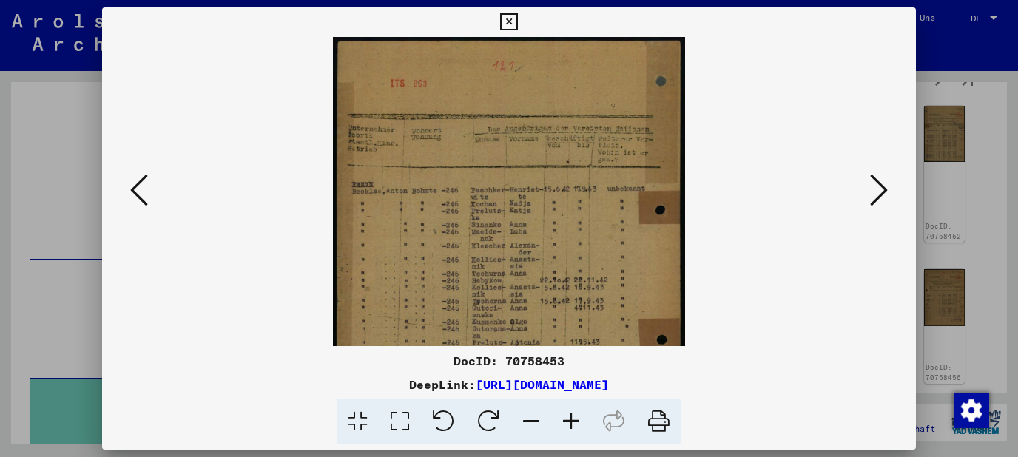
click at [570, 434] on icon at bounding box center [571, 422] width 40 height 45
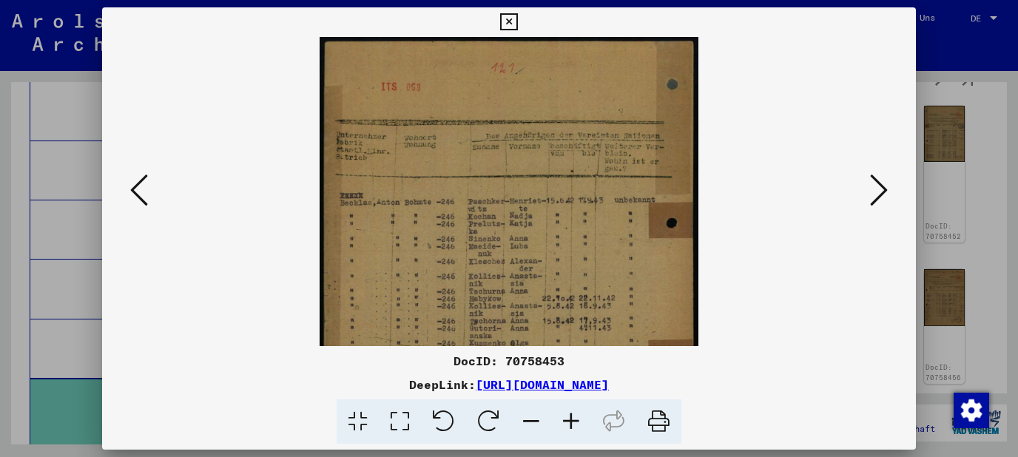
click at [570, 434] on icon at bounding box center [571, 422] width 40 height 45
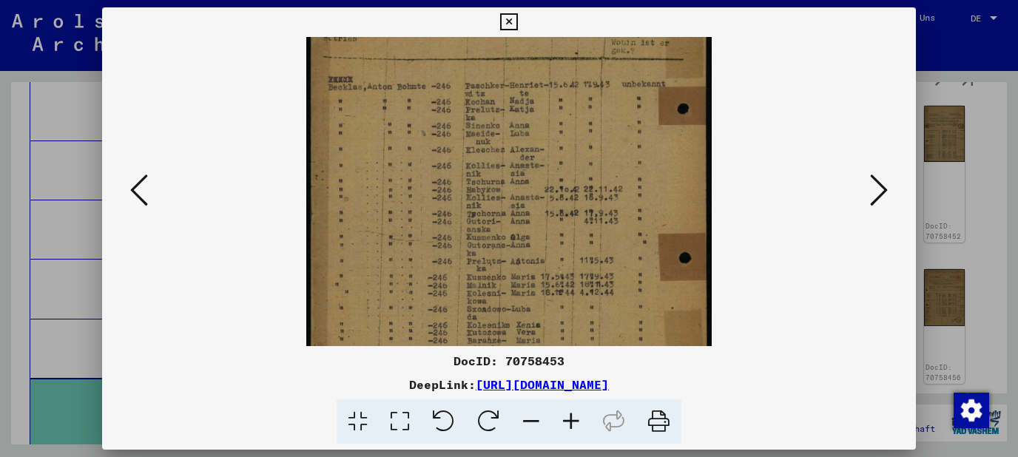
drag, startPoint x: 601, startPoint y: 246, endPoint x: 606, endPoint y: 188, distance: 58.0
click at [606, 188] on img at bounding box center [509, 194] width 406 height 568
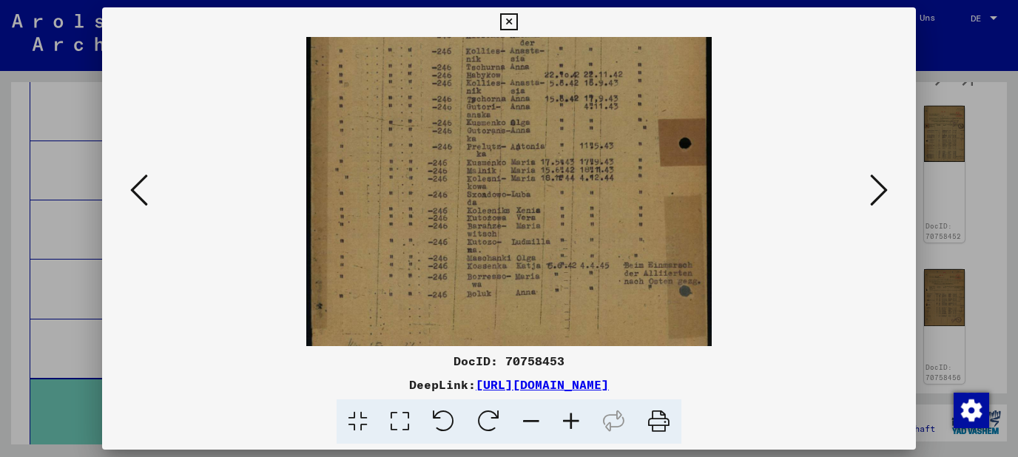
scroll to position [243, 0]
drag, startPoint x: 617, startPoint y: 256, endPoint x: 614, endPoint y: 151, distance: 105.1
click at [614, 151] on img at bounding box center [509, 78] width 406 height 568
click at [888, 197] on icon at bounding box center [879, 190] width 18 height 36
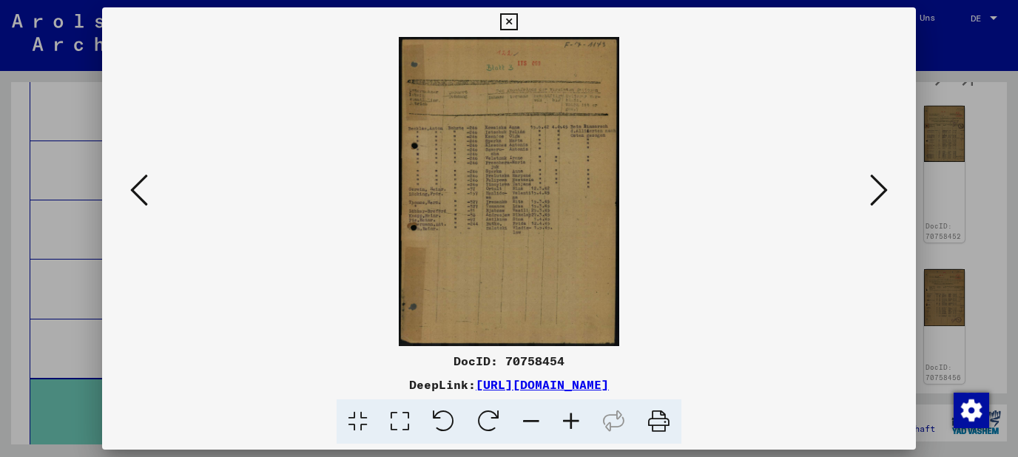
click at [888, 197] on icon at bounding box center [879, 190] width 18 height 36
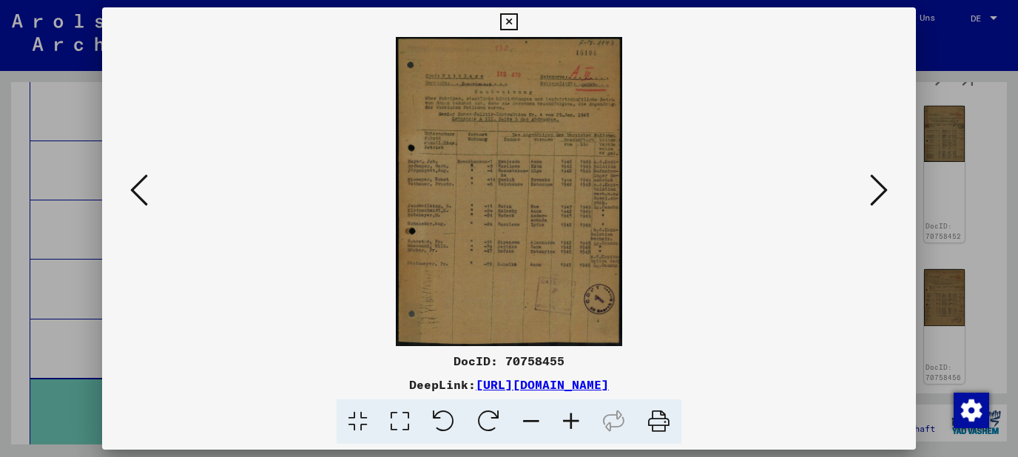
click at [888, 197] on icon at bounding box center [879, 190] width 18 height 36
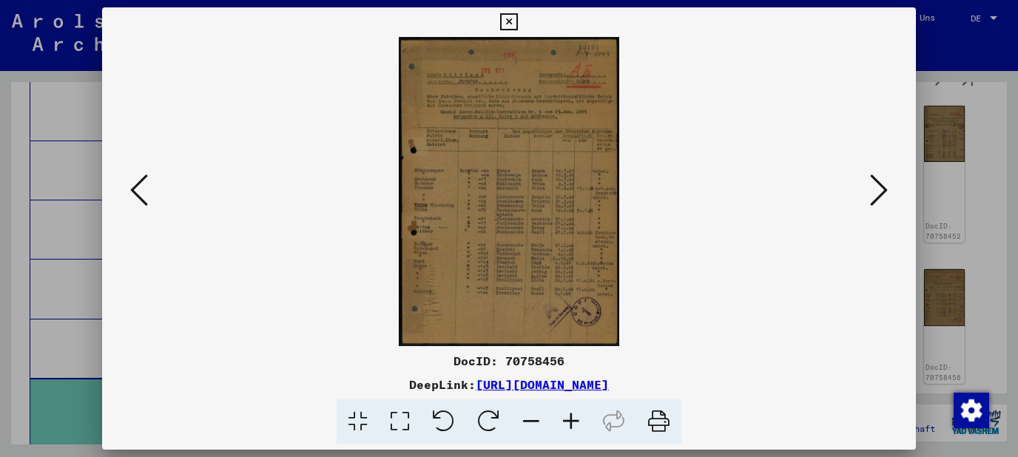
click at [888, 197] on icon at bounding box center [879, 190] width 18 height 36
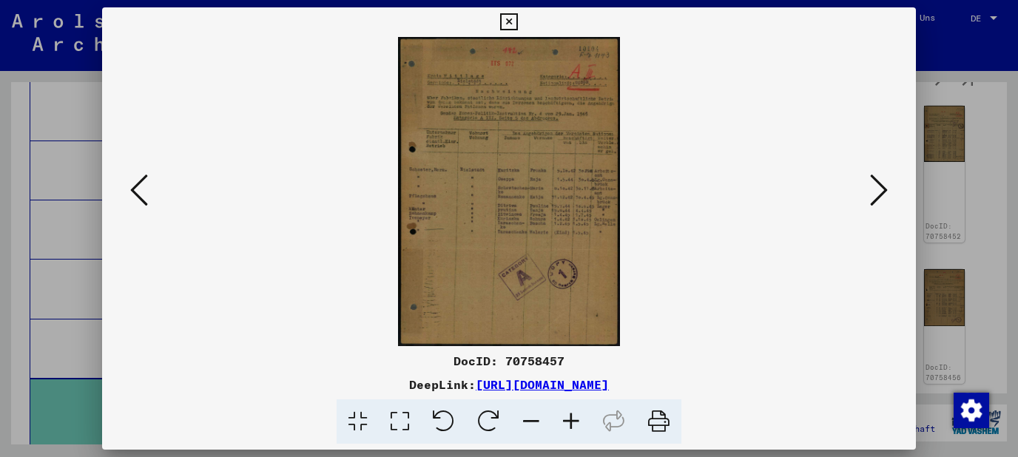
click at [888, 197] on icon at bounding box center [879, 190] width 18 height 36
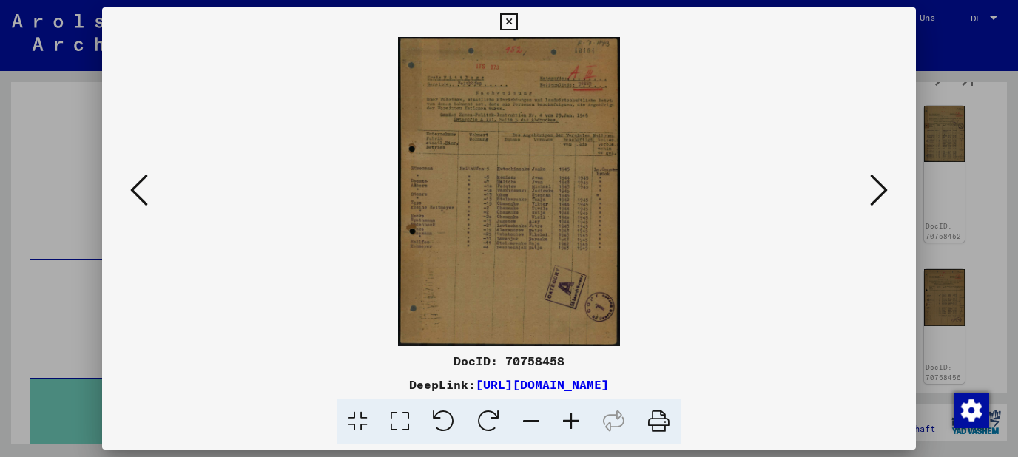
click at [888, 197] on icon at bounding box center [879, 190] width 18 height 36
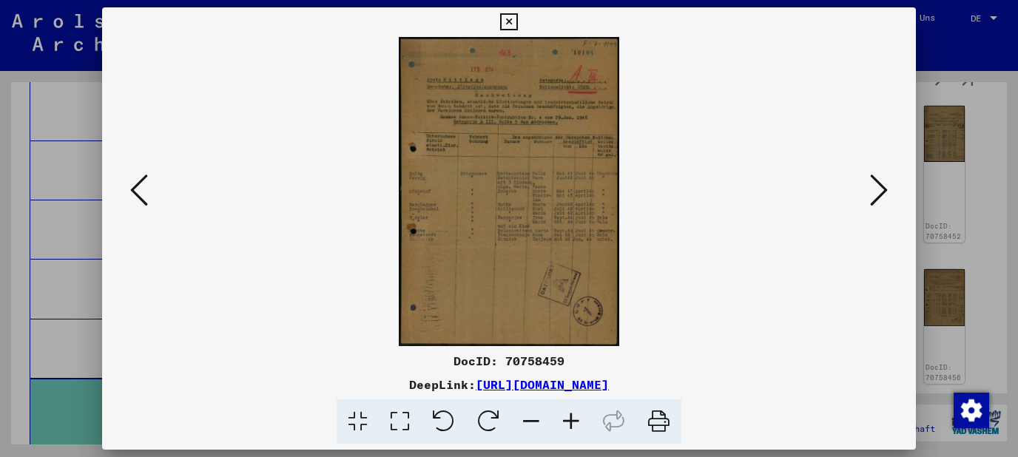
click at [888, 197] on icon at bounding box center [879, 190] width 18 height 36
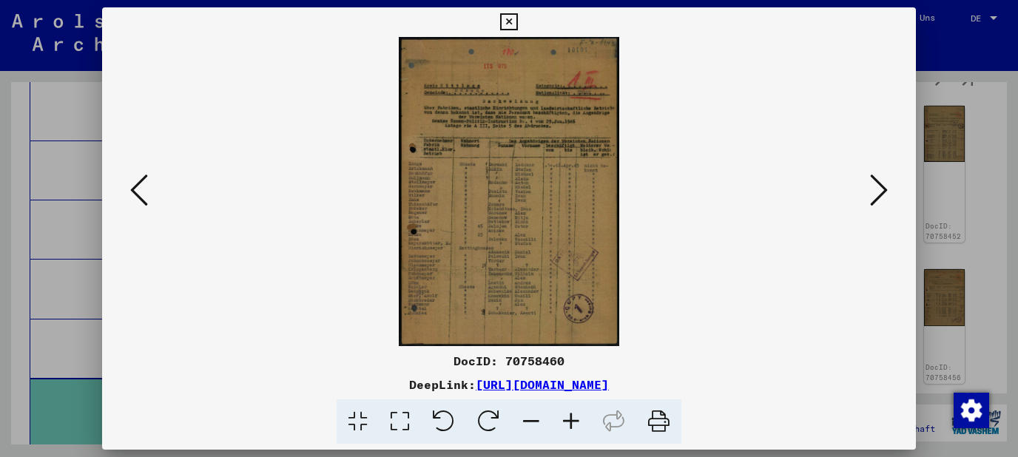
click at [573, 429] on icon at bounding box center [571, 422] width 40 height 45
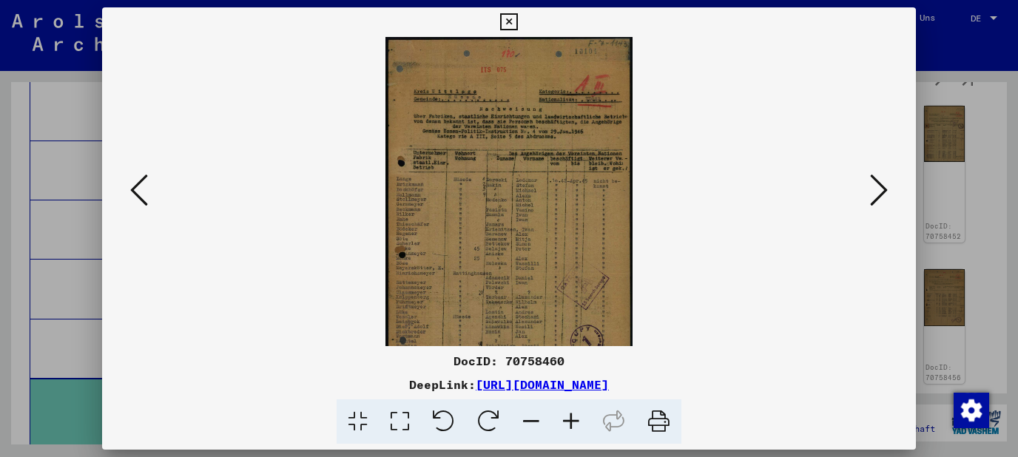
click at [573, 429] on icon at bounding box center [571, 422] width 40 height 45
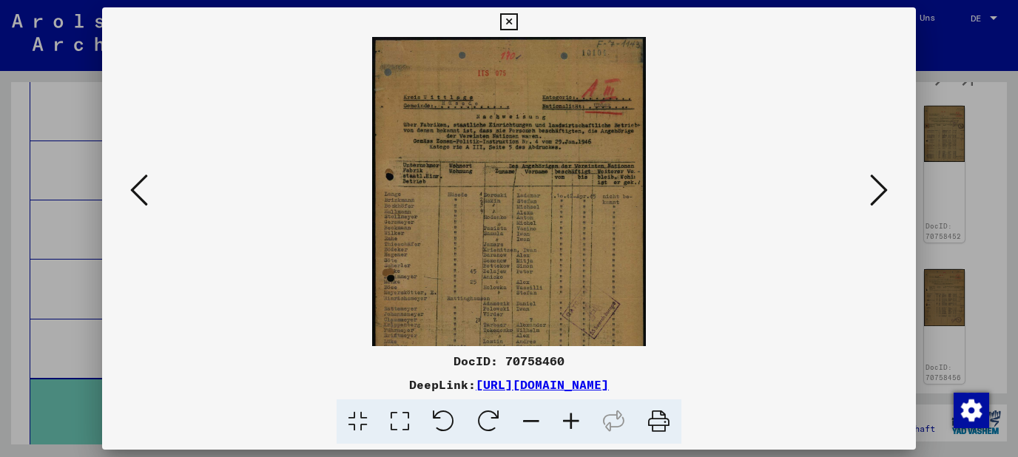
click at [573, 429] on icon at bounding box center [571, 422] width 40 height 45
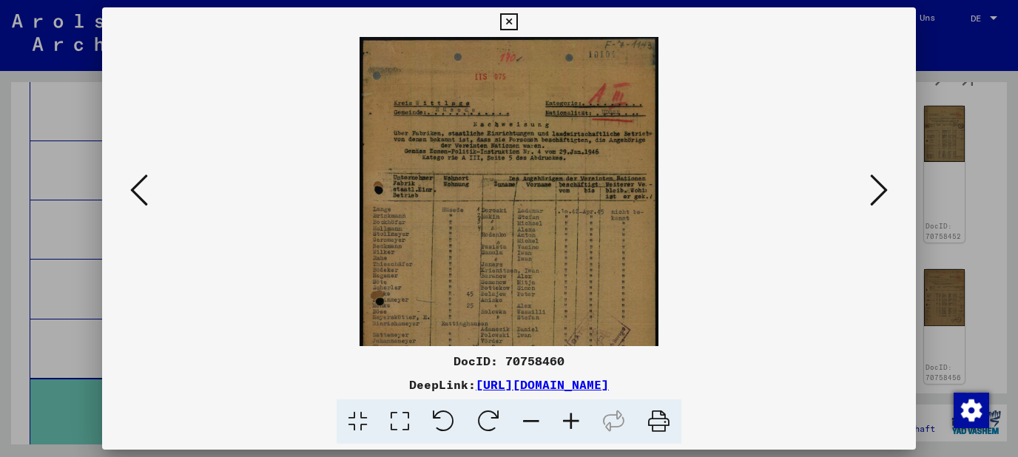
click at [573, 429] on icon at bounding box center [571, 422] width 40 height 45
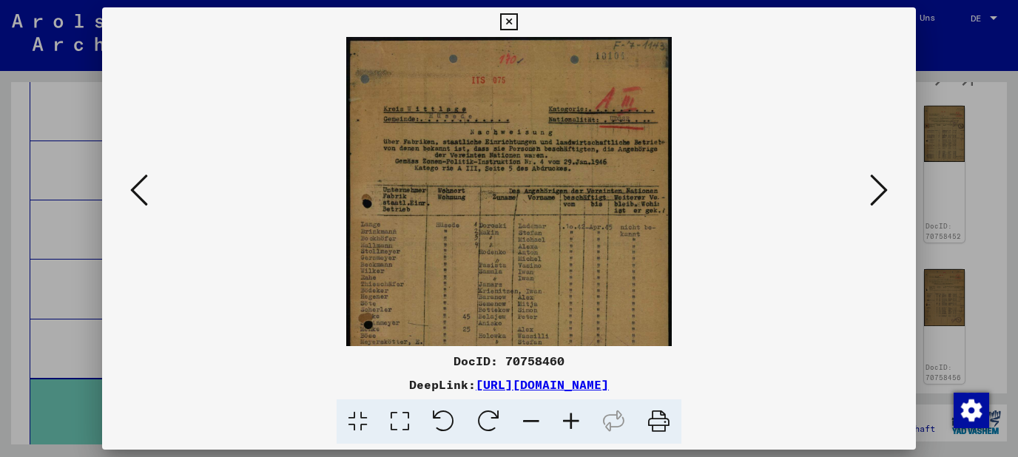
click at [573, 429] on icon at bounding box center [571, 422] width 40 height 45
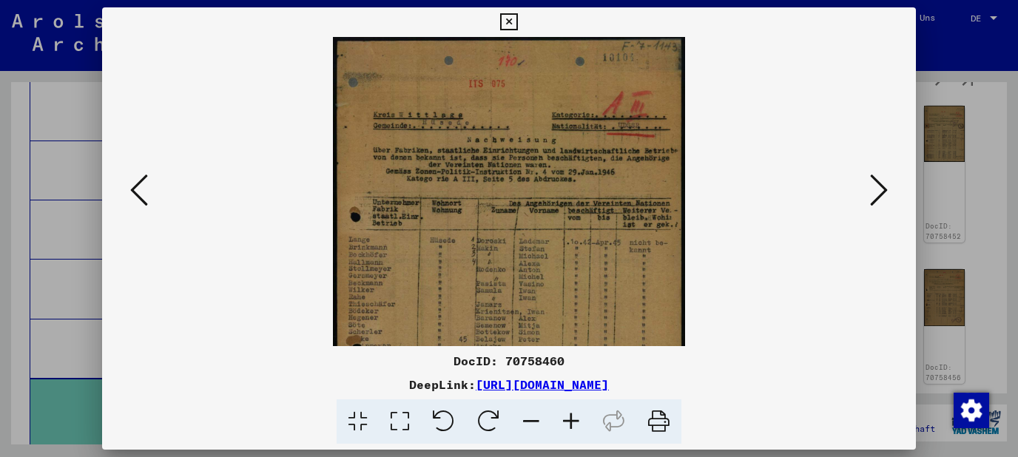
click at [573, 429] on icon at bounding box center [571, 422] width 40 height 45
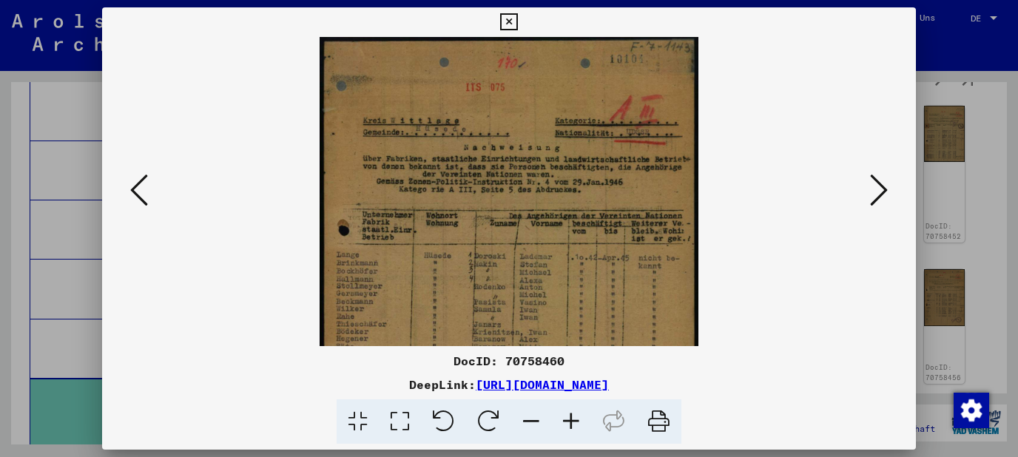
click at [573, 429] on icon at bounding box center [571, 422] width 40 height 45
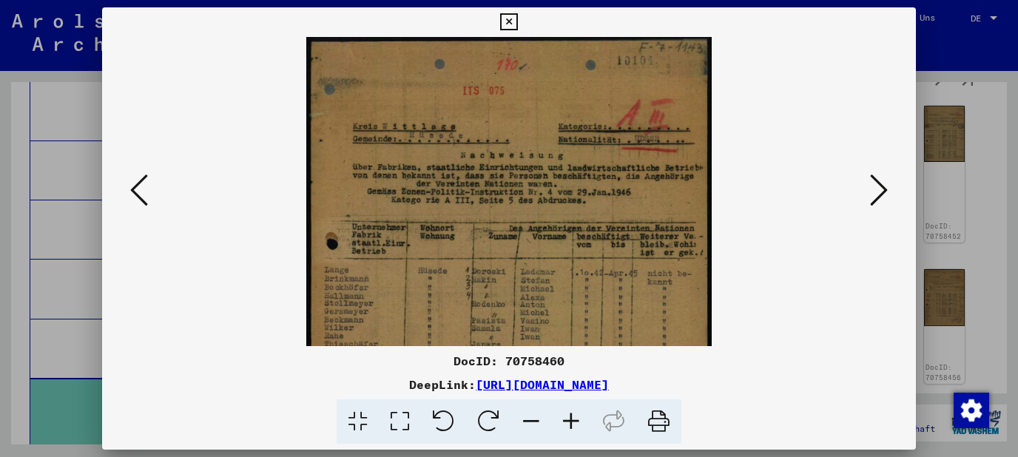
click at [573, 429] on icon at bounding box center [571, 422] width 40 height 45
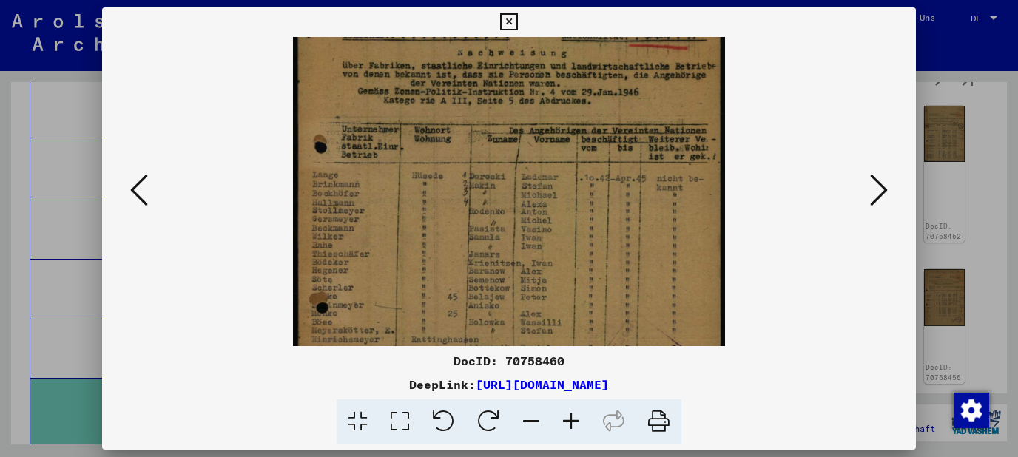
drag, startPoint x: 572, startPoint y: 286, endPoint x: 580, endPoint y: 176, distance: 110.6
click at [580, 176] on img at bounding box center [508, 229] width 431 height 605
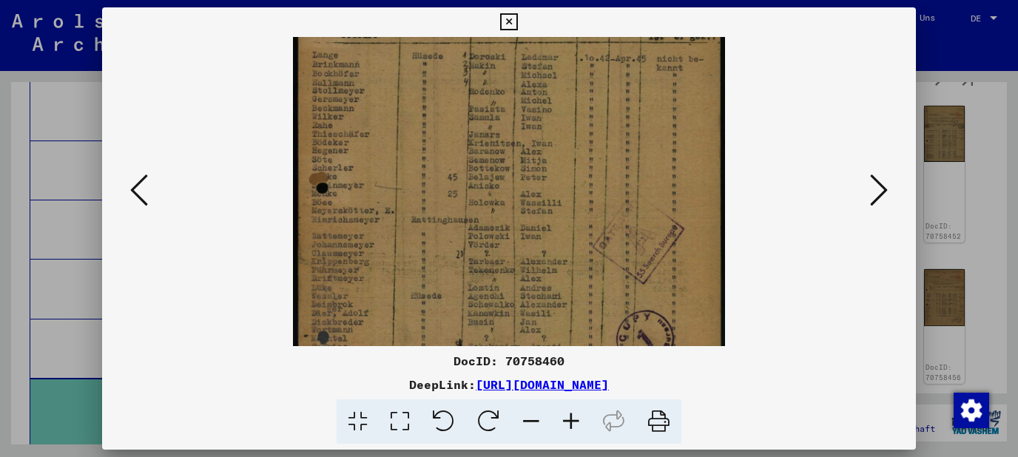
drag, startPoint x: 602, startPoint y: 250, endPoint x: 602, endPoint y: 130, distance: 119.9
click at [602, 130] on img at bounding box center [508, 109] width 431 height 605
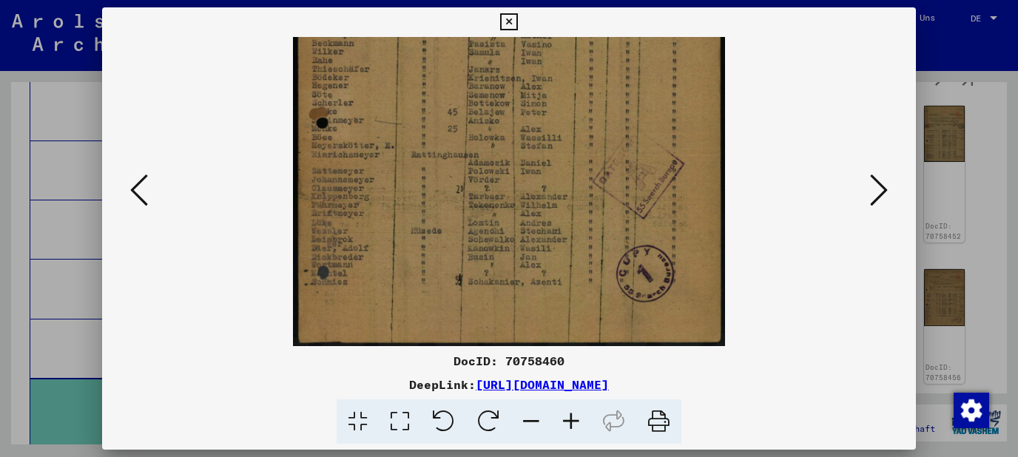
drag, startPoint x: 666, startPoint y: 210, endPoint x: 654, endPoint y: 127, distance: 83.7
click at [654, 127] on img at bounding box center [508, 44] width 431 height 605
click at [892, 189] on button at bounding box center [879, 191] width 27 height 42
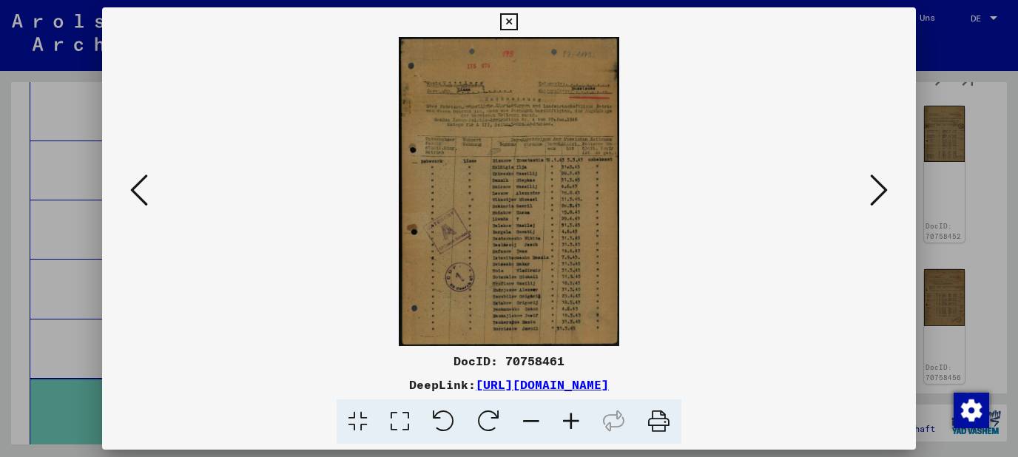
scroll to position [0, 0]
click at [576, 428] on icon at bounding box center [571, 422] width 40 height 45
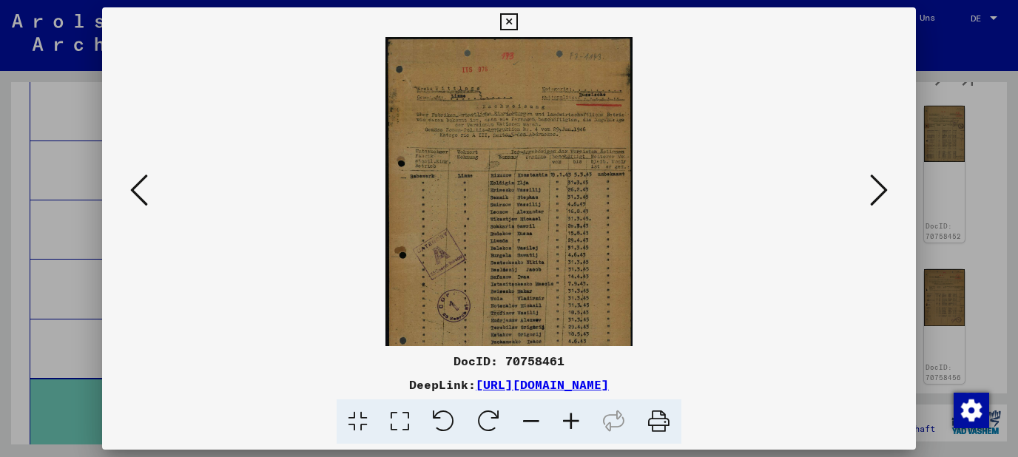
click at [576, 428] on icon at bounding box center [571, 422] width 40 height 45
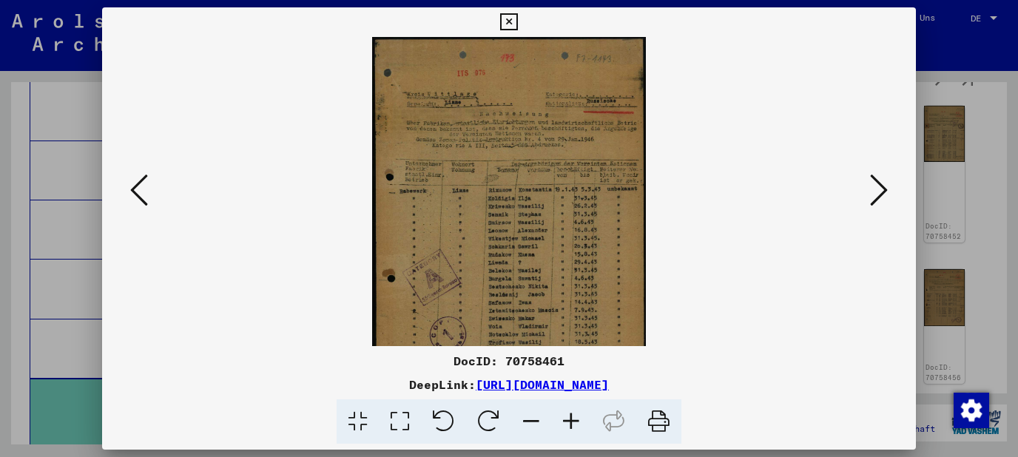
click at [576, 428] on icon at bounding box center [571, 422] width 40 height 45
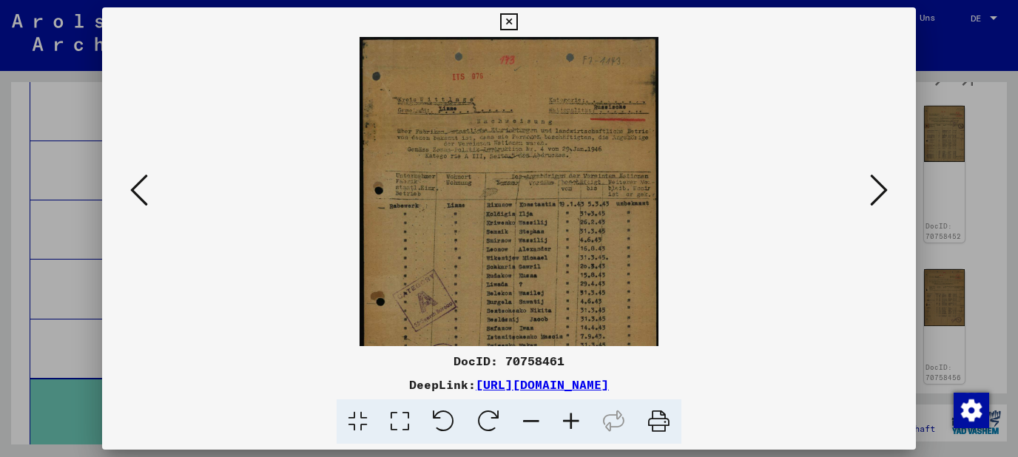
click at [576, 428] on icon at bounding box center [571, 422] width 40 height 45
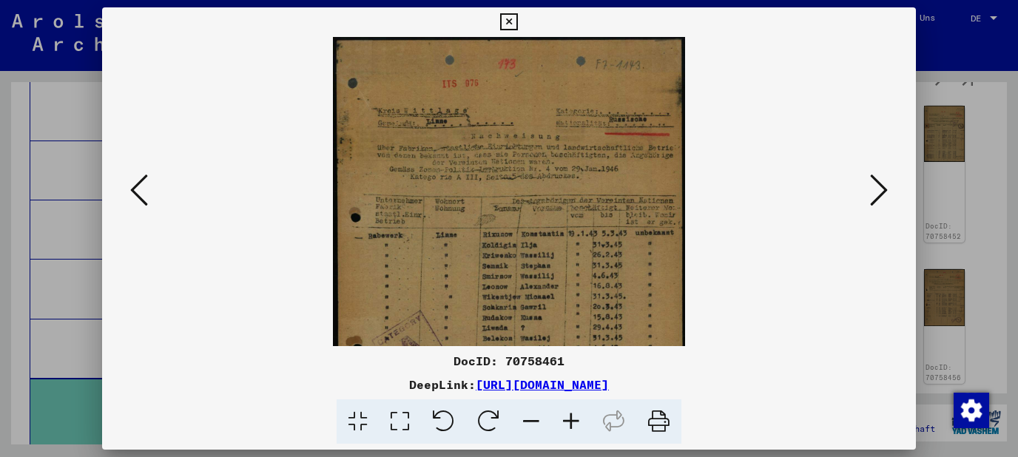
click at [576, 428] on icon at bounding box center [571, 422] width 40 height 45
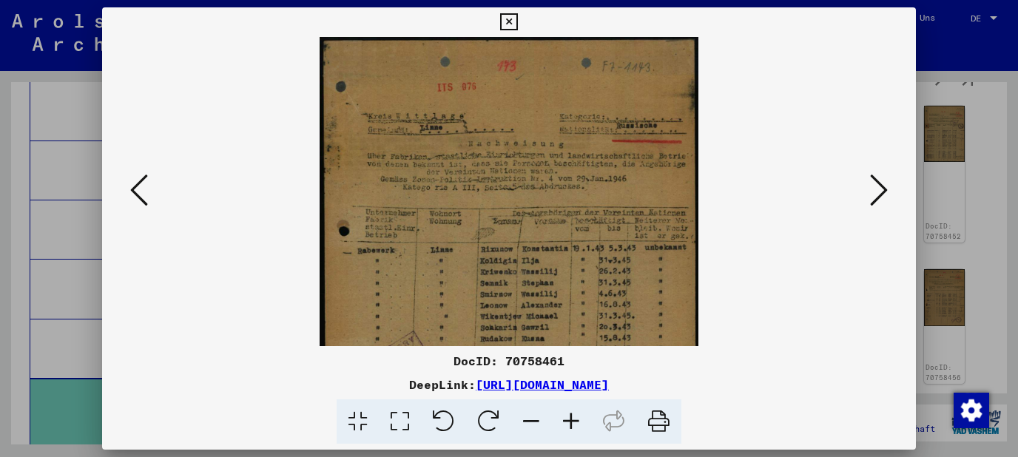
click at [576, 428] on icon at bounding box center [571, 422] width 40 height 45
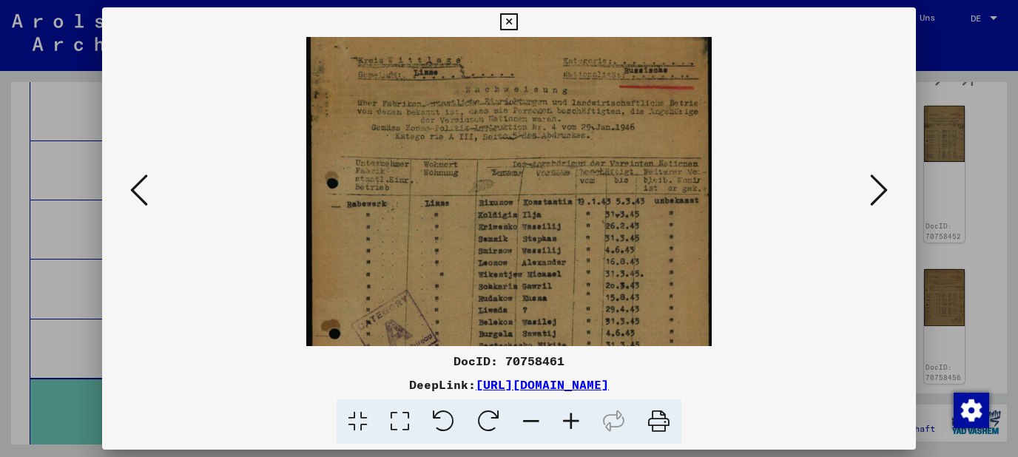
scroll to position [91, 0]
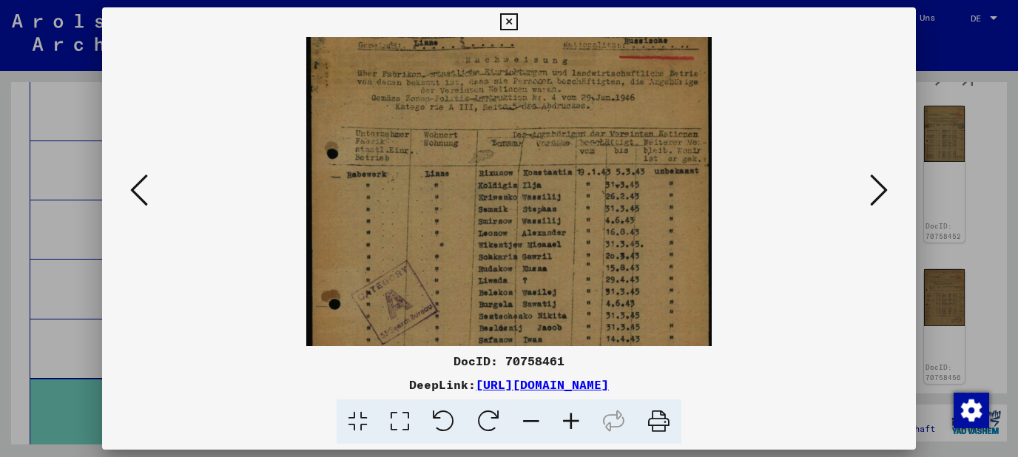
drag, startPoint x: 589, startPoint y: 290, endPoint x: 602, endPoint y: 199, distance: 92.0
click at [602, 199] on img at bounding box center [509, 230] width 406 height 568
click at [876, 205] on icon at bounding box center [879, 190] width 18 height 36
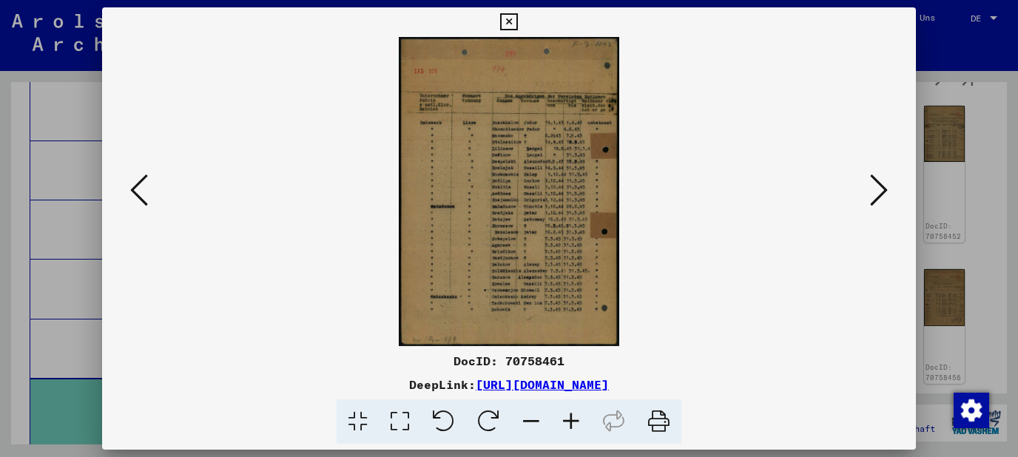
scroll to position [0, 0]
click at [876, 205] on icon at bounding box center [879, 190] width 18 height 36
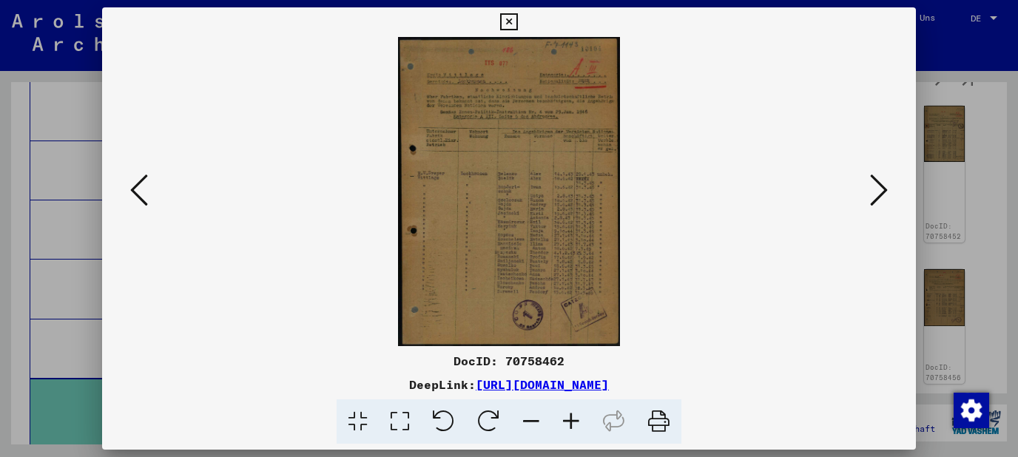
click at [876, 205] on icon at bounding box center [879, 190] width 18 height 36
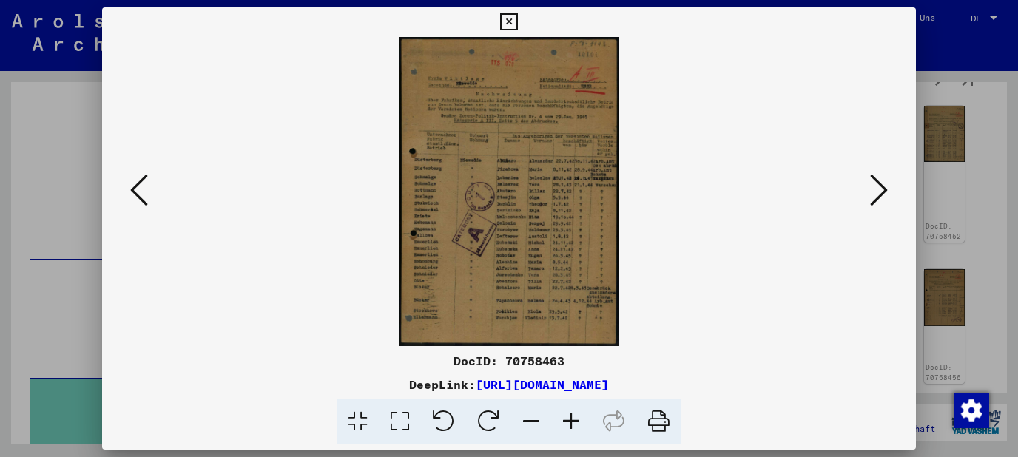
click at [876, 205] on icon at bounding box center [879, 190] width 18 height 36
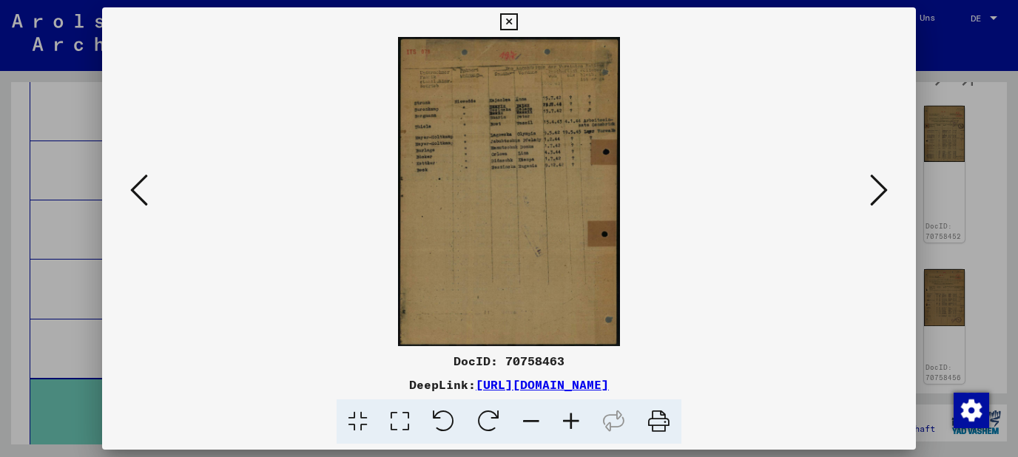
click at [876, 205] on icon at bounding box center [879, 190] width 18 height 36
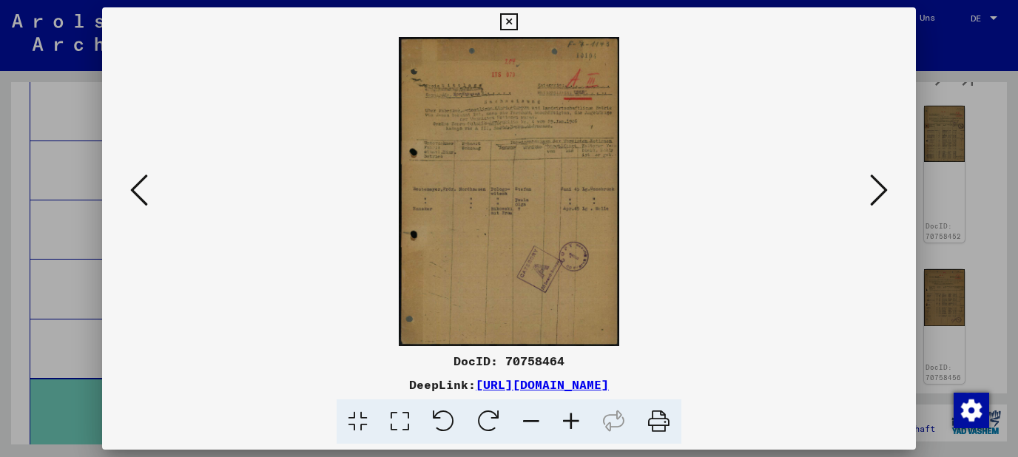
click at [876, 205] on icon at bounding box center [879, 190] width 18 height 36
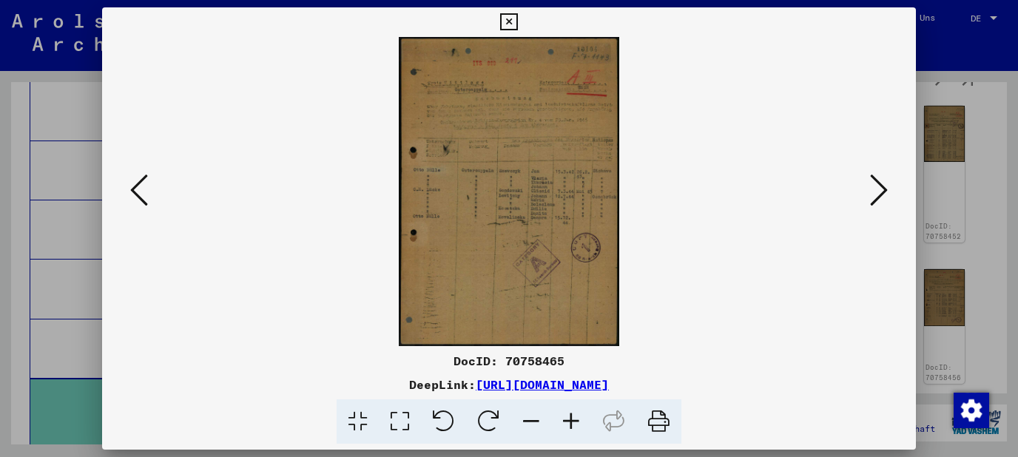
click at [876, 205] on icon at bounding box center [879, 190] width 18 height 36
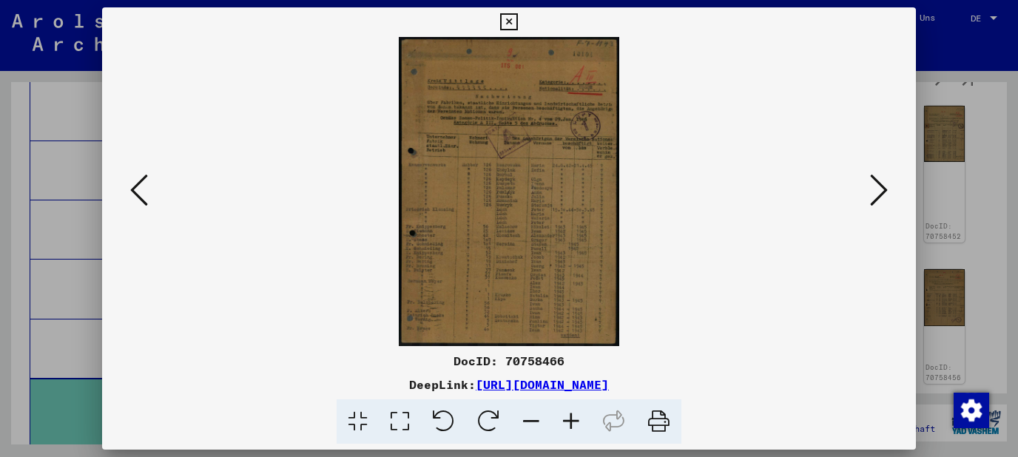
click at [561, 421] on icon at bounding box center [571, 422] width 40 height 45
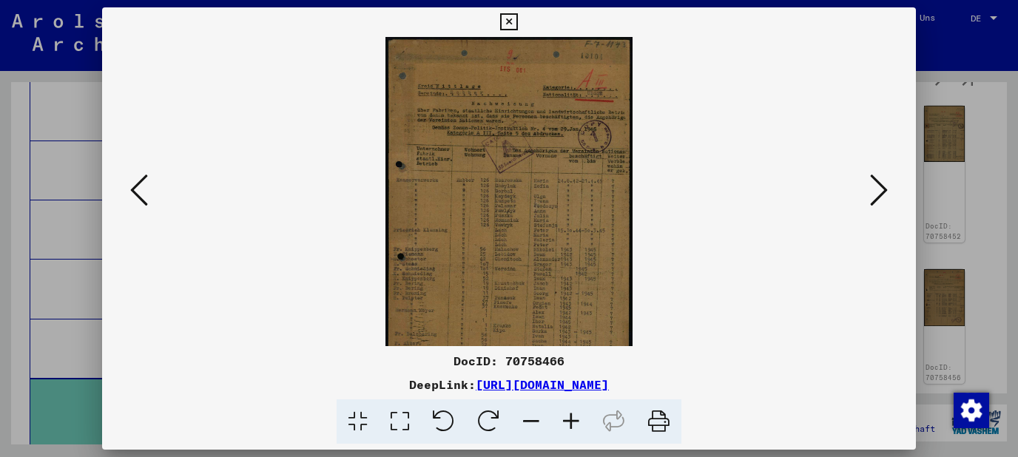
click at [561, 421] on icon at bounding box center [571, 422] width 40 height 45
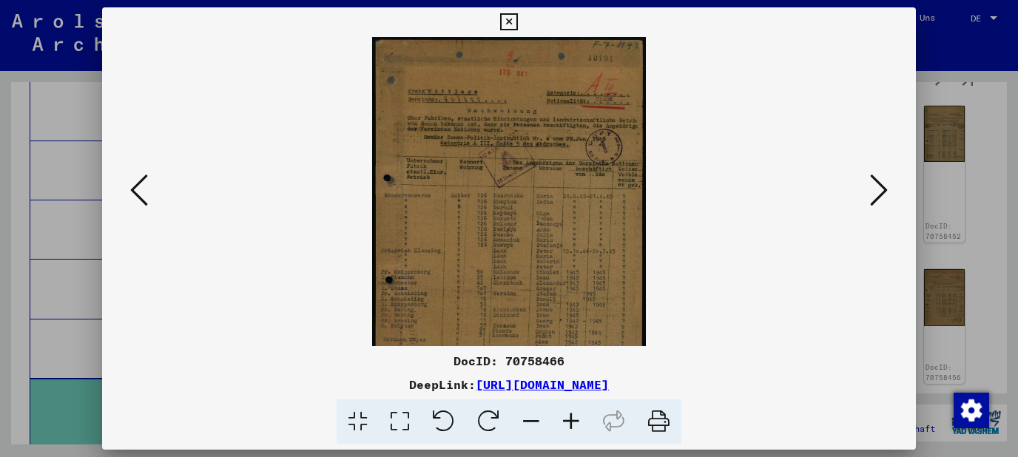
click at [561, 421] on icon at bounding box center [571, 422] width 40 height 45
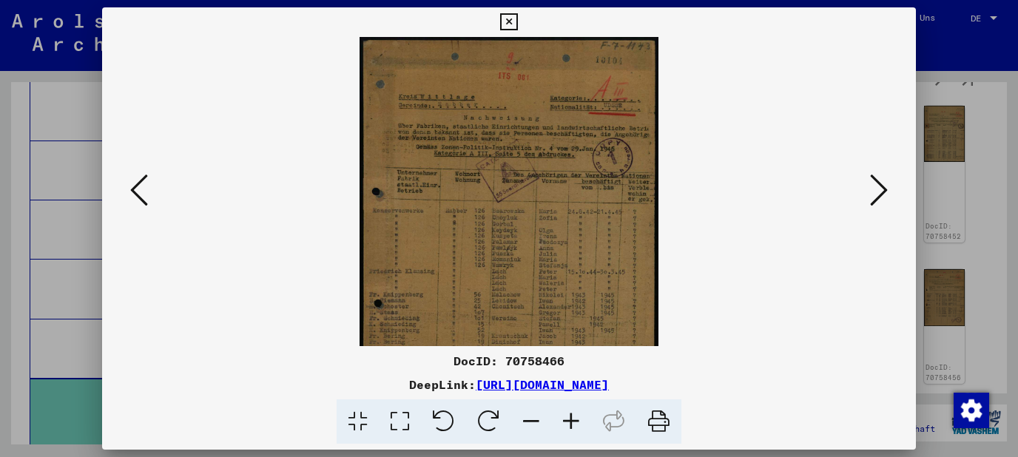
click at [561, 421] on icon at bounding box center [571, 422] width 40 height 45
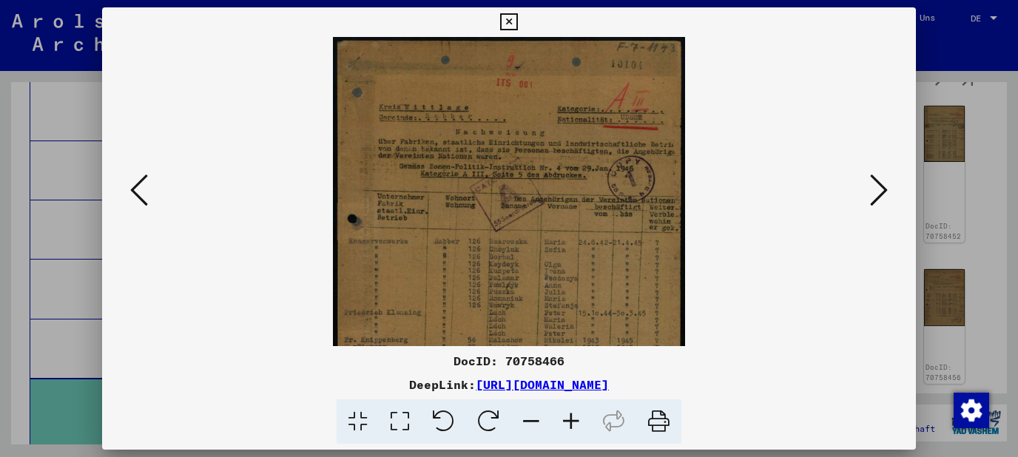
click at [561, 421] on icon at bounding box center [571, 422] width 40 height 45
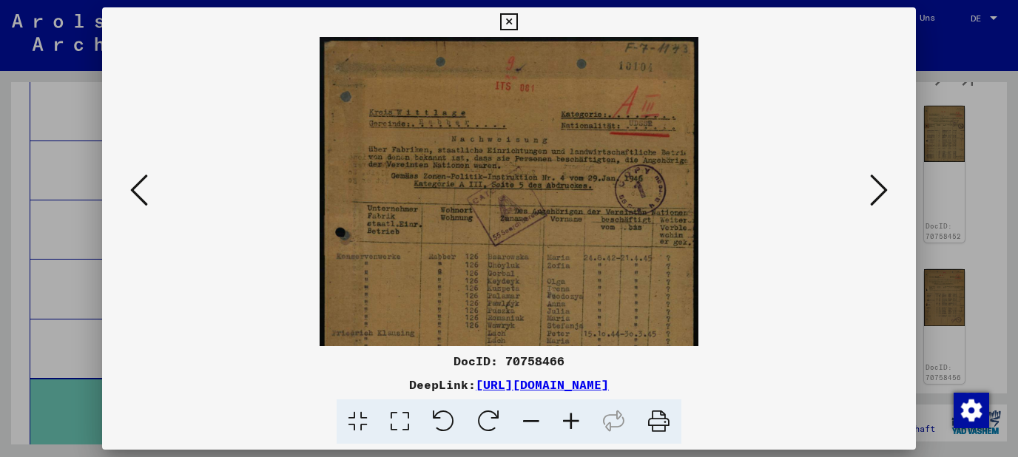
click at [561, 421] on icon at bounding box center [571, 422] width 40 height 45
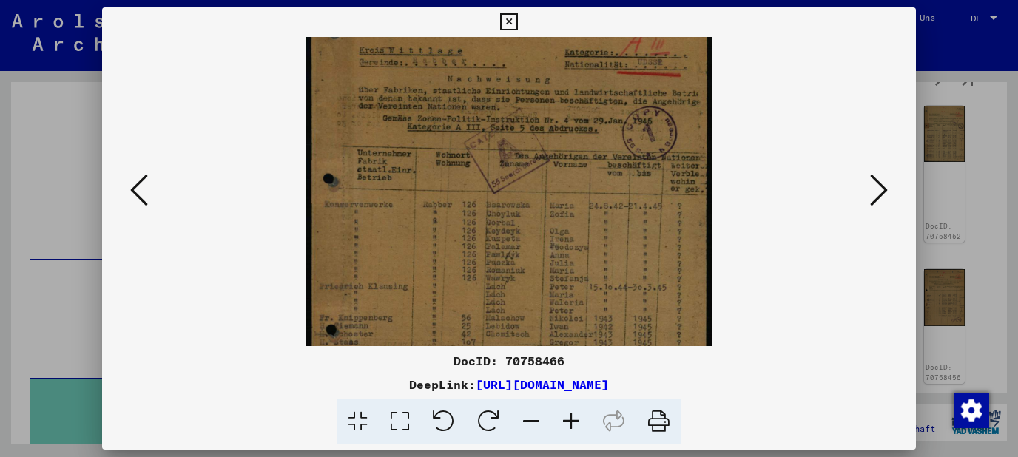
scroll to position [83, 0]
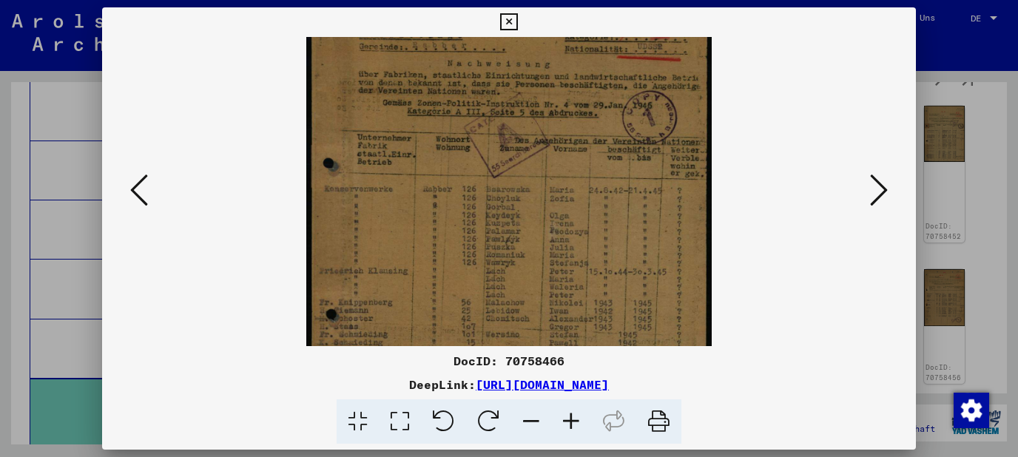
drag, startPoint x: 582, startPoint y: 266, endPoint x: 589, endPoint y: 207, distance: 59.7
click at [589, 207] on img at bounding box center [509, 238] width 406 height 568
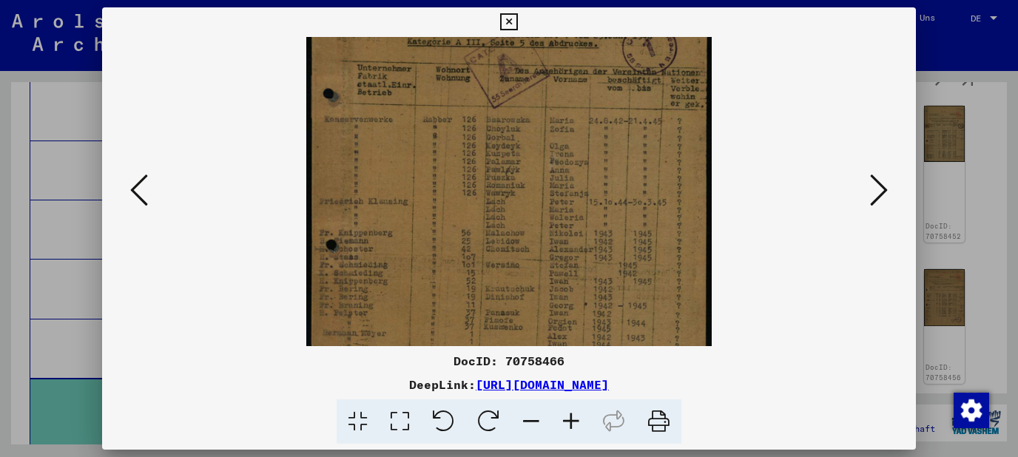
drag, startPoint x: 616, startPoint y: 246, endPoint x: 615, endPoint y: 176, distance: 69.6
click at [615, 176] on img at bounding box center [509, 169] width 406 height 568
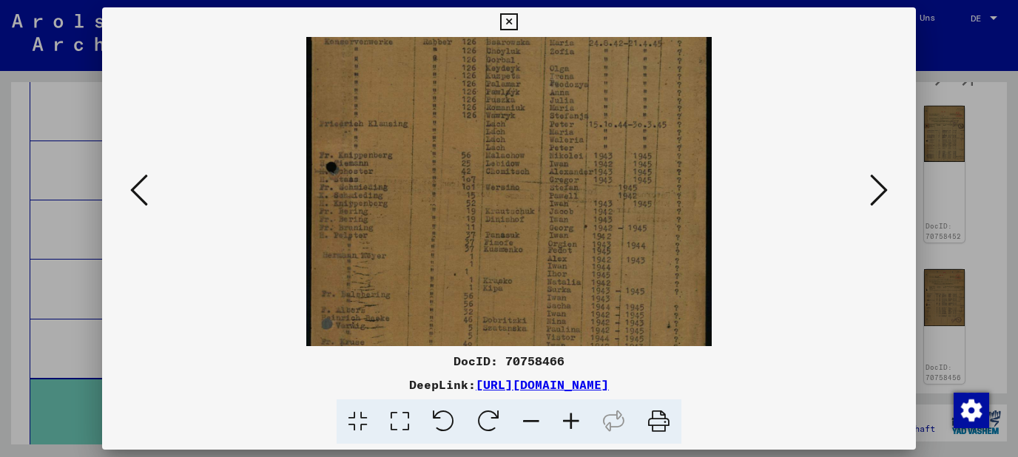
scroll to position [238, 0]
drag, startPoint x: 645, startPoint y: 244, endPoint x: 642, endPoint y: 160, distance: 84.4
click at [642, 160] on img at bounding box center [509, 83] width 406 height 568
click at [881, 179] on icon at bounding box center [879, 190] width 18 height 36
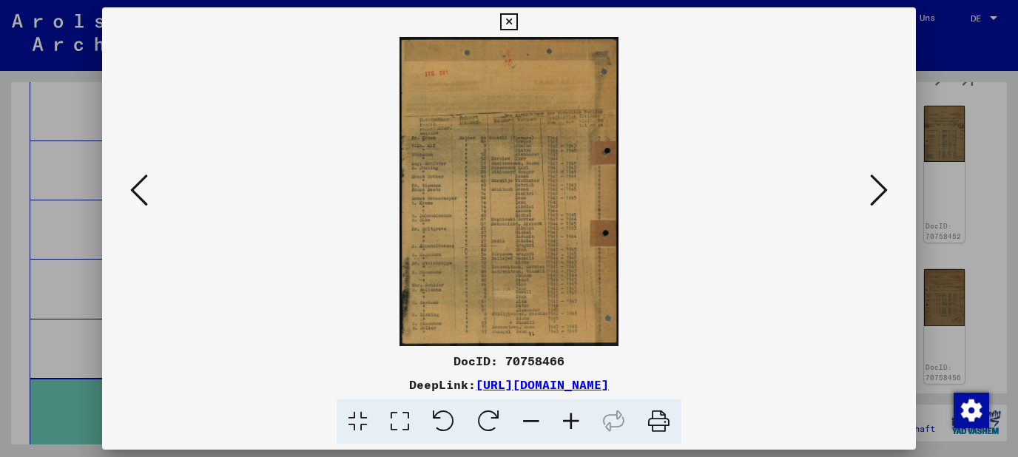
scroll to position [0, 0]
click at [881, 179] on icon at bounding box center [879, 190] width 18 height 36
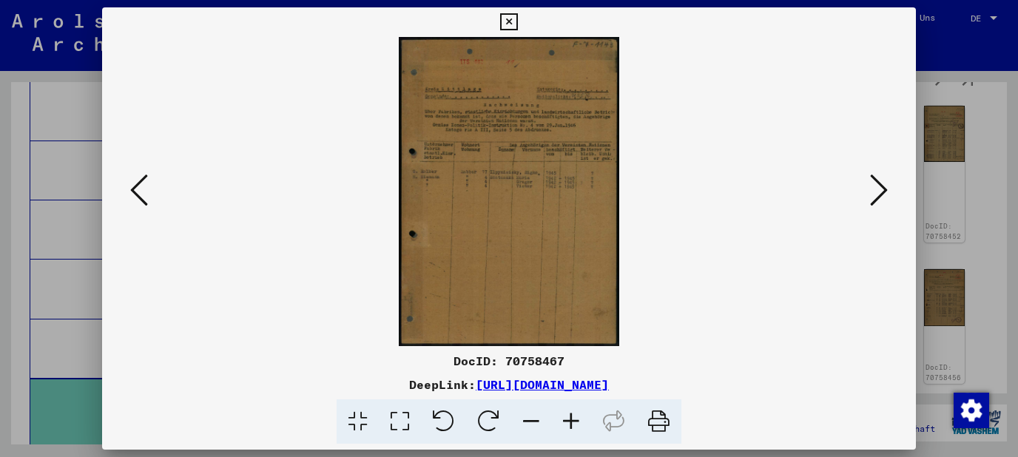
click at [881, 179] on icon at bounding box center [879, 190] width 18 height 36
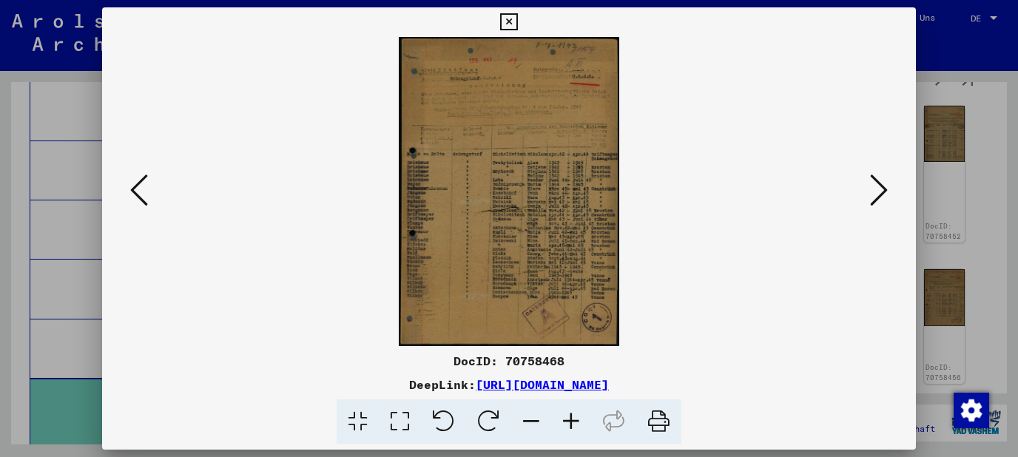
click at [881, 179] on icon at bounding box center [879, 190] width 18 height 36
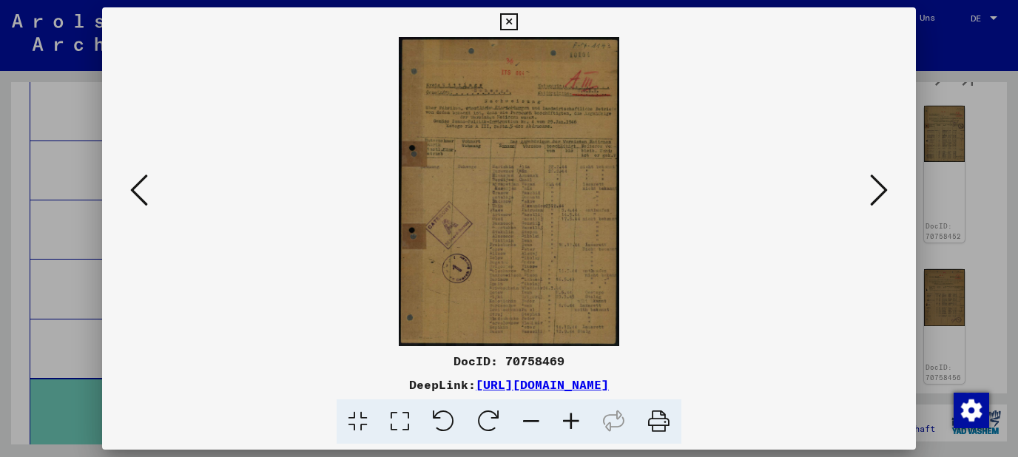
click at [573, 425] on icon at bounding box center [571, 422] width 40 height 45
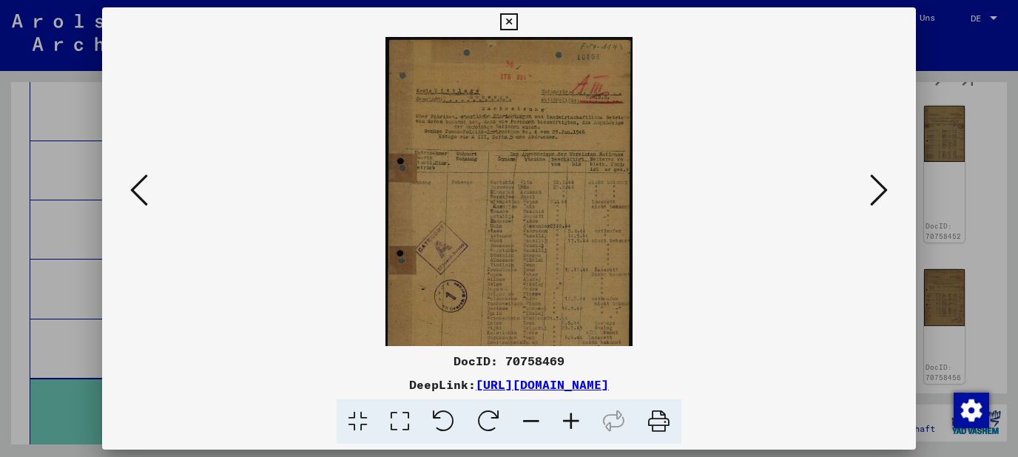
click at [573, 425] on icon at bounding box center [571, 422] width 40 height 45
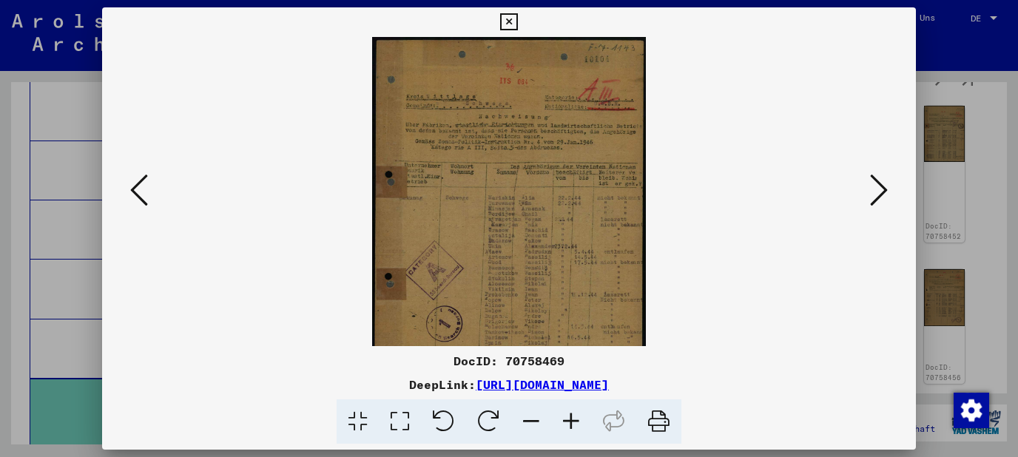
click at [573, 425] on icon at bounding box center [571, 422] width 40 height 45
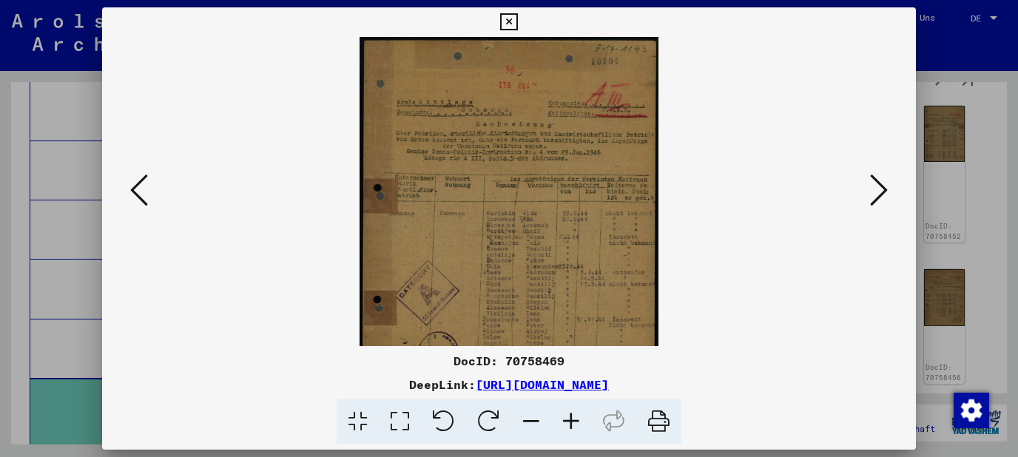
click at [573, 425] on icon at bounding box center [571, 422] width 40 height 45
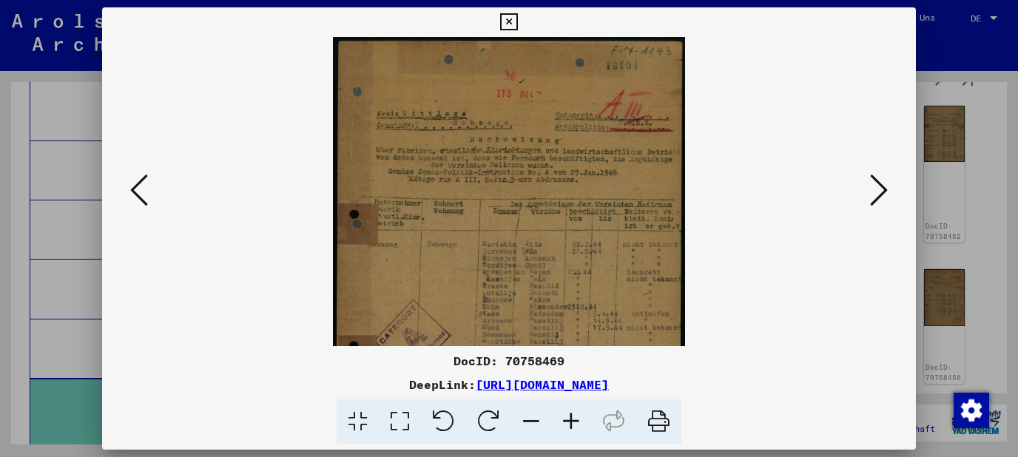
click at [573, 425] on icon at bounding box center [571, 422] width 40 height 45
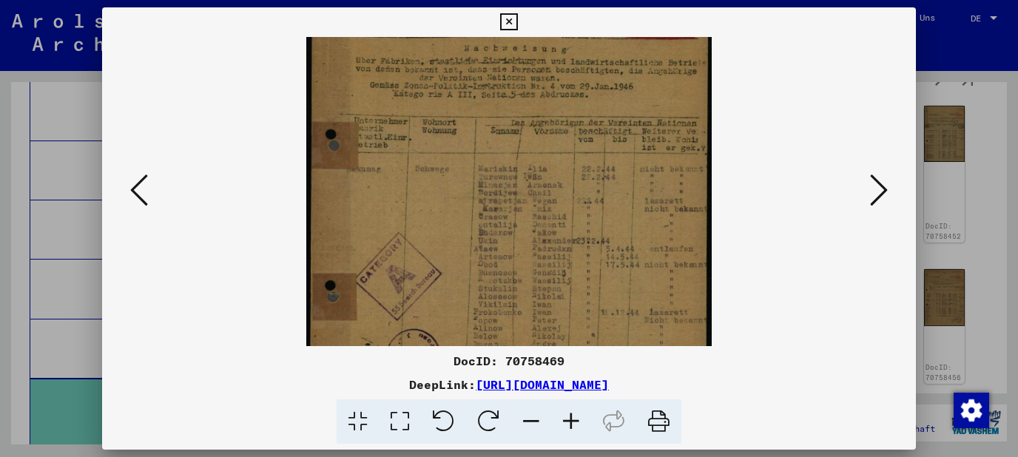
scroll to position [112, 0]
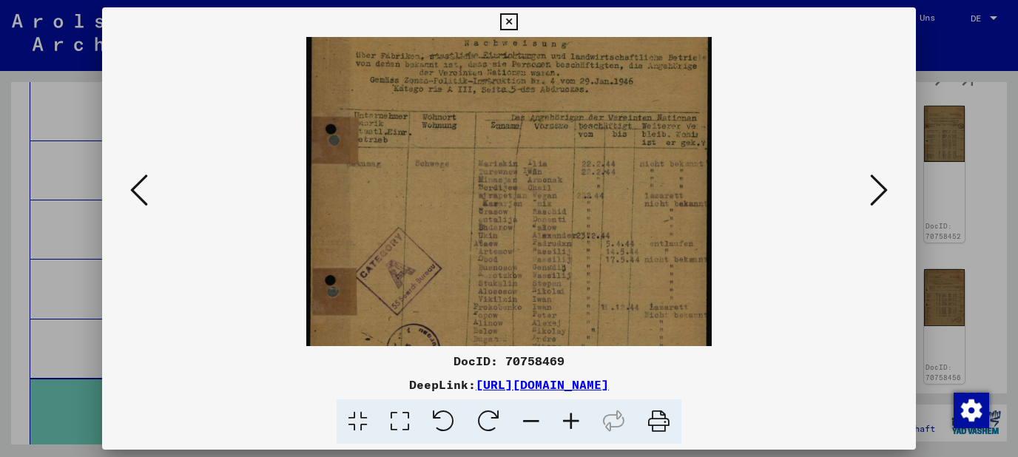
drag, startPoint x: 610, startPoint y: 263, endPoint x: 609, endPoint y: 151, distance: 112.5
click at [609, 151] on img at bounding box center [509, 209] width 406 height 568
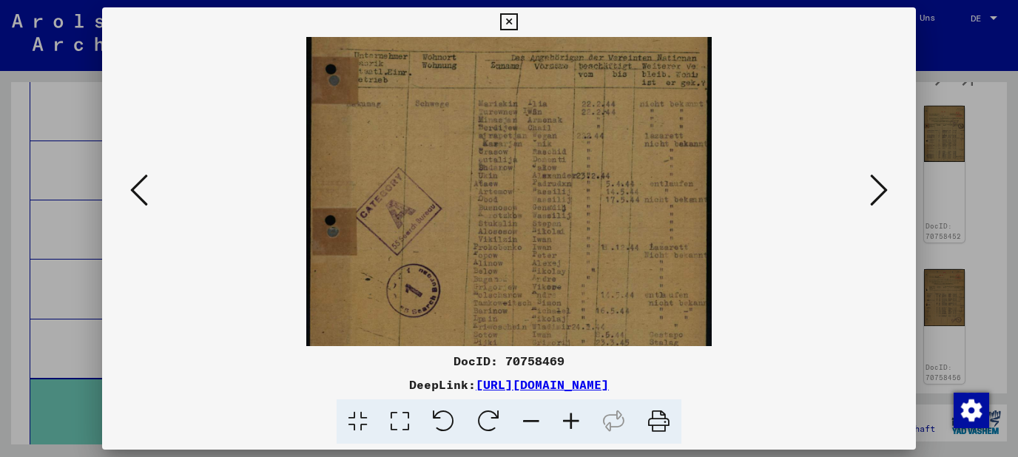
drag, startPoint x: 600, startPoint y: 221, endPoint x: 589, endPoint y: 162, distance: 60.2
click at [589, 162] on img at bounding box center [509, 149] width 406 height 568
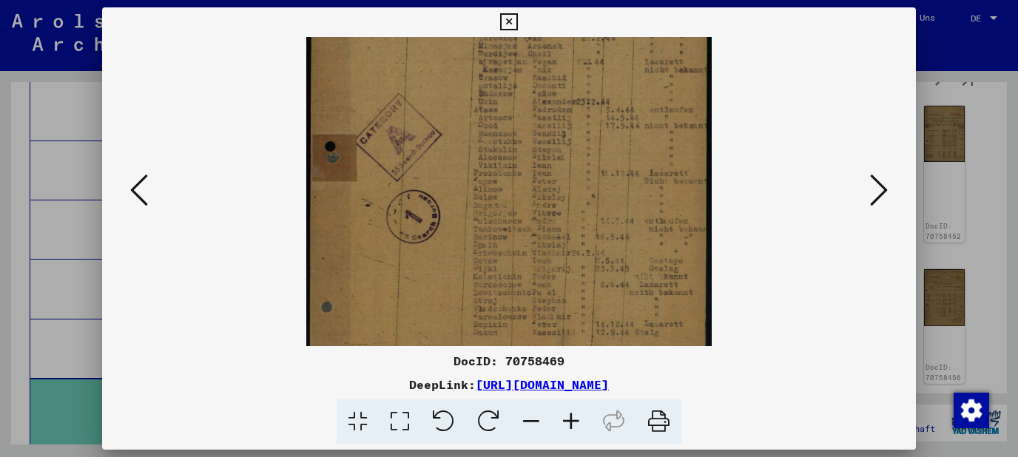
drag, startPoint x: 598, startPoint y: 212, endPoint x: 586, endPoint y: 138, distance: 75.7
click at [586, 138] on img at bounding box center [509, 75] width 406 height 568
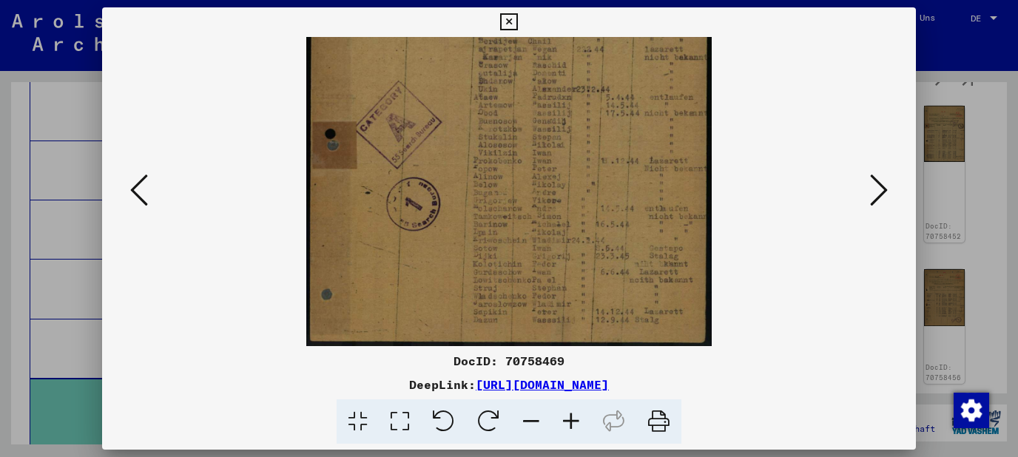
drag, startPoint x: 596, startPoint y: 219, endPoint x: 587, endPoint y: 184, distance: 36.6
click at [587, 184] on img at bounding box center [509, 63] width 406 height 568
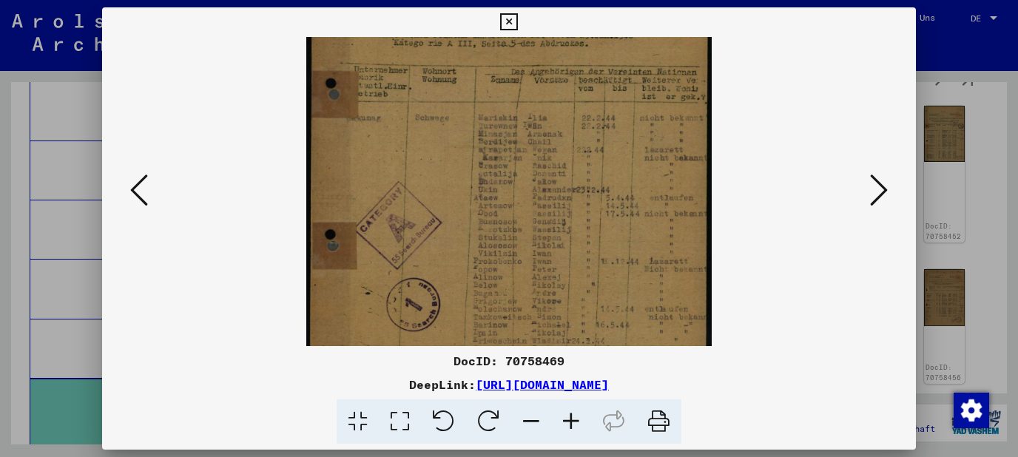
scroll to position [156, 0]
drag, startPoint x: 607, startPoint y: 273, endPoint x: 607, endPoint y: 309, distance: 36.3
click at [607, 309] on img at bounding box center [509, 165] width 406 height 568
click at [879, 202] on icon at bounding box center [879, 190] width 18 height 36
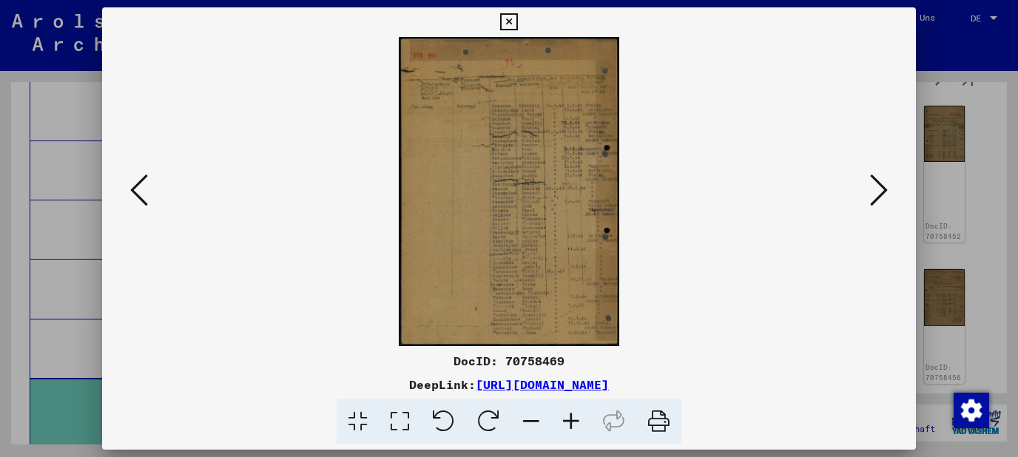
click at [879, 202] on icon at bounding box center [879, 190] width 18 height 36
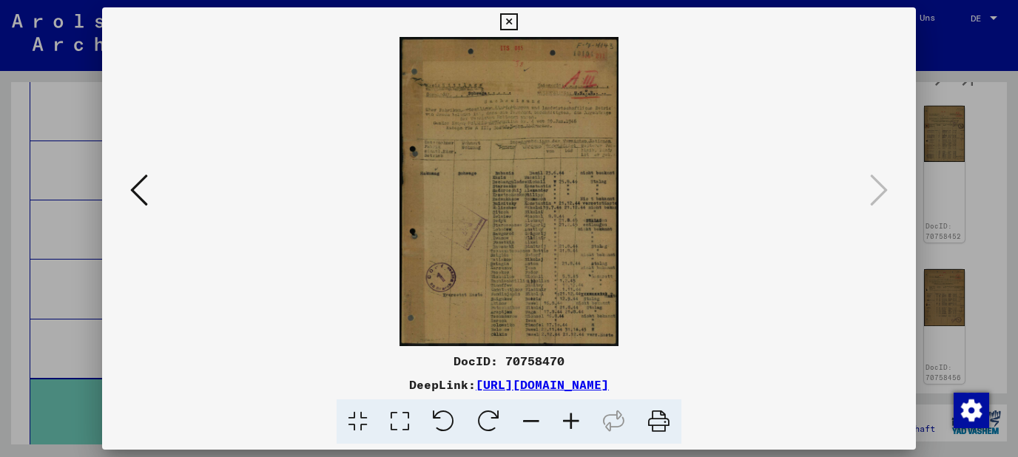
click at [517, 20] on icon at bounding box center [508, 22] width 17 height 18
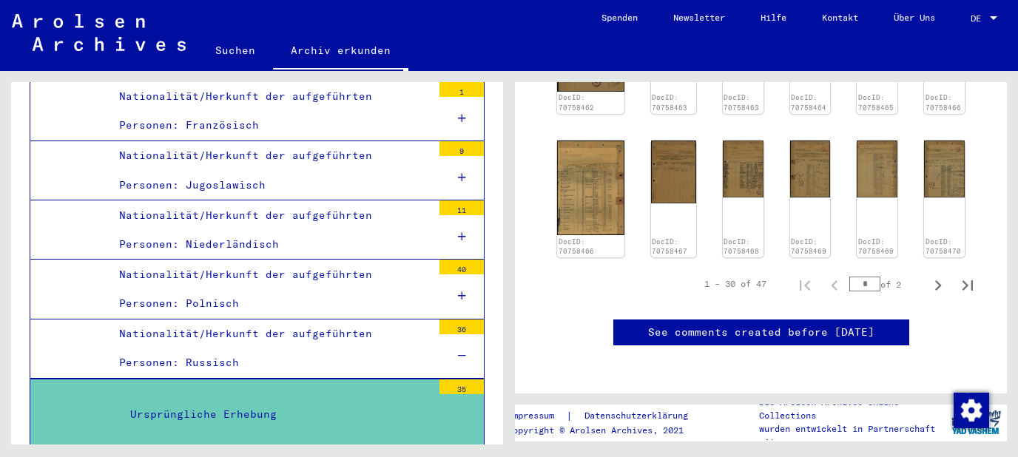
scroll to position [875, 0]
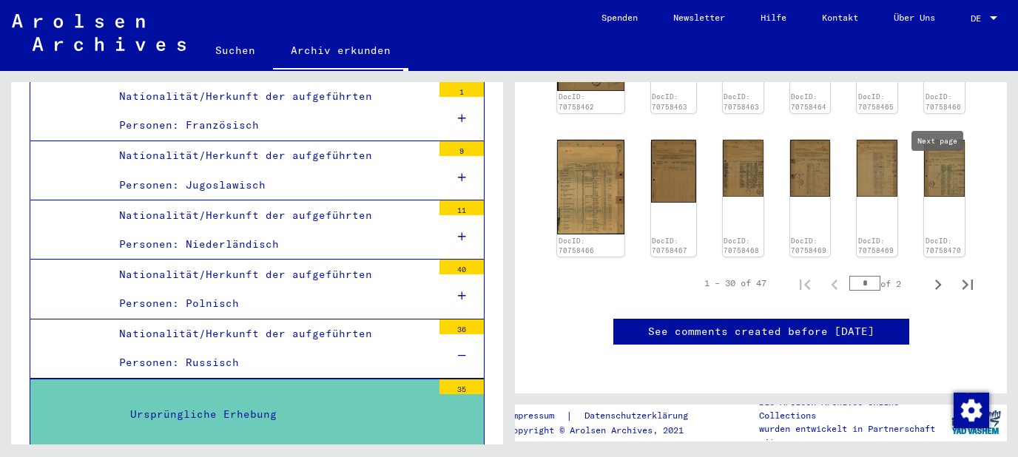
click at [939, 275] on icon "Next page" at bounding box center [938, 285] width 21 height 21
type input "*"
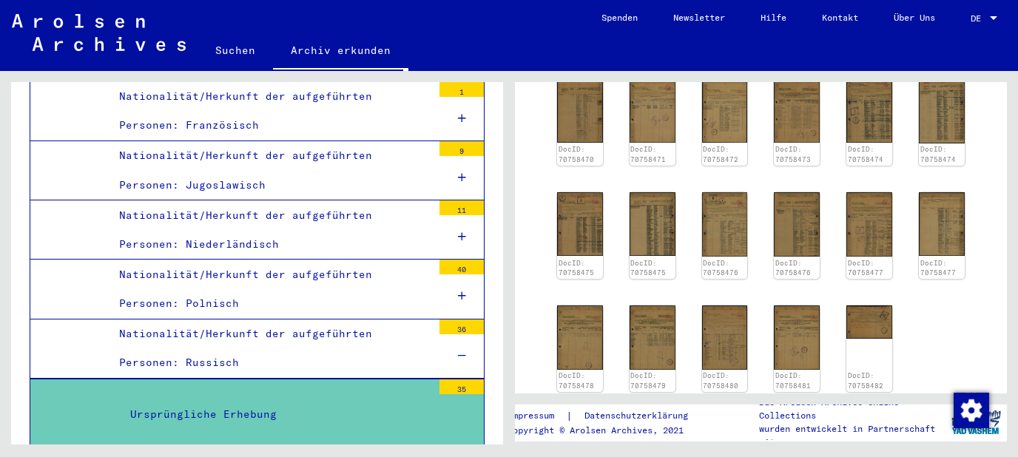
scroll to position [209, 0]
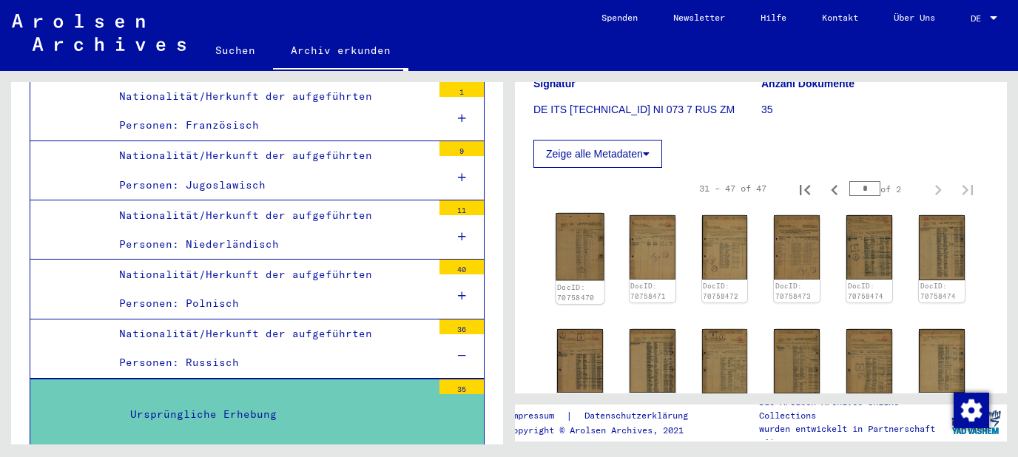
click at [581, 252] on img at bounding box center [580, 246] width 48 height 67
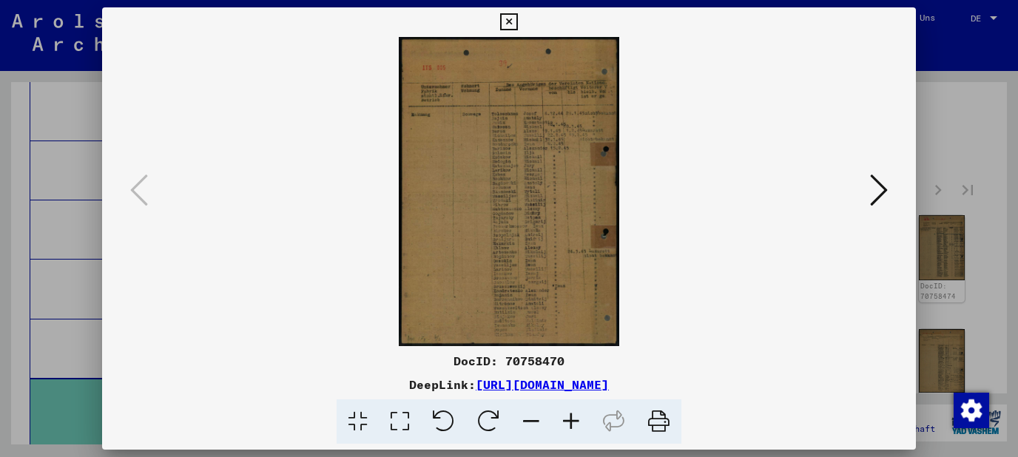
click at [580, 428] on icon at bounding box center [571, 422] width 40 height 45
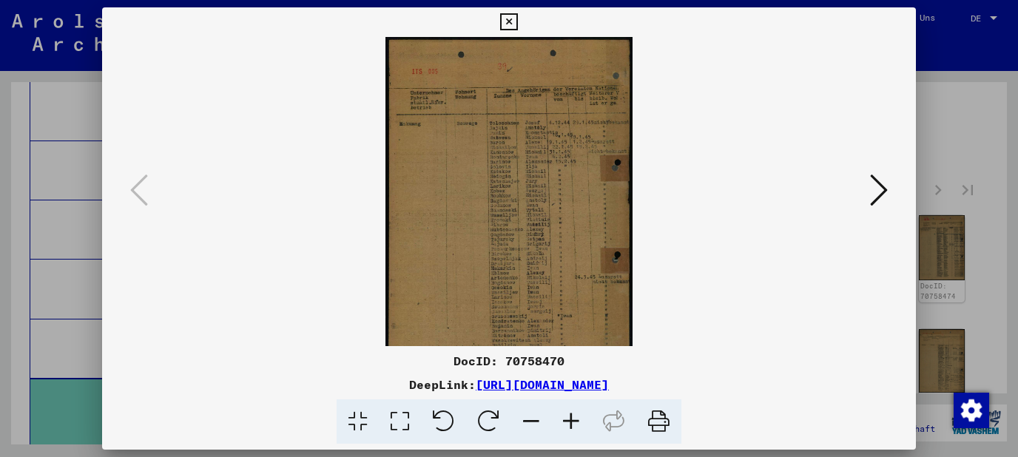
click at [580, 428] on icon at bounding box center [571, 422] width 40 height 45
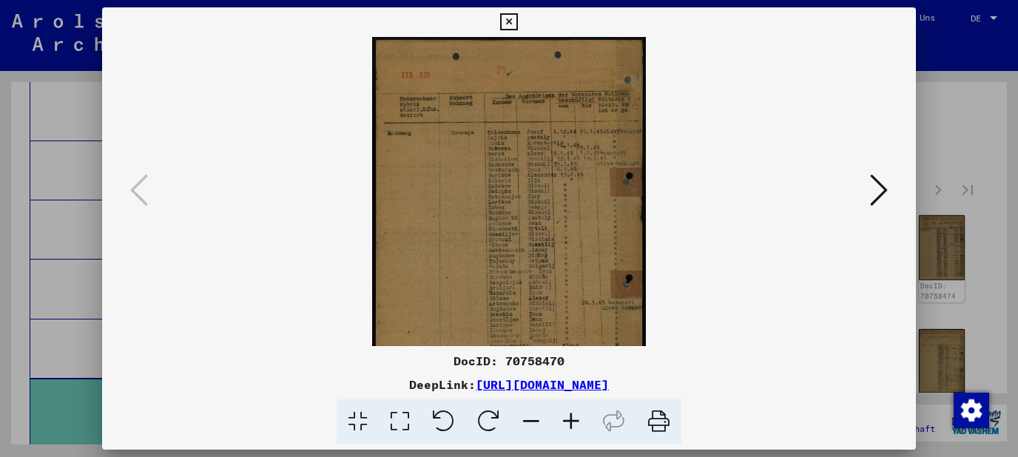
click at [580, 428] on icon at bounding box center [571, 422] width 40 height 45
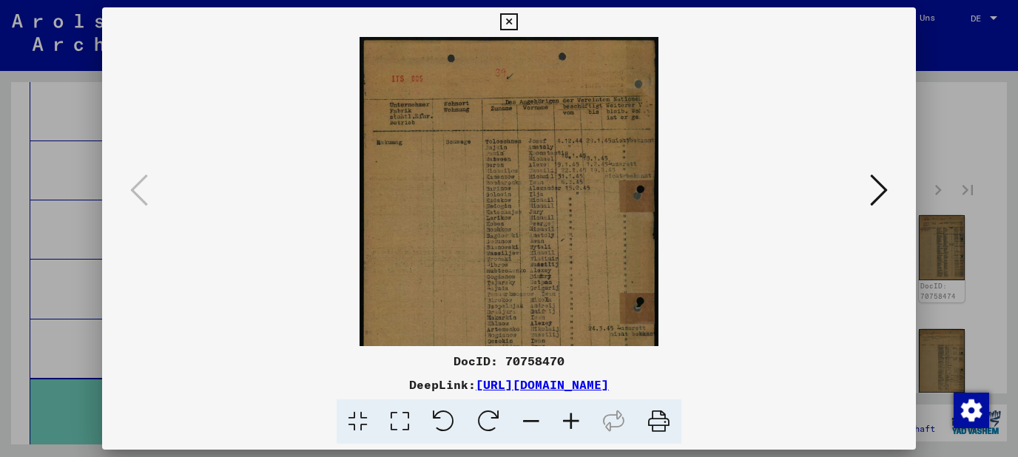
click at [580, 428] on icon at bounding box center [571, 422] width 40 height 45
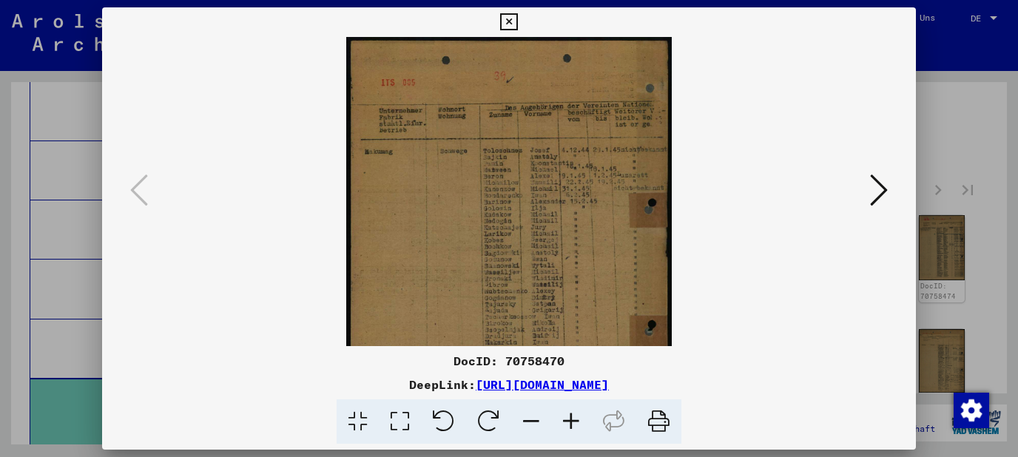
click at [580, 428] on icon at bounding box center [571, 422] width 40 height 45
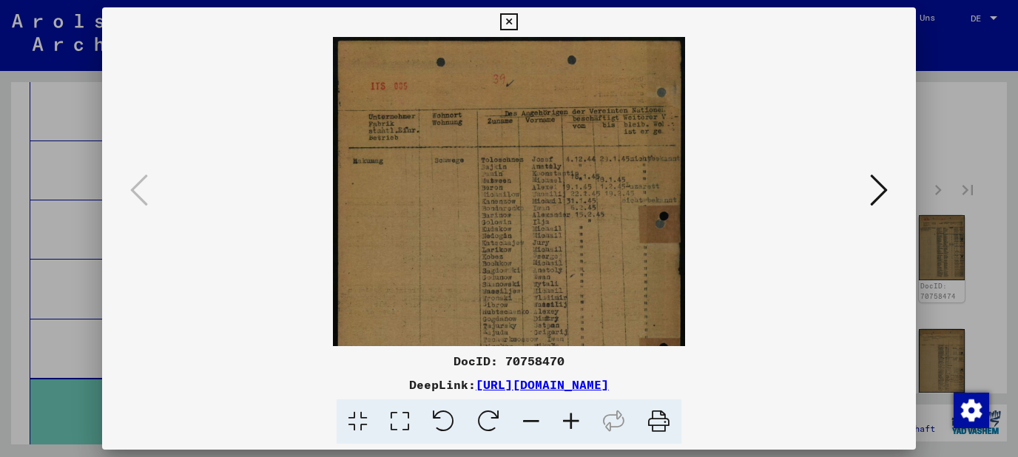
click at [580, 428] on icon at bounding box center [571, 422] width 40 height 45
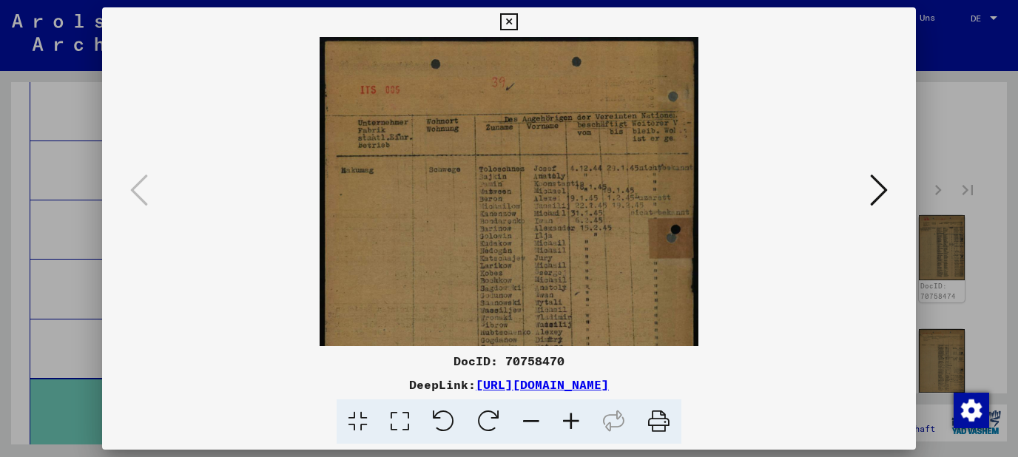
click at [580, 428] on icon at bounding box center [571, 422] width 40 height 45
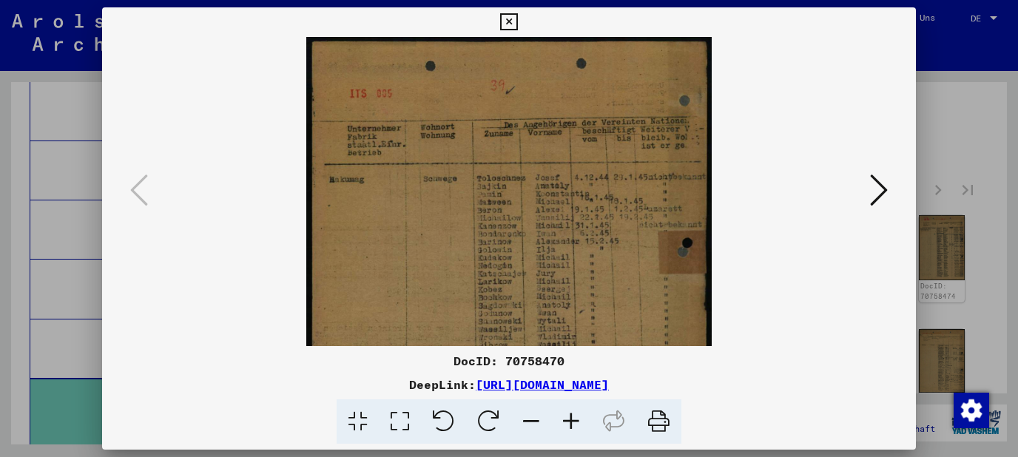
click at [580, 428] on icon at bounding box center [571, 422] width 40 height 45
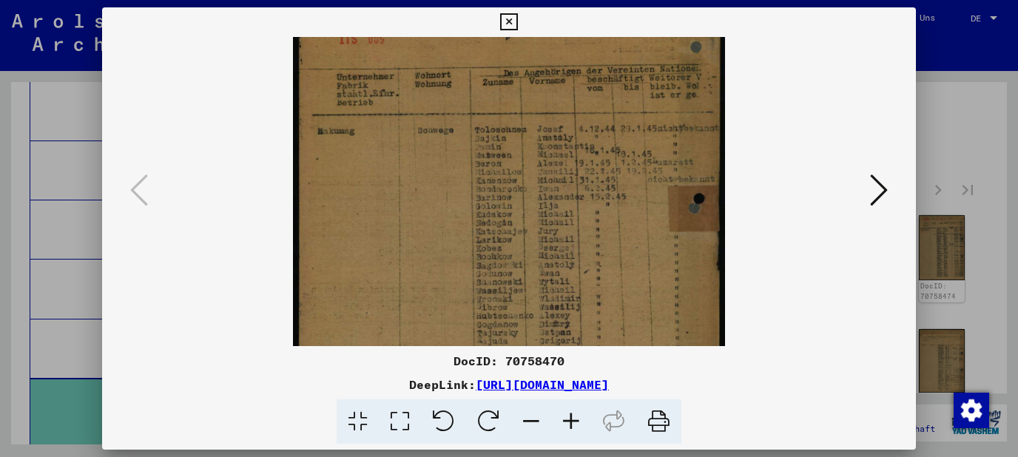
scroll to position [60, 0]
drag, startPoint x: 572, startPoint y: 298, endPoint x: 565, endPoint y: 238, distance: 60.4
click at [565, 238] on img at bounding box center [508, 279] width 431 height 605
click at [869, 199] on button at bounding box center [879, 191] width 27 height 42
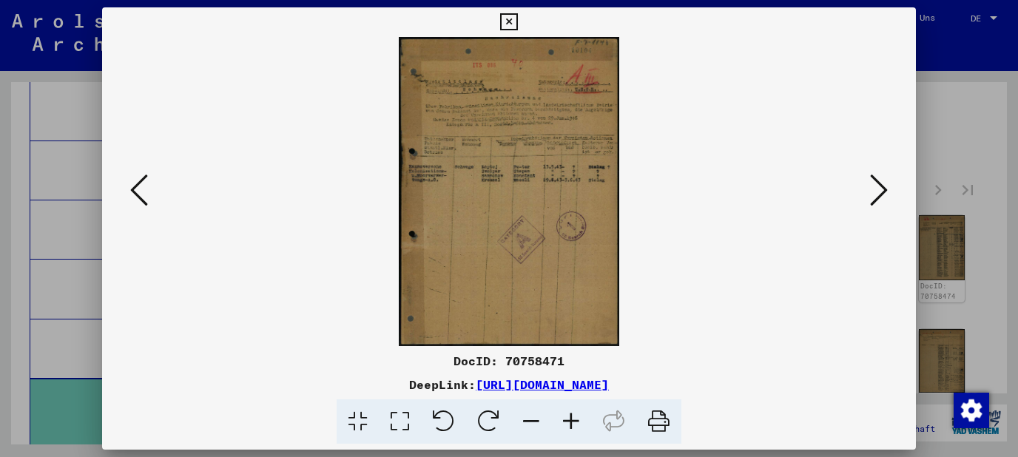
click at [869, 199] on button at bounding box center [879, 191] width 27 height 42
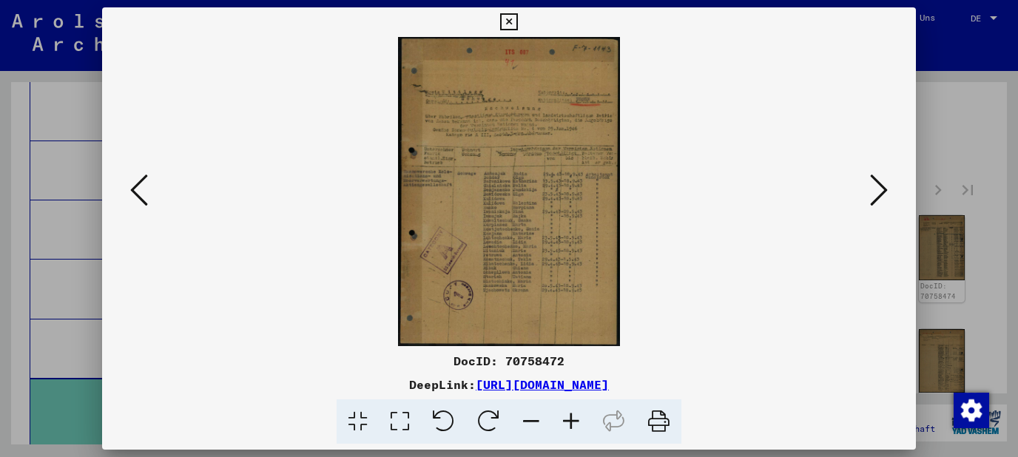
click at [574, 423] on icon at bounding box center [571, 422] width 40 height 45
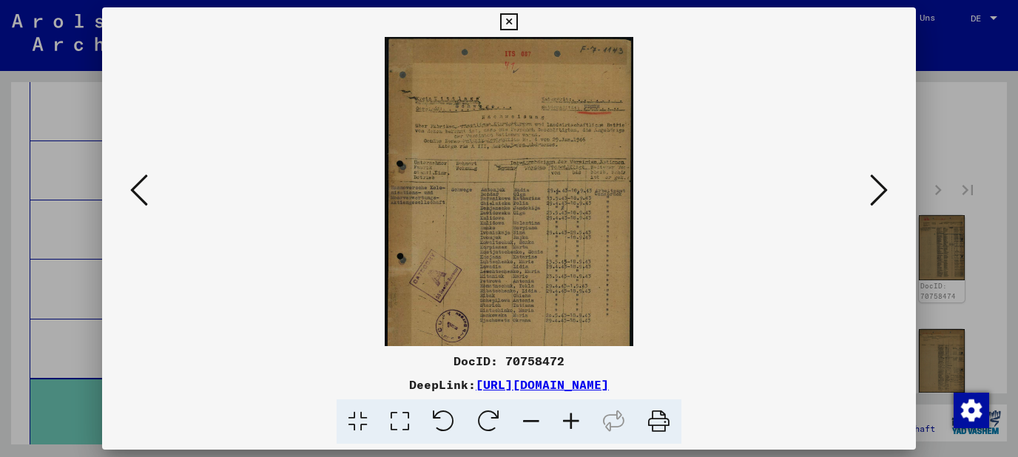
click at [574, 423] on icon at bounding box center [571, 422] width 40 height 45
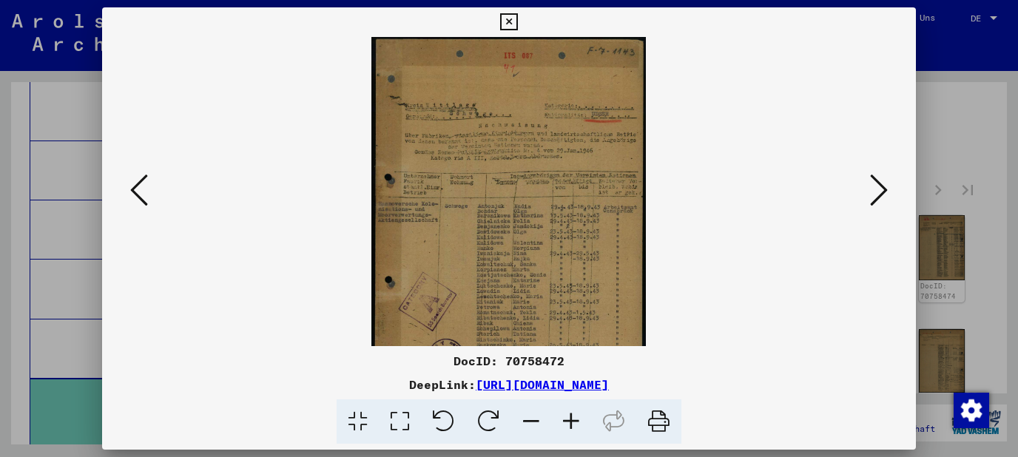
click at [574, 423] on icon at bounding box center [571, 422] width 40 height 45
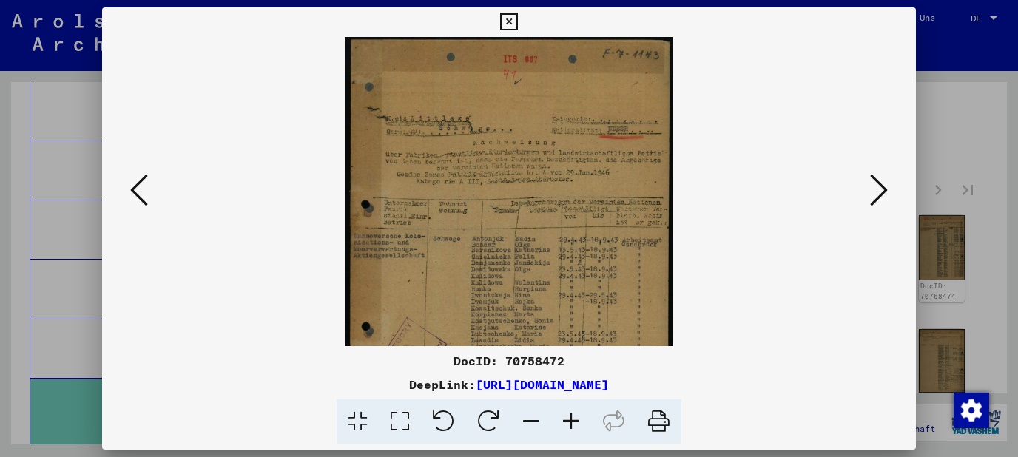
click at [574, 423] on icon at bounding box center [571, 422] width 40 height 45
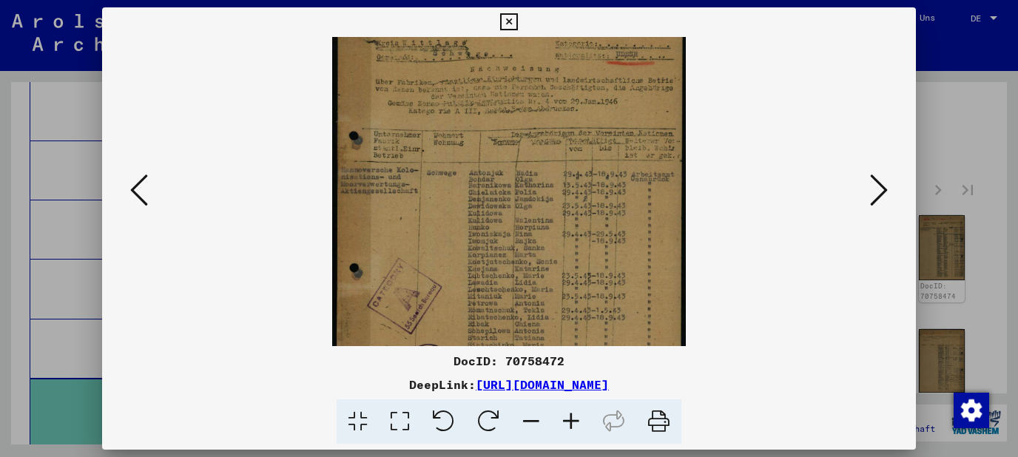
scroll to position [93, 0]
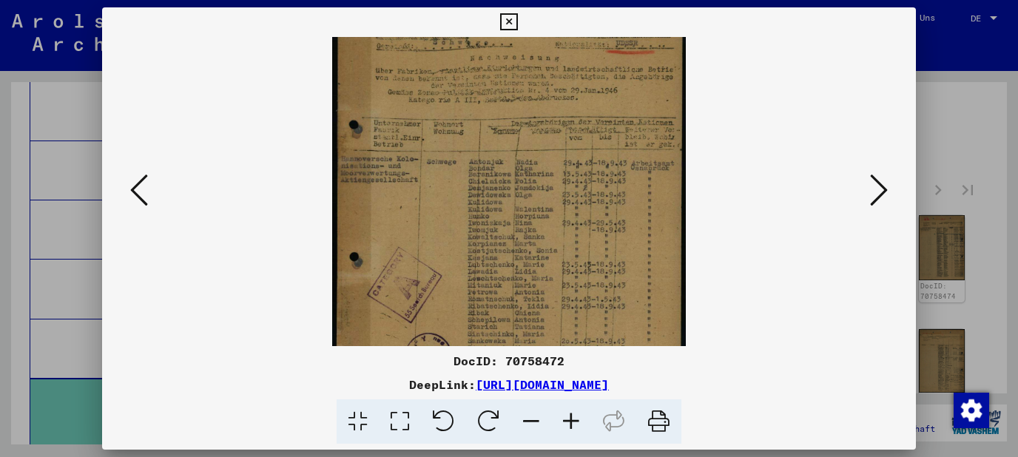
drag, startPoint x: 573, startPoint y: 276, endPoint x: 572, endPoint y: 183, distance: 93.2
click at [572, 183] on img at bounding box center [509, 191] width 354 height 494
click at [882, 200] on icon at bounding box center [879, 190] width 18 height 36
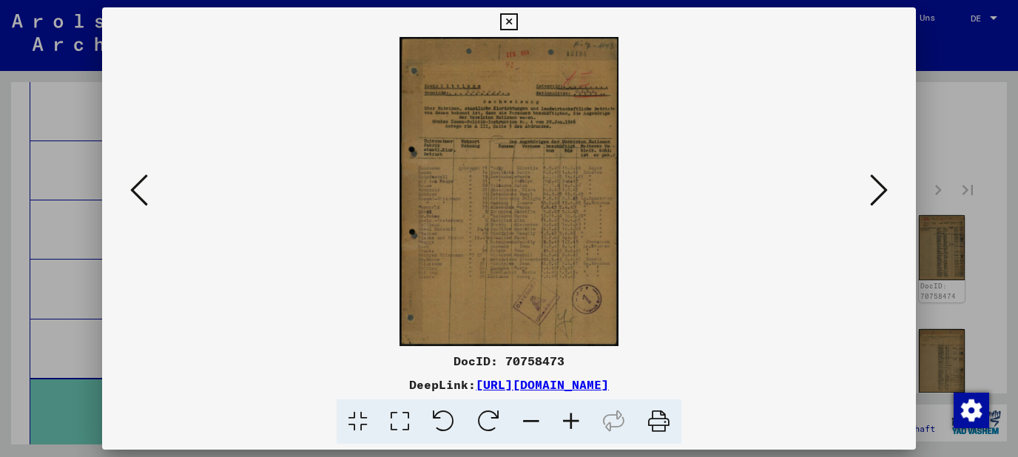
scroll to position [0, 0]
click at [571, 419] on icon at bounding box center [571, 422] width 40 height 45
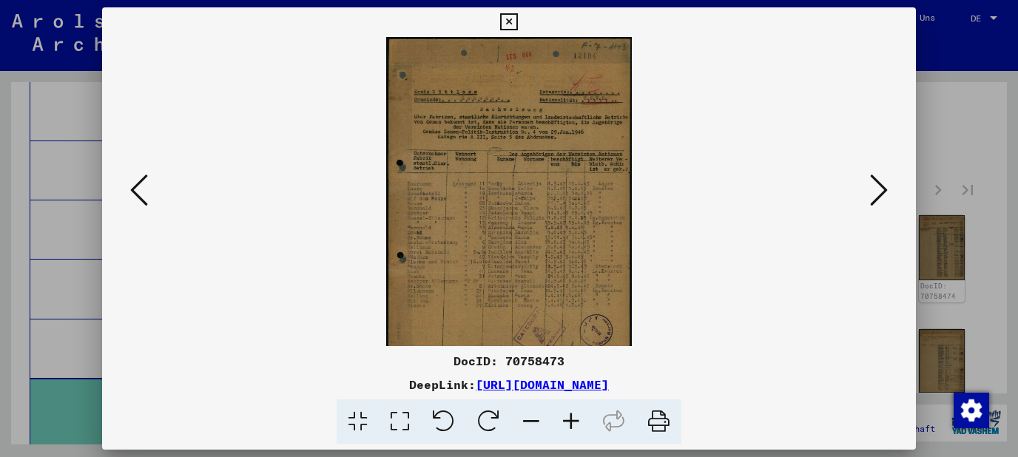
click at [571, 419] on icon at bounding box center [571, 422] width 40 height 45
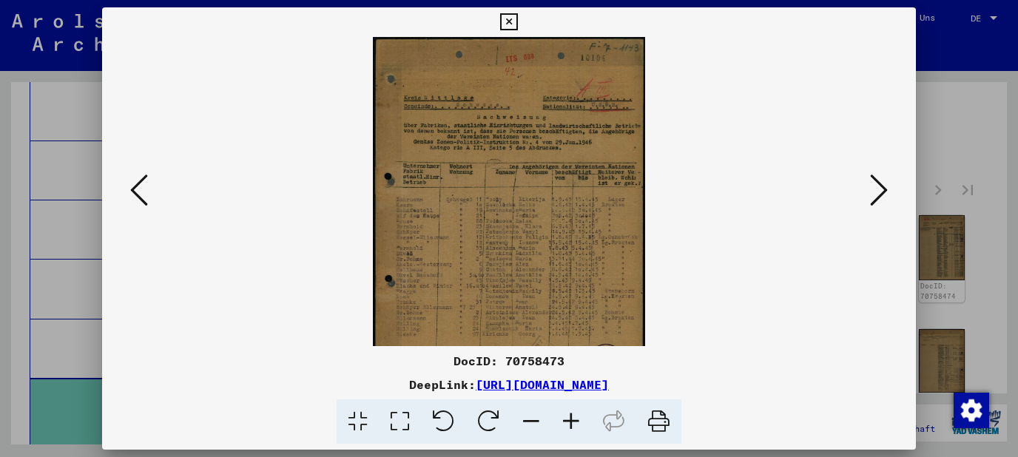
click at [571, 419] on icon at bounding box center [571, 422] width 40 height 45
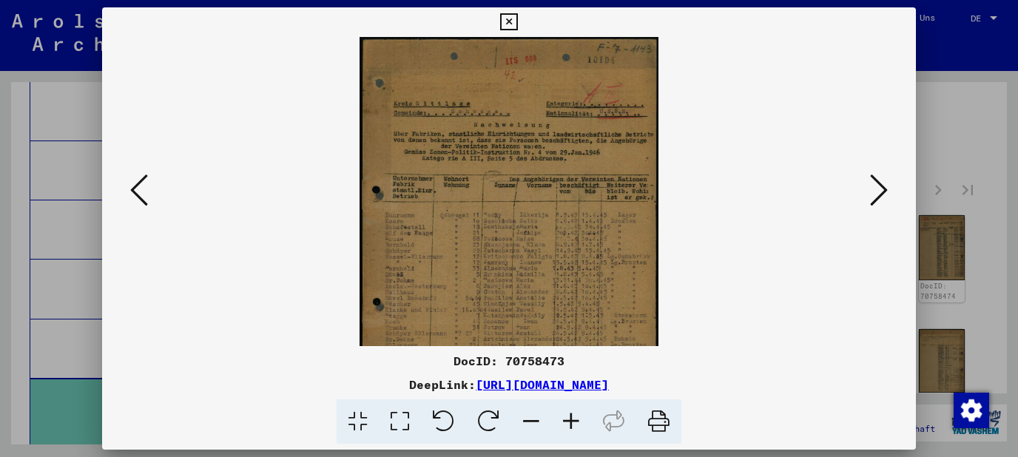
click at [571, 419] on icon at bounding box center [571, 422] width 40 height 45
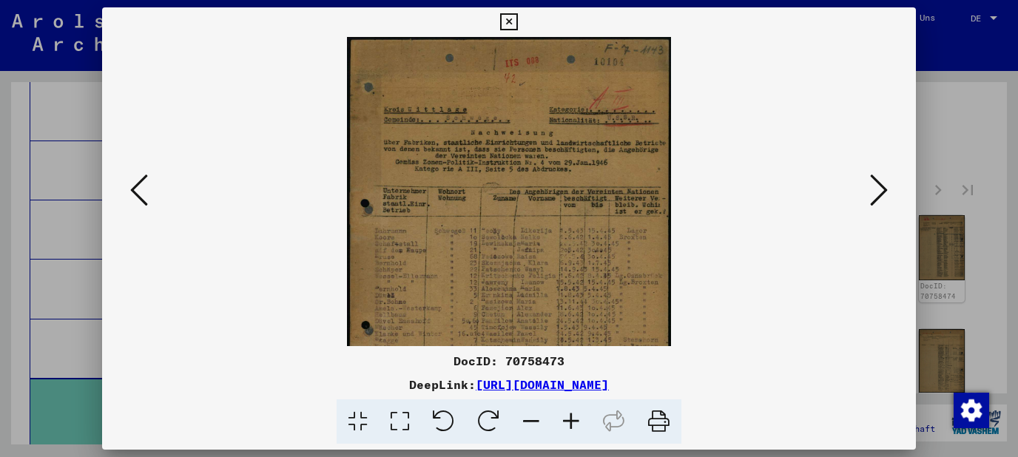
click at [571, 419] on icon at bounding box center [571, 422] width 40 height 45
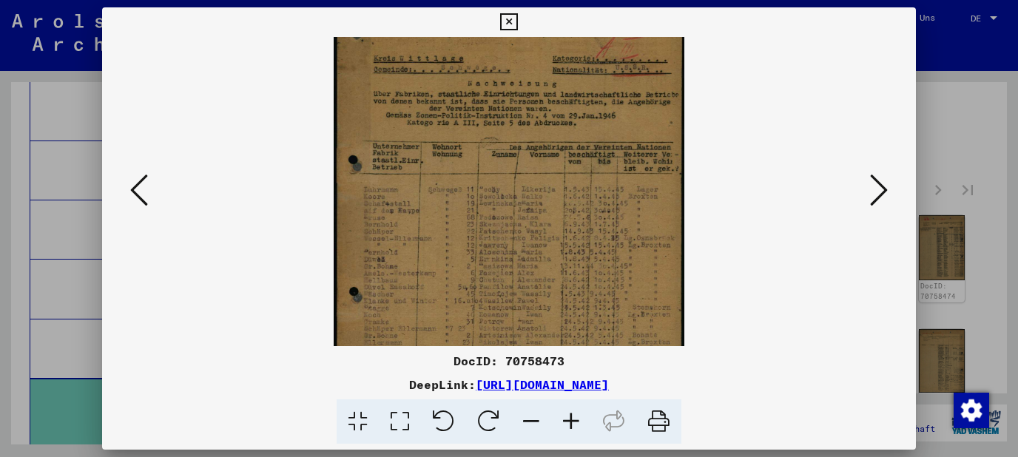
scroll to position [105, 0]
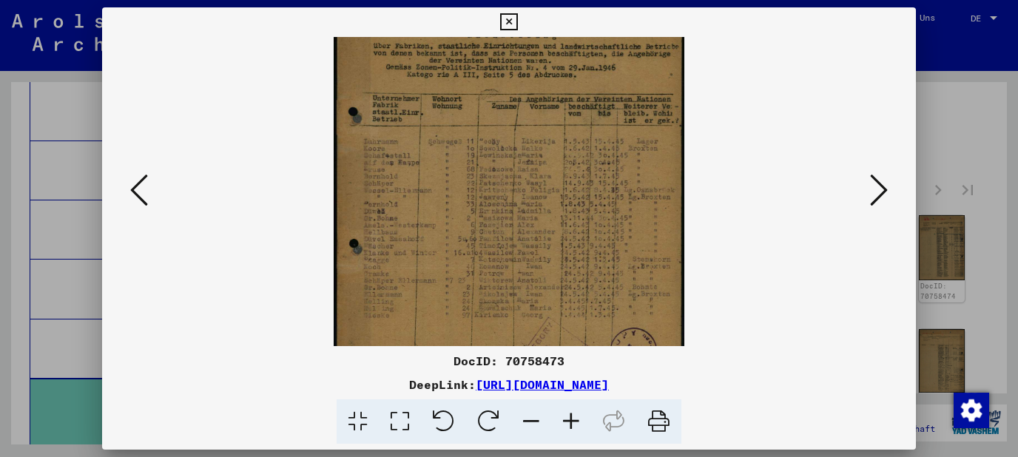
drag, startPoint x: 559, startPoint y: 254, endPoint x: 559, endPoint y: 195, distance: 58.5
click at [559, 195] on img at bounding box center [509, 179] width 351 height 494
click at [577, 422] on icon at bounding box center [571, 422] width 40 height 45
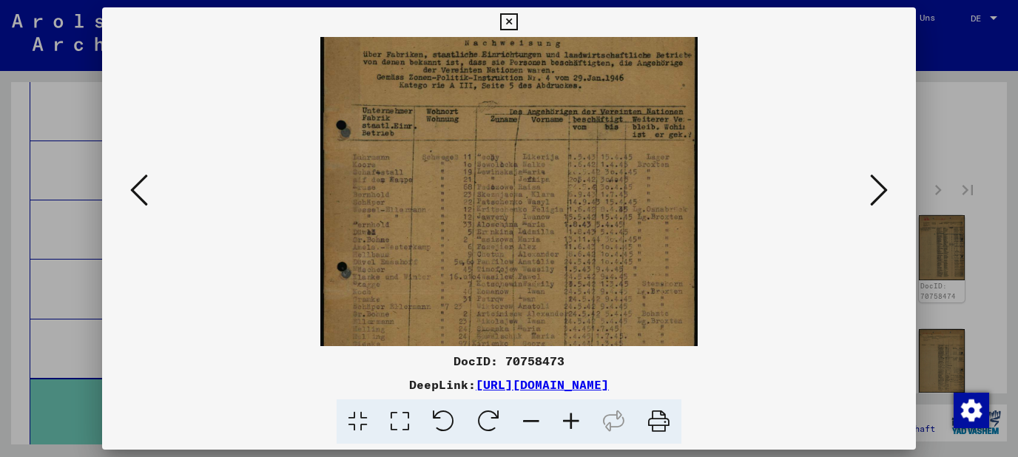
click at [577, 420] on icon at bounding box center [571, 422] width 40 height 45
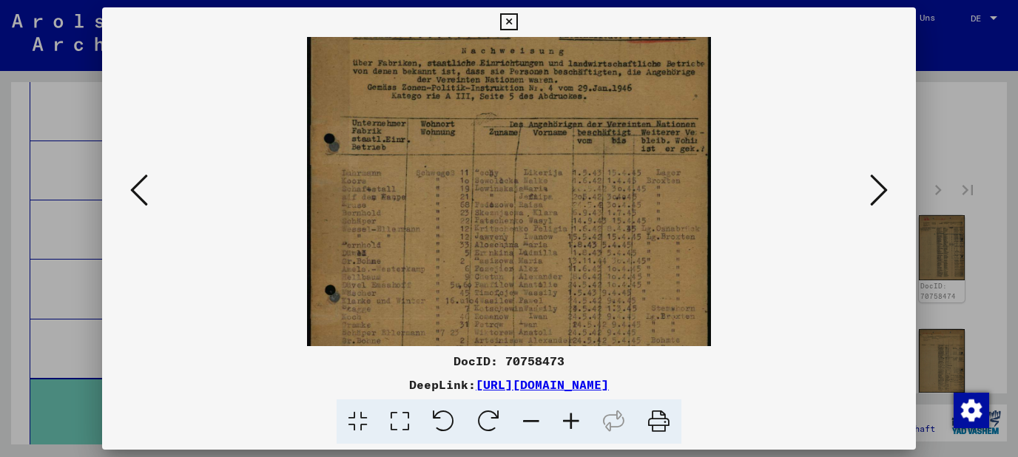
click at [577, 420] on icon at bounding box center [571, 422] width 40 height 45
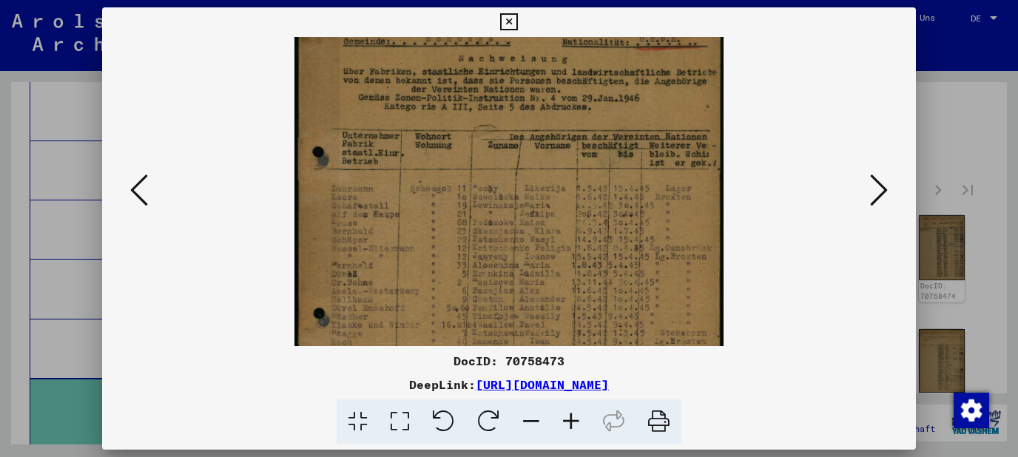
click at [888, 194] on icon at bounding box center [879, 190] width 18 height 36
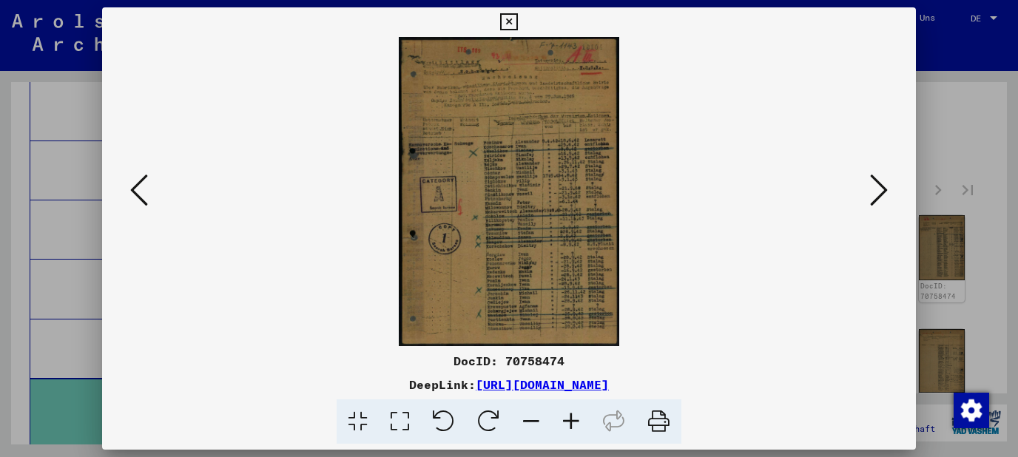
scroll to position [0, 0]
click at [888, 194] on icon at bounding box center [879, 190] width 18 height 36
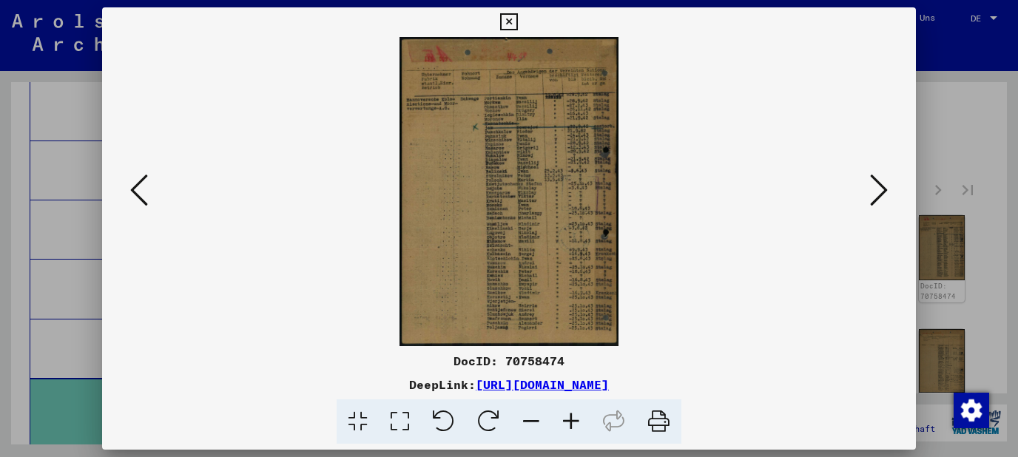
click at [888, 194] on icon at bounding box center [879, 190] width 18 height 36
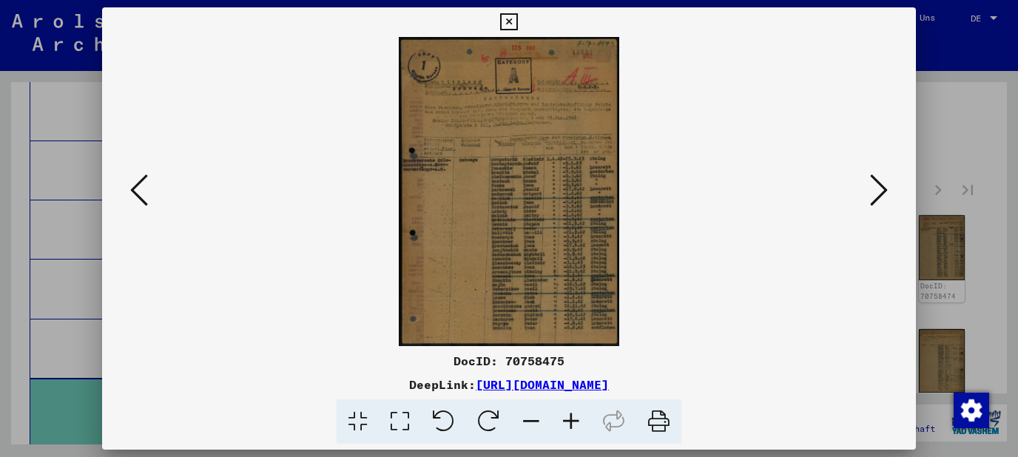
click at [888, 194] on icon at bounding box center [879, 190] width 18 height 36
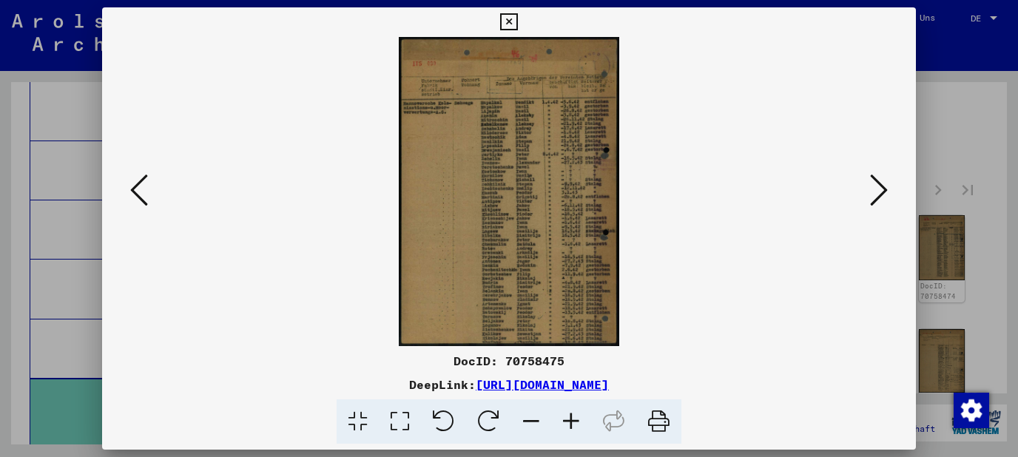
click at [888, 194] on icon at bounding box center [879, 190] width 18 height 36
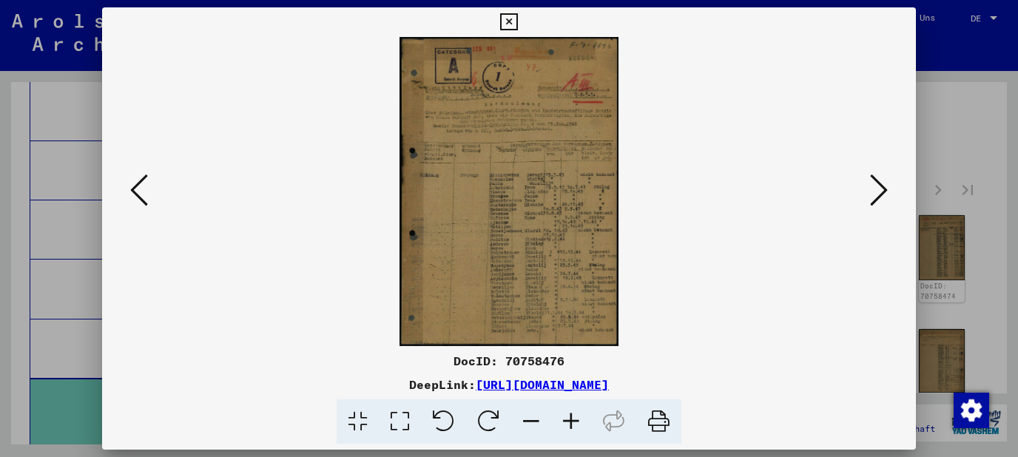
click at [888, 194] on icon at bounding box center [879, 190] width 18 height 36
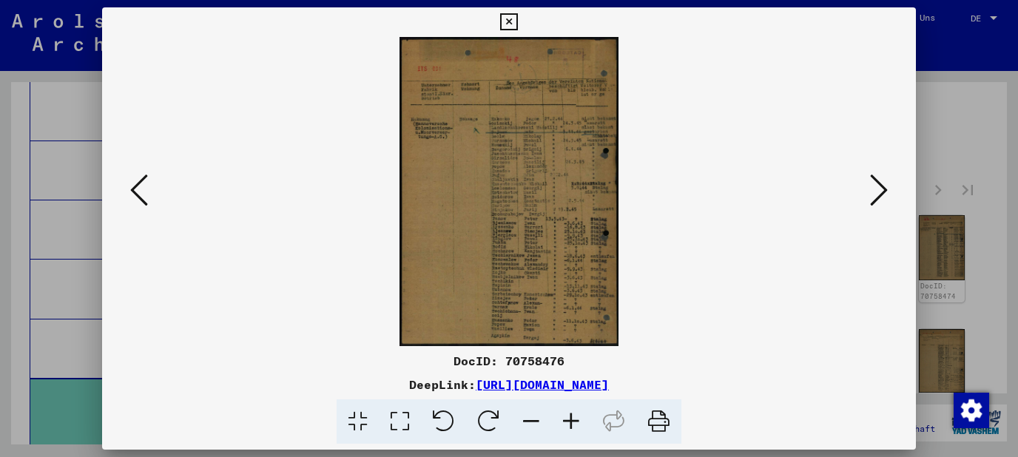
click at [888, 194] on icon at bounding box center [879, 190] width 18 height 36
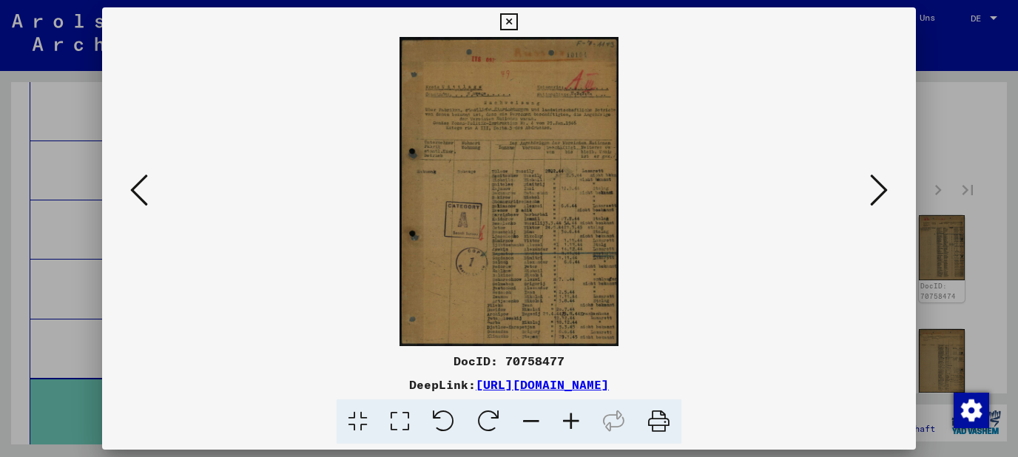
click at [888, 194] on icon at bounding box center [879, 190] width 18 height 36
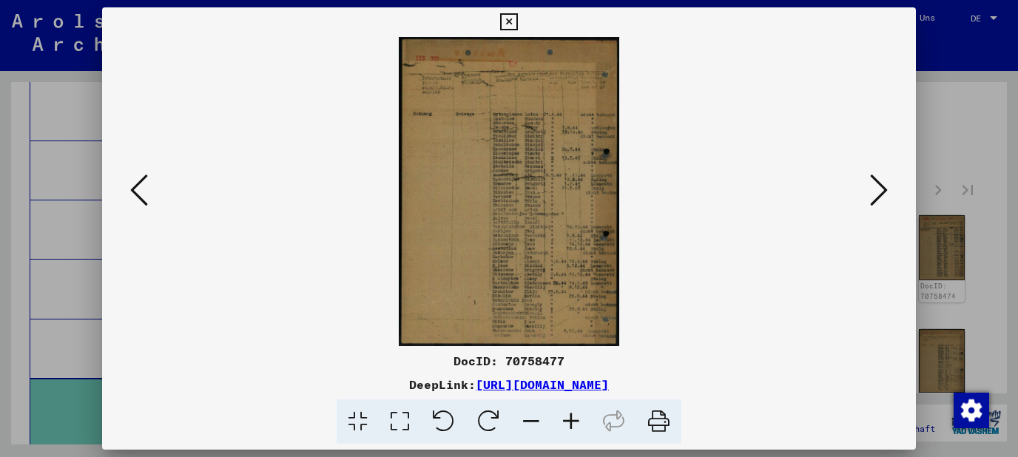
click at [888, 194] on icon at bounding box center [879, 190] width 18 height 36
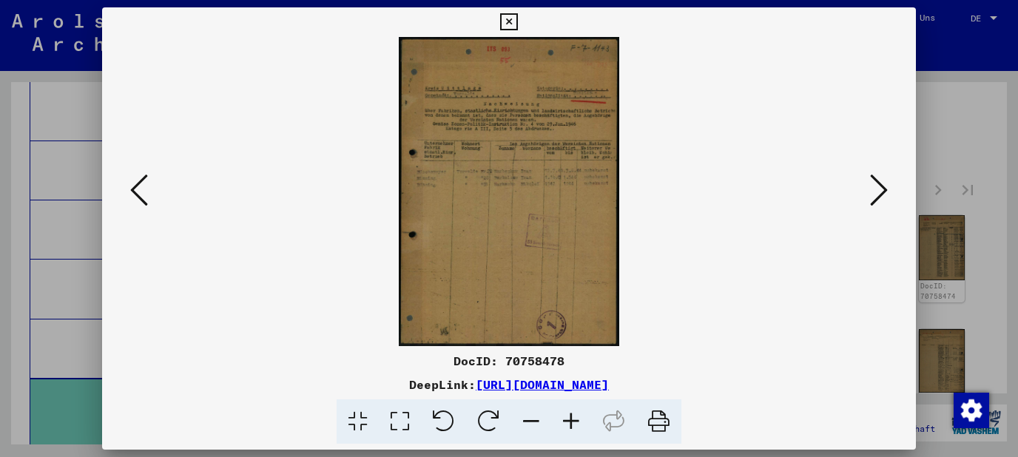
click at [888, 194] on icon at bounding box center [879, 190] width 18 height 36
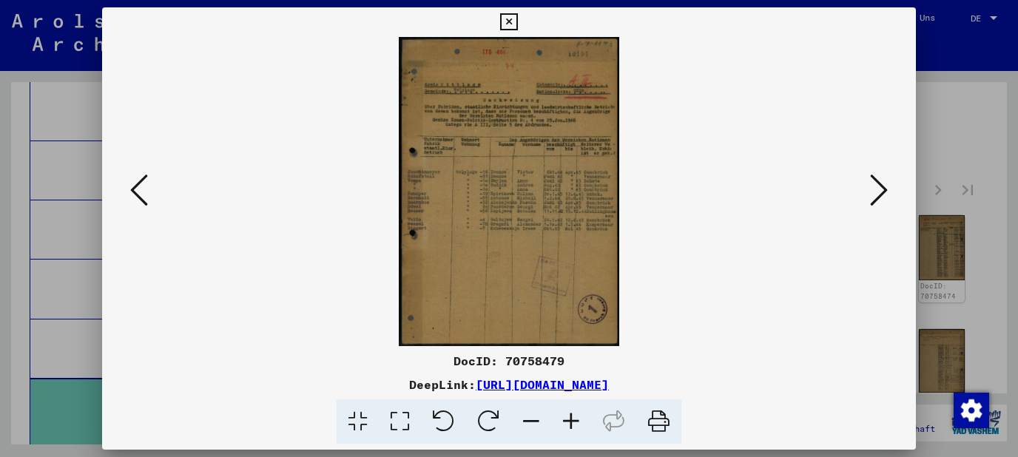
click at [888, 194] on icon at bounding box center [879, 190] width 18 height 36
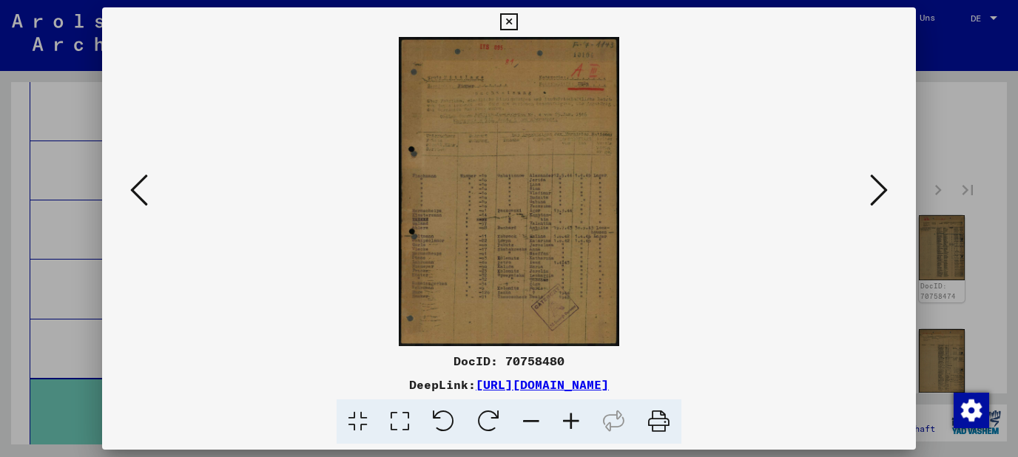
click at [888, 194] on icon at bounding box center [879, 190] width 18 height 36
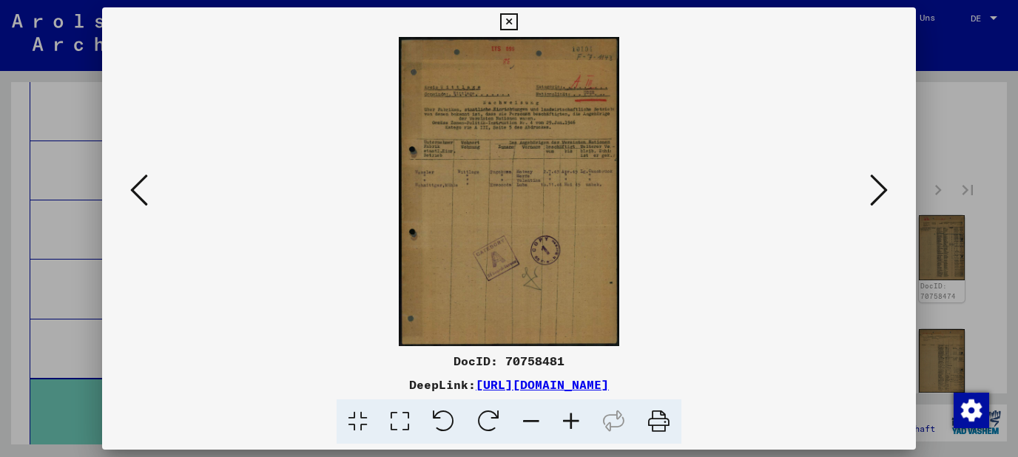
click at [888, 194] on icon at bounding box center [879, 190] width 18 height 36
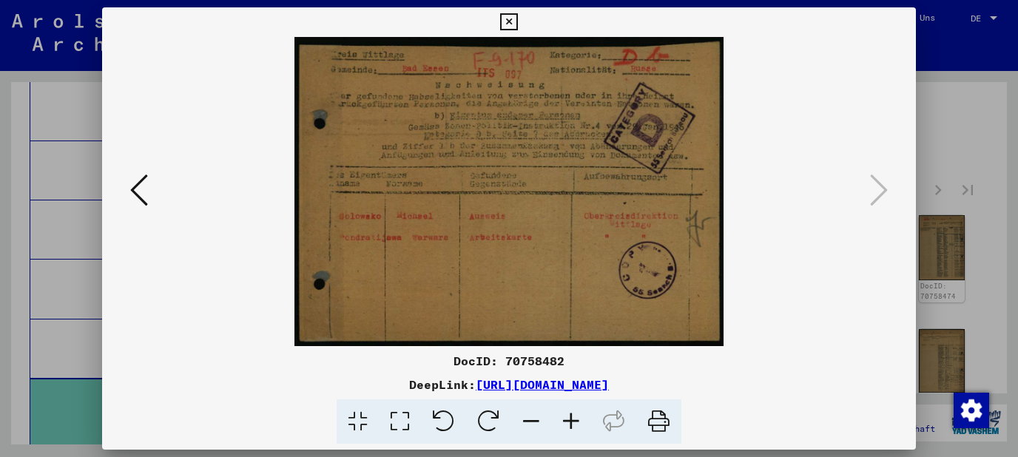
click at [517, 21] on icon at bounding box center [508, 22] width 17 height 18
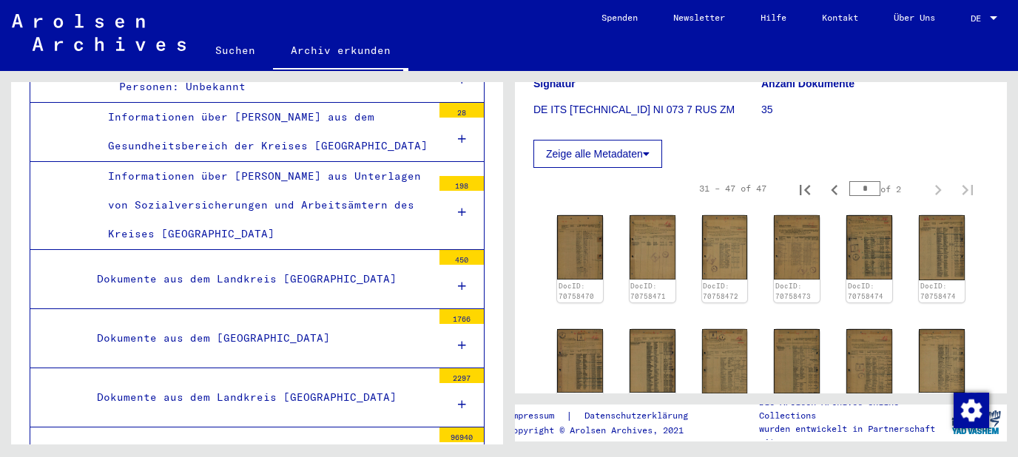
scroll to position [9143, 0]
